Goal: Task Accomplishment & Management: Complete application form

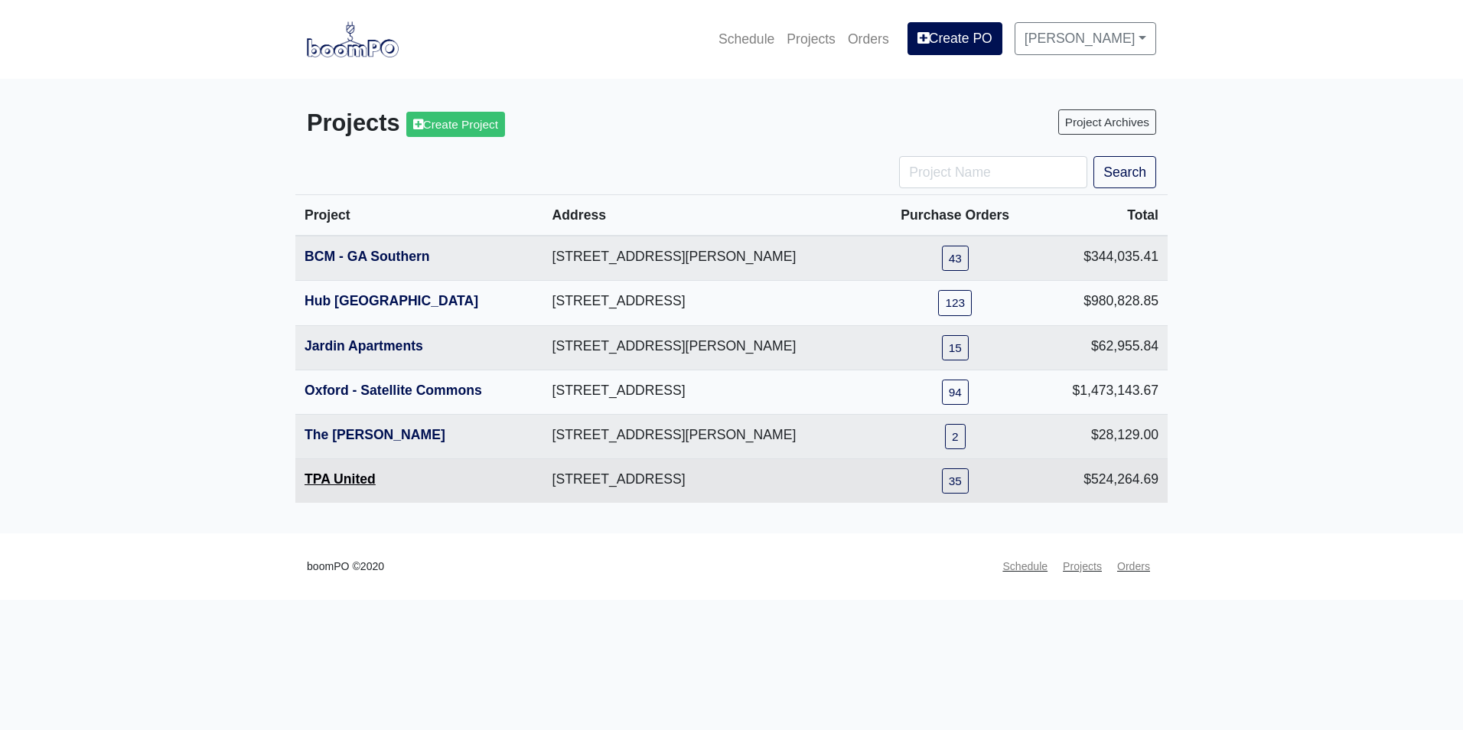
click at [337, 477] on link "TPA United" at bounding box center [340, 478] width 71 height 15
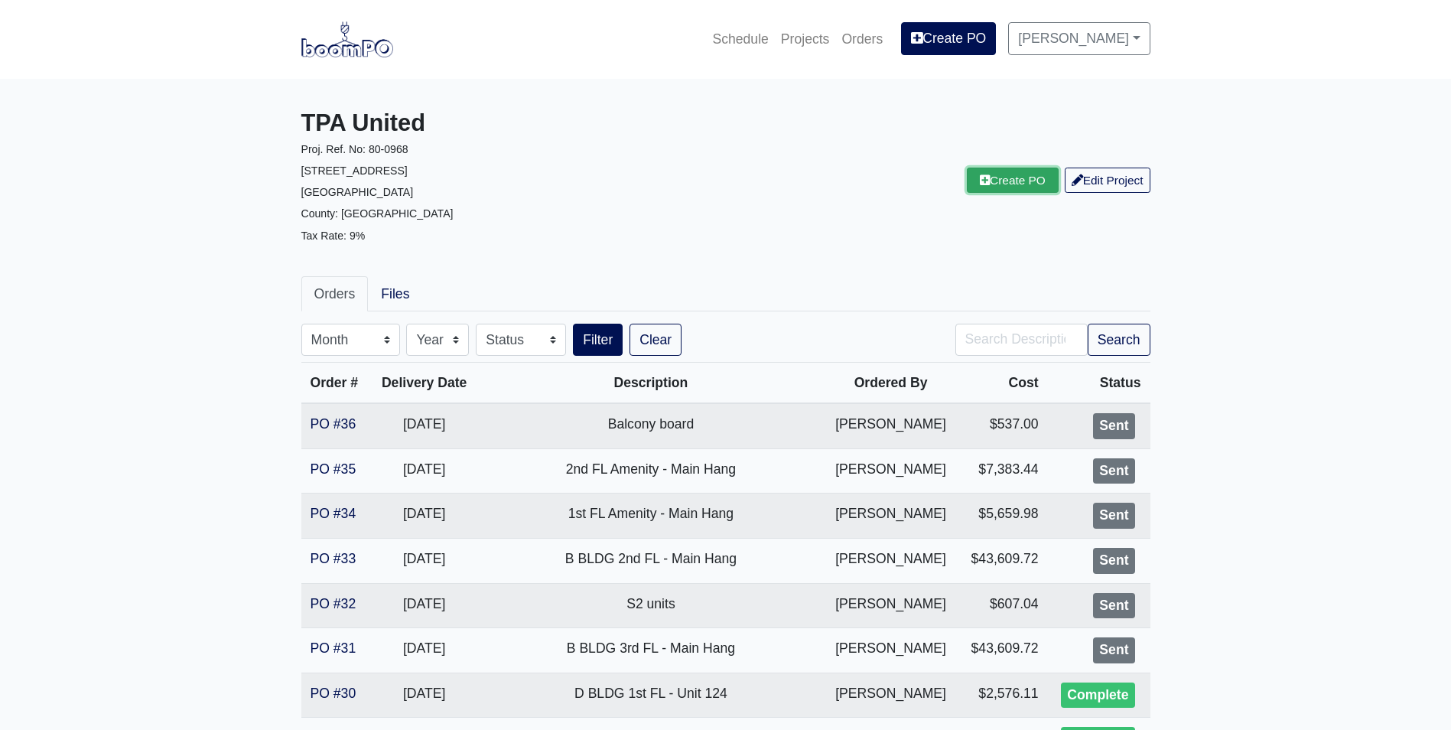
click at [998, 174] on link "Create PO" at bounding box center [1013, 180] width 92 height 25
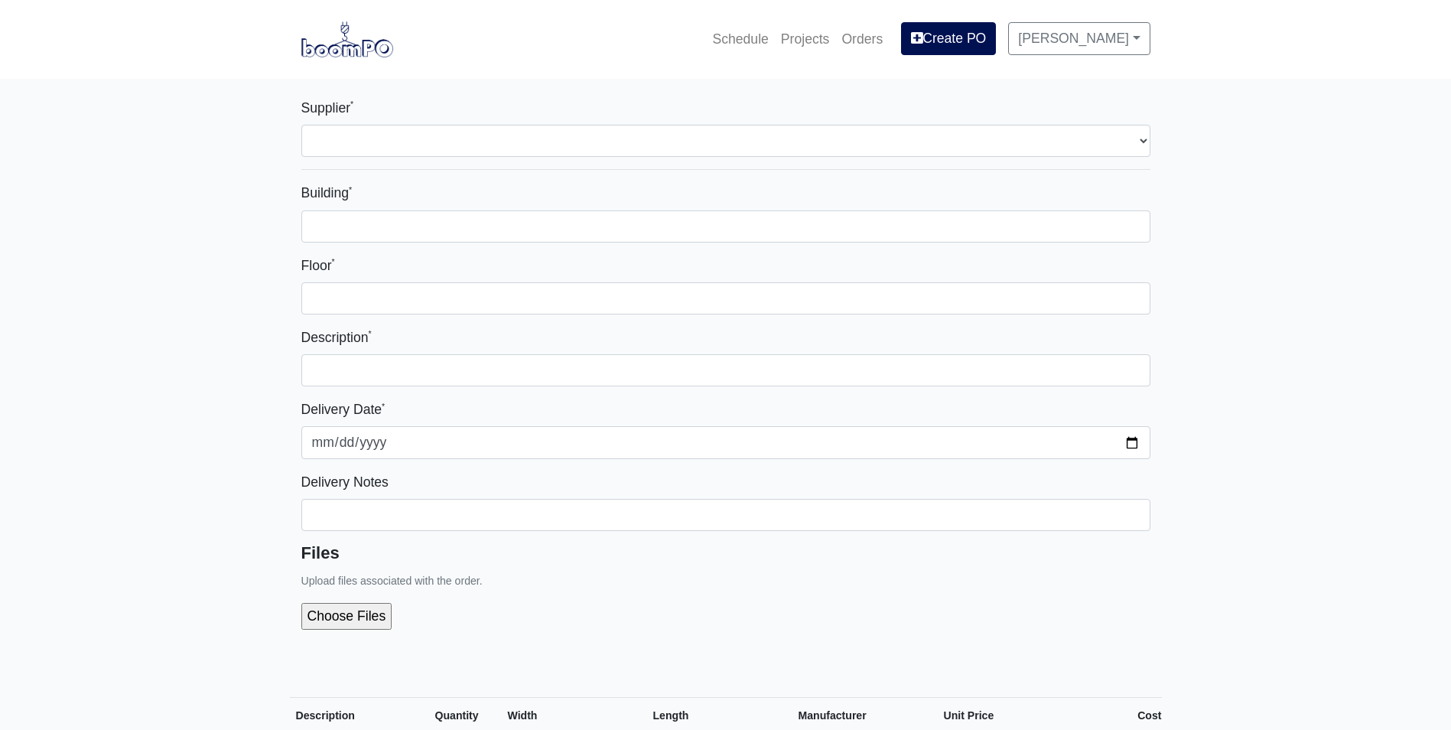
select select
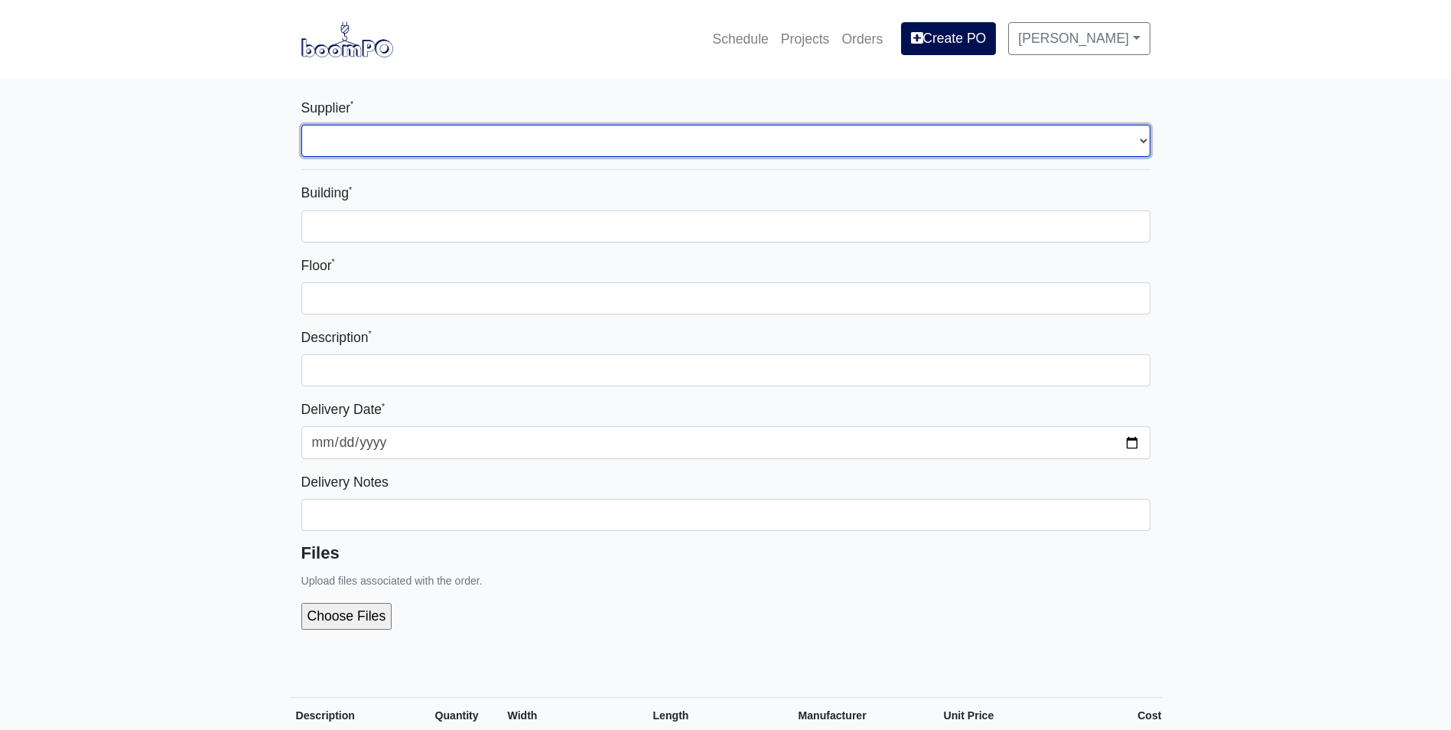
click at [517, 138] on select "Select one... Interior/Exterior Building Supply - Canton, GA" at bounding box center [725, 141] width 849 height 32
select select "861"
click at [301, 125] on select "Select one... Interior/Exterior Building Supply - Canton, GA" at bounding box center [725, 141] width 849 height 32
select select
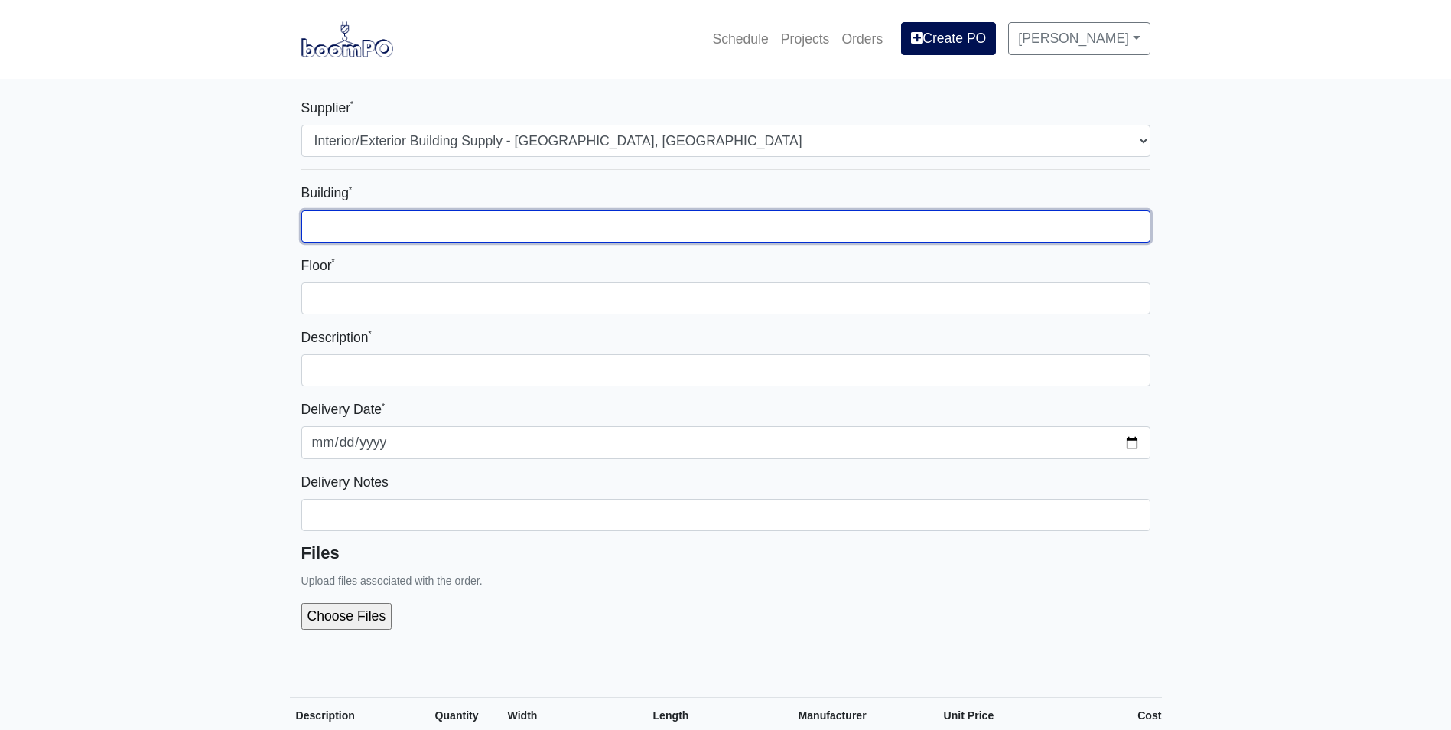
click at [490, 230] on input "Building *" at bounding box center [725, 226] width 849 height 32
type input "1"
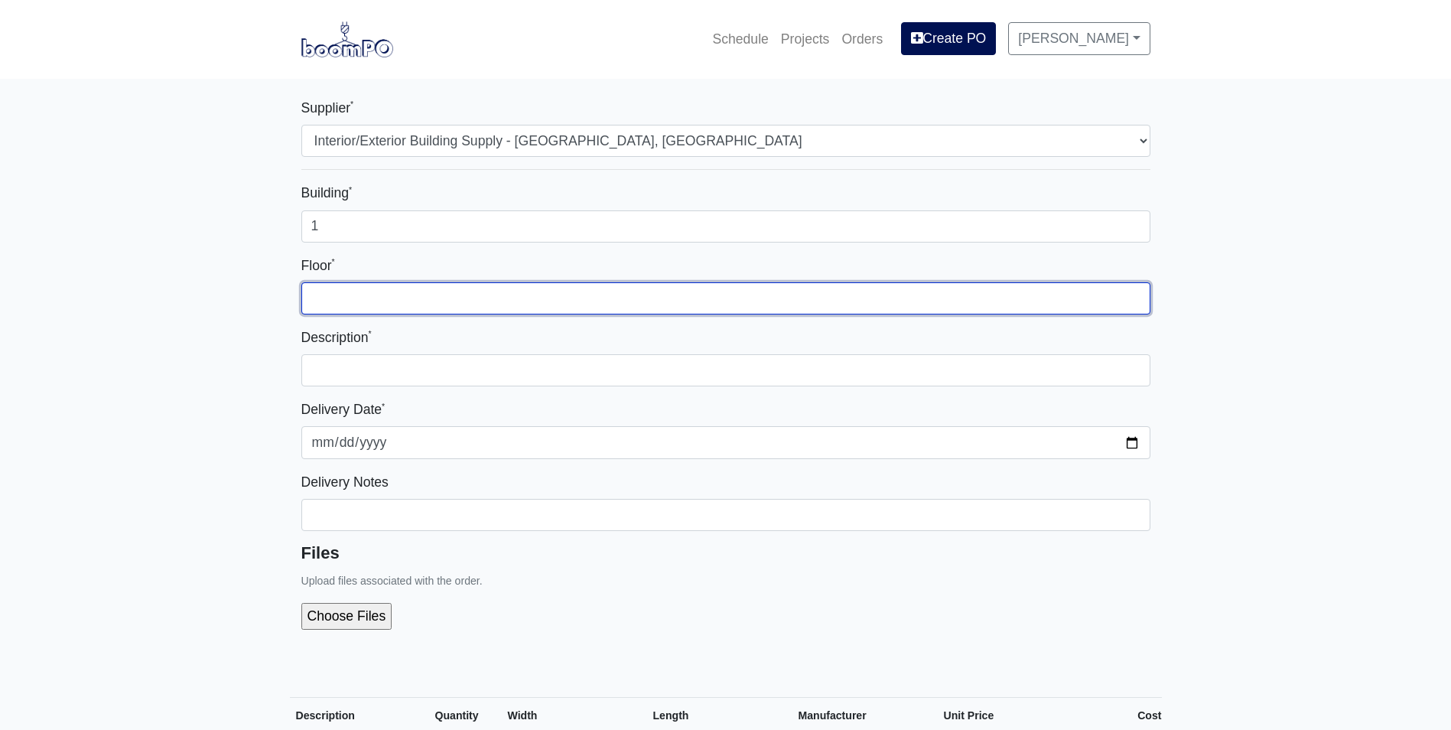
drag, startPoint x: 614, startPoint y: 293, endPoint x: 652, endPoint y: 328, distance: 51.4
click at [614, 293] on input "Floor *" at bounding box center [725, 298] width 849 height 32
type input "1"
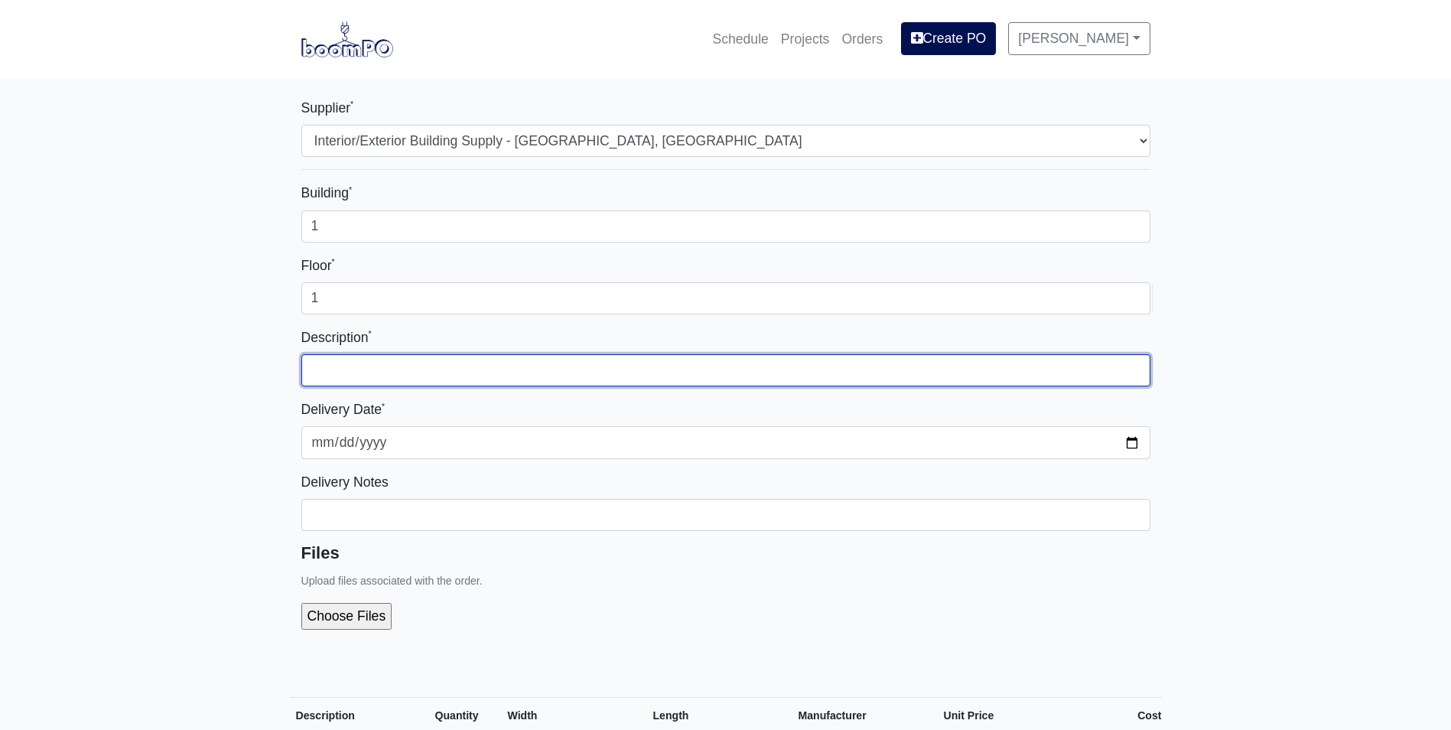
click at [678, 365] on input "text" at bounding box center [725, 370] width 849 height 32
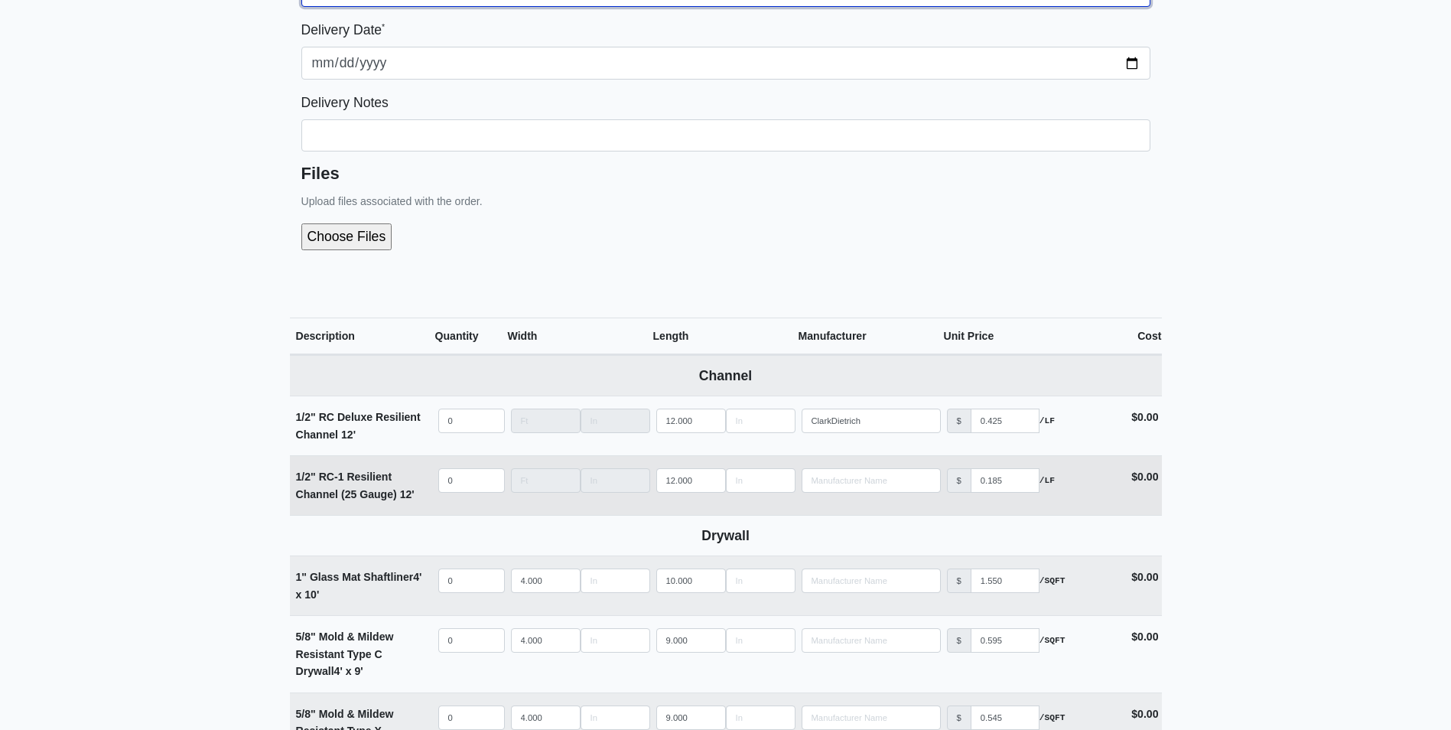
scroll to position [383, 0]
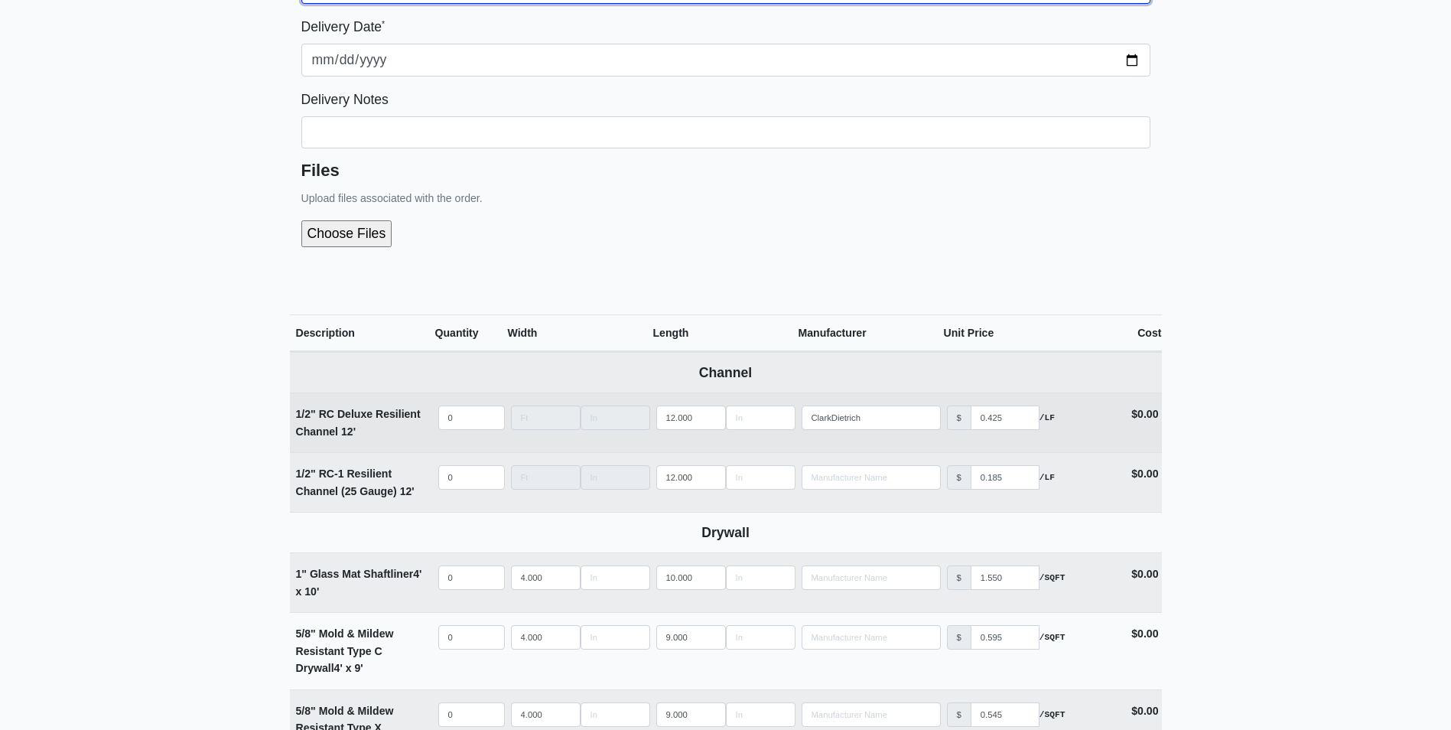
type input "Unit 114"
select select
click at [470, 415] on input "quantity" at bounding box center [471, 418] width 67 height 24
type input "1"
select select
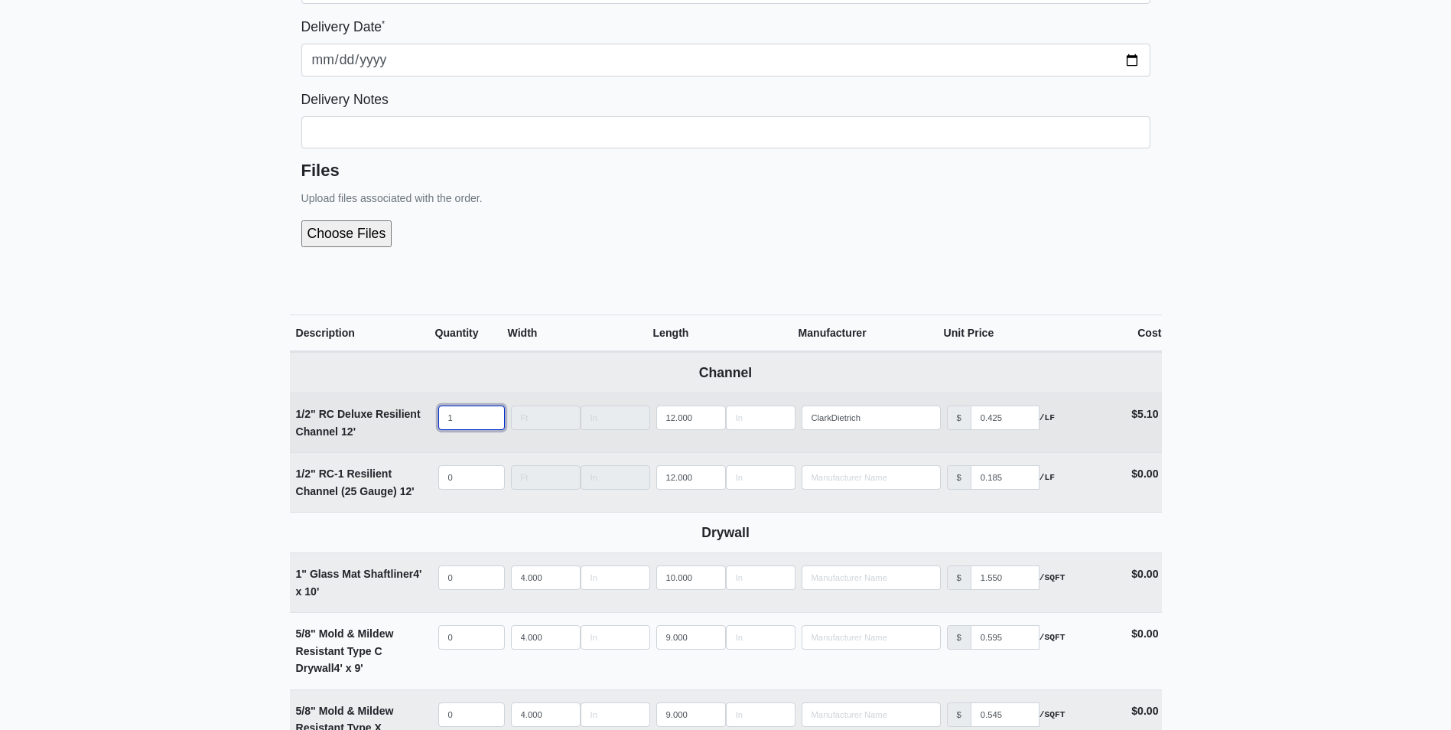
type input "10"
select select
type input "100"
select select
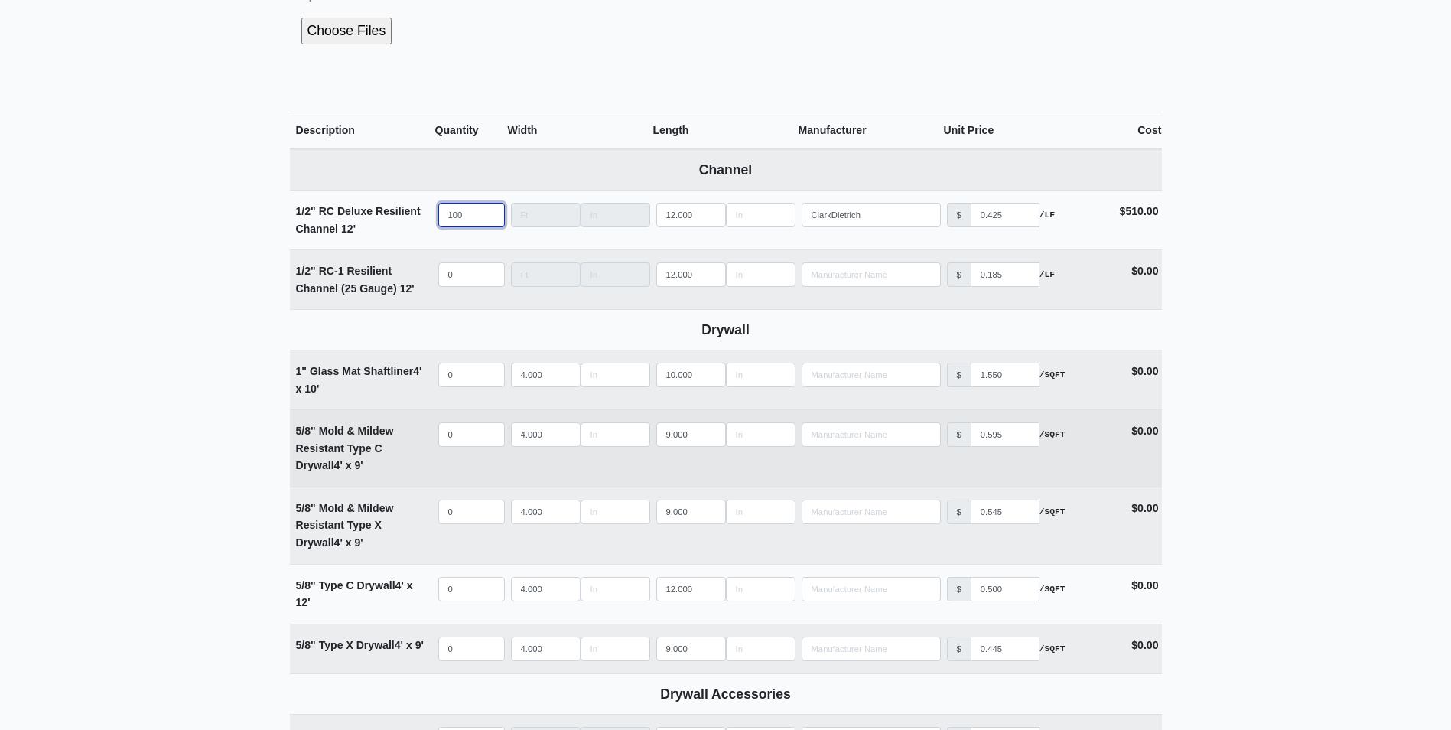
scroll to position [612, 0]
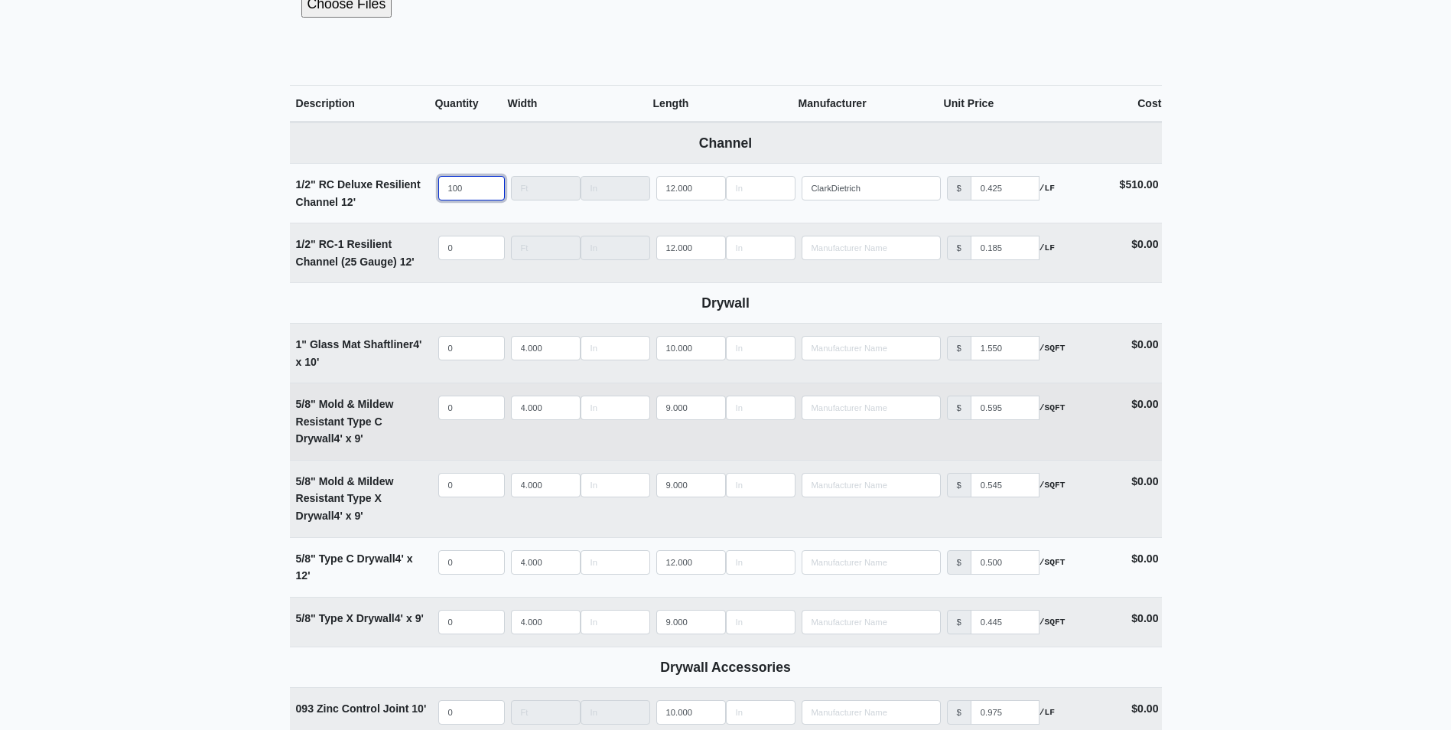
type input "100"
select select
click at [465, 415] on input "quantity" at bounding box center [471, 408] width 67 height 24
type input "0"
drag, startPoint x: 692, startPoint y: 409, endPoint x: 580, endPoint y: 433, distance: 114.2
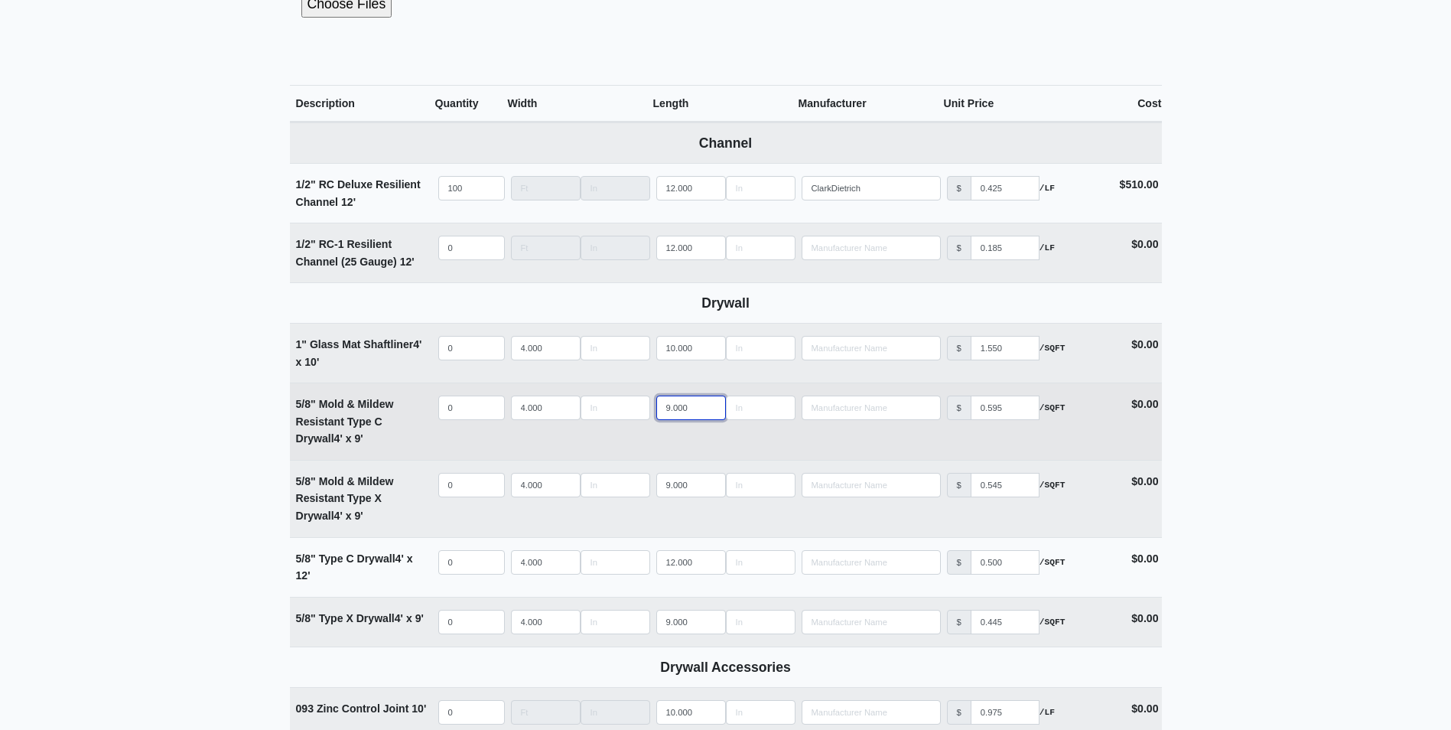
click at [580, 433] on tr "5/8" Mold & Mildew Resistant Type C Drywall 4' x 9' Qty 0 Width 4.000 Length 9.…" at bounding box center [726, 421] width 872 height 77
type input "12"
click at [470, 398] on input "quantity" at bounding box center [471, 408] width 67 height 24
type input "2"
select select
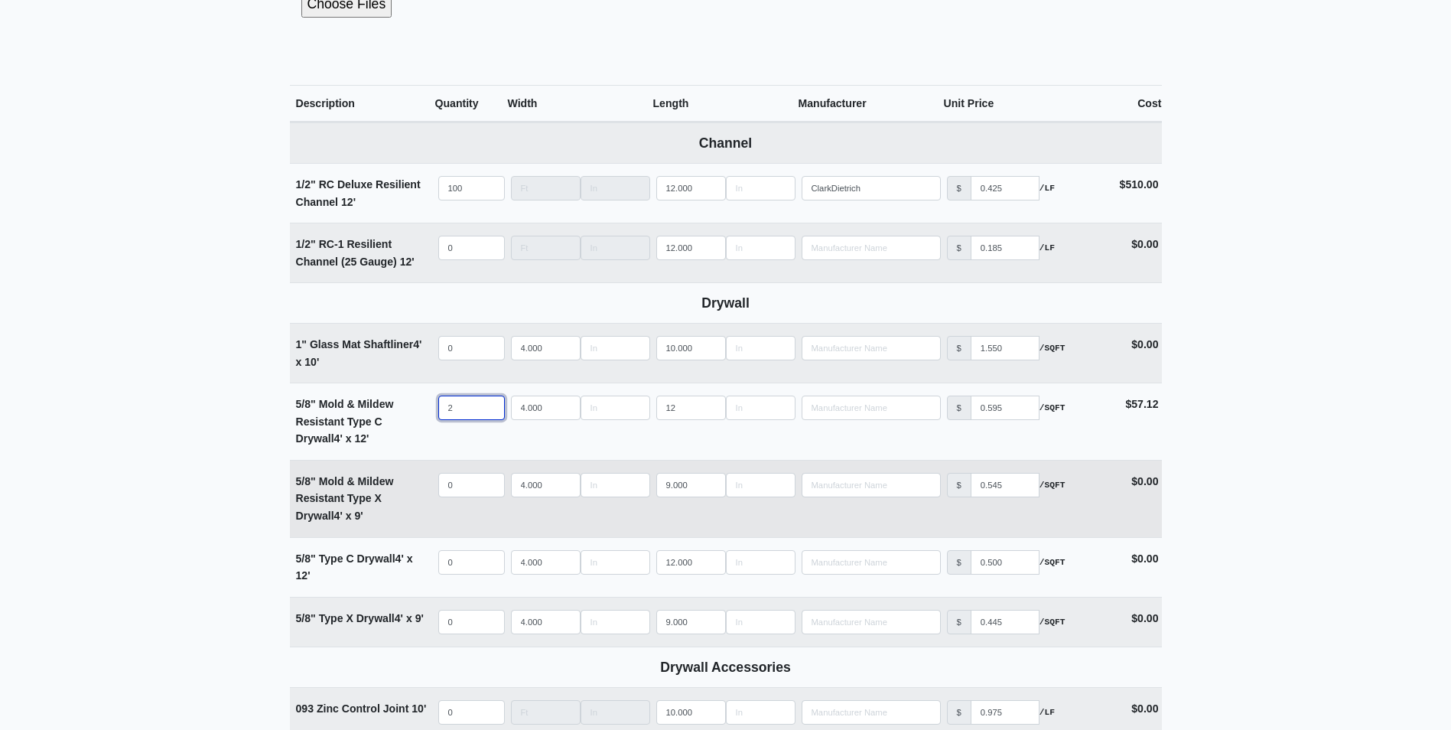
type input "2"
select select
click at [465, 484] on input "quantity" at bounding box center [471, 485] width 67 height 24
type input "2"
select select
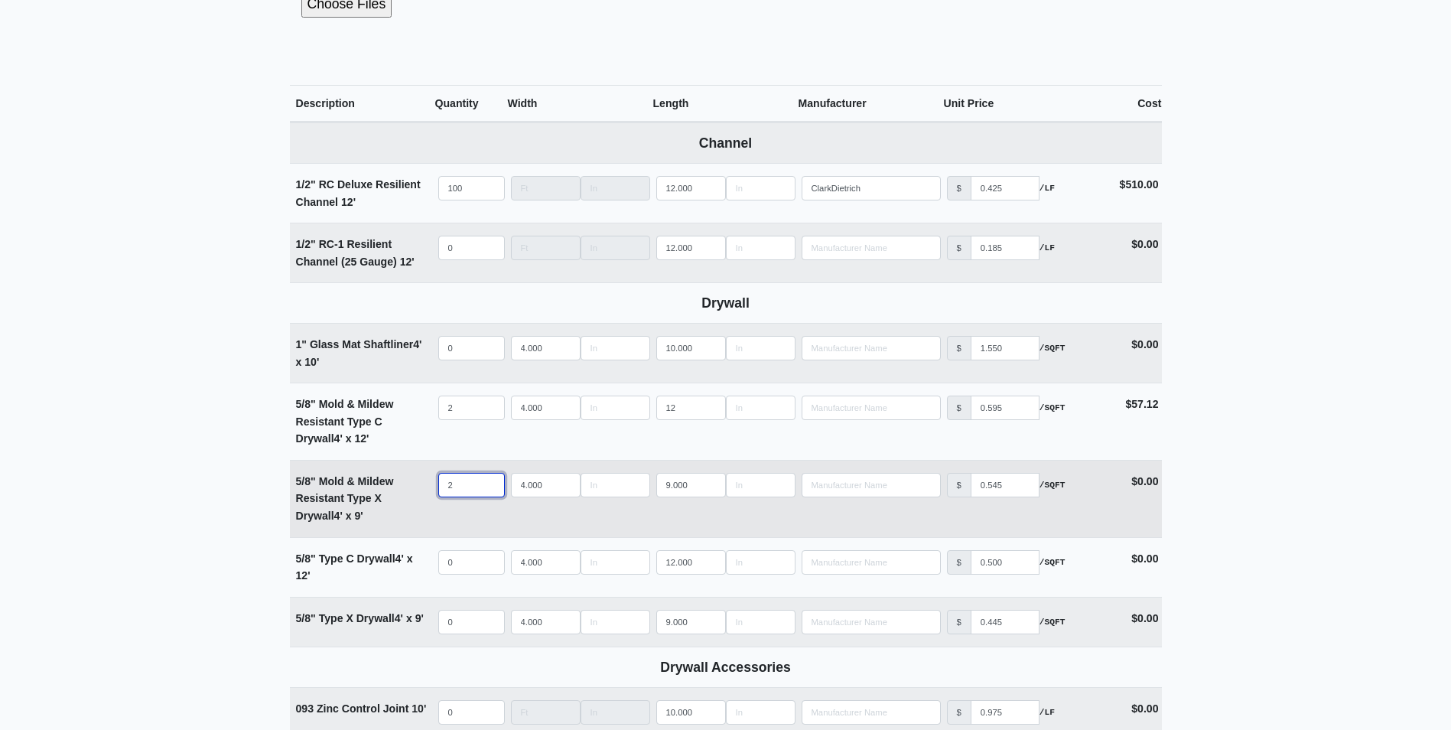
type input "23"
select select
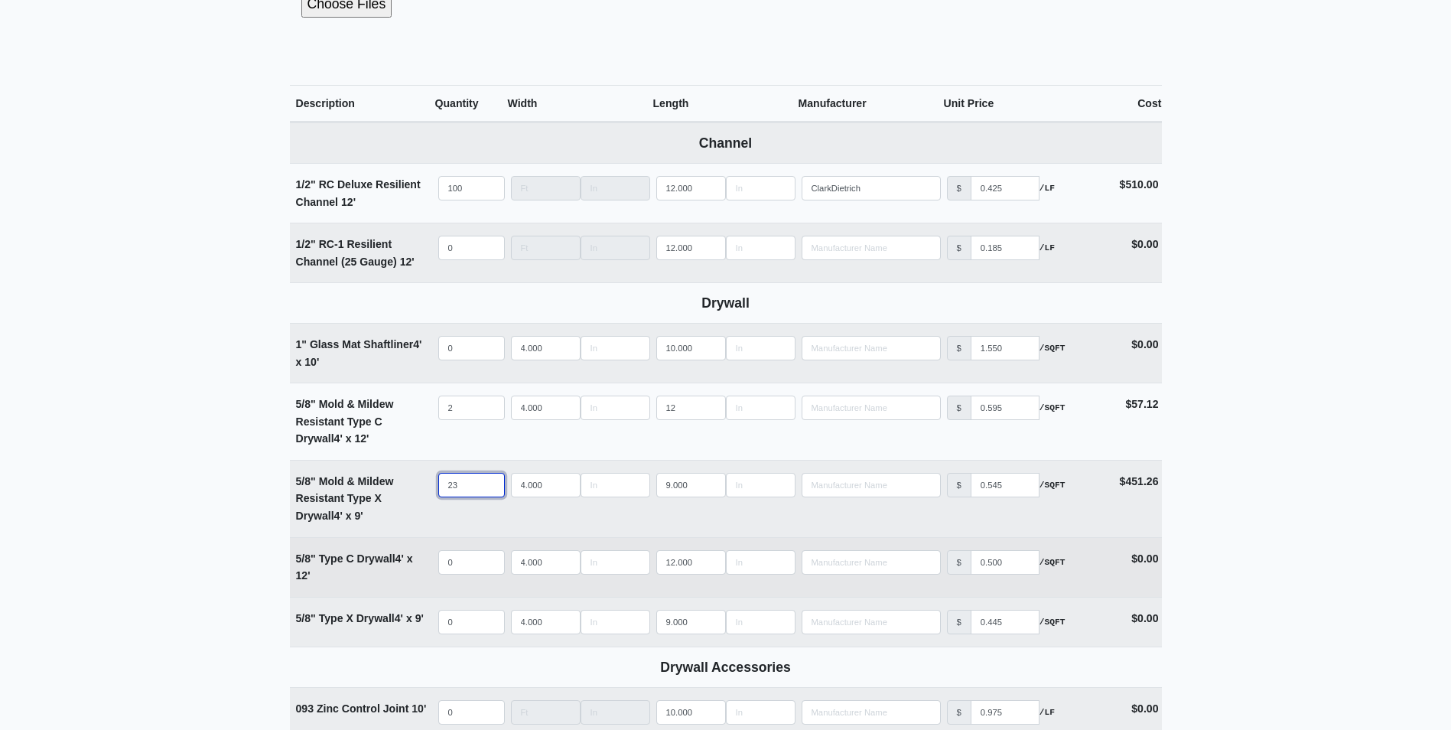
type input "23"
select select
click at [449, 555] on input "quantity" at bounding box center [471, 562] width 67 height 24
type input "1"
select select
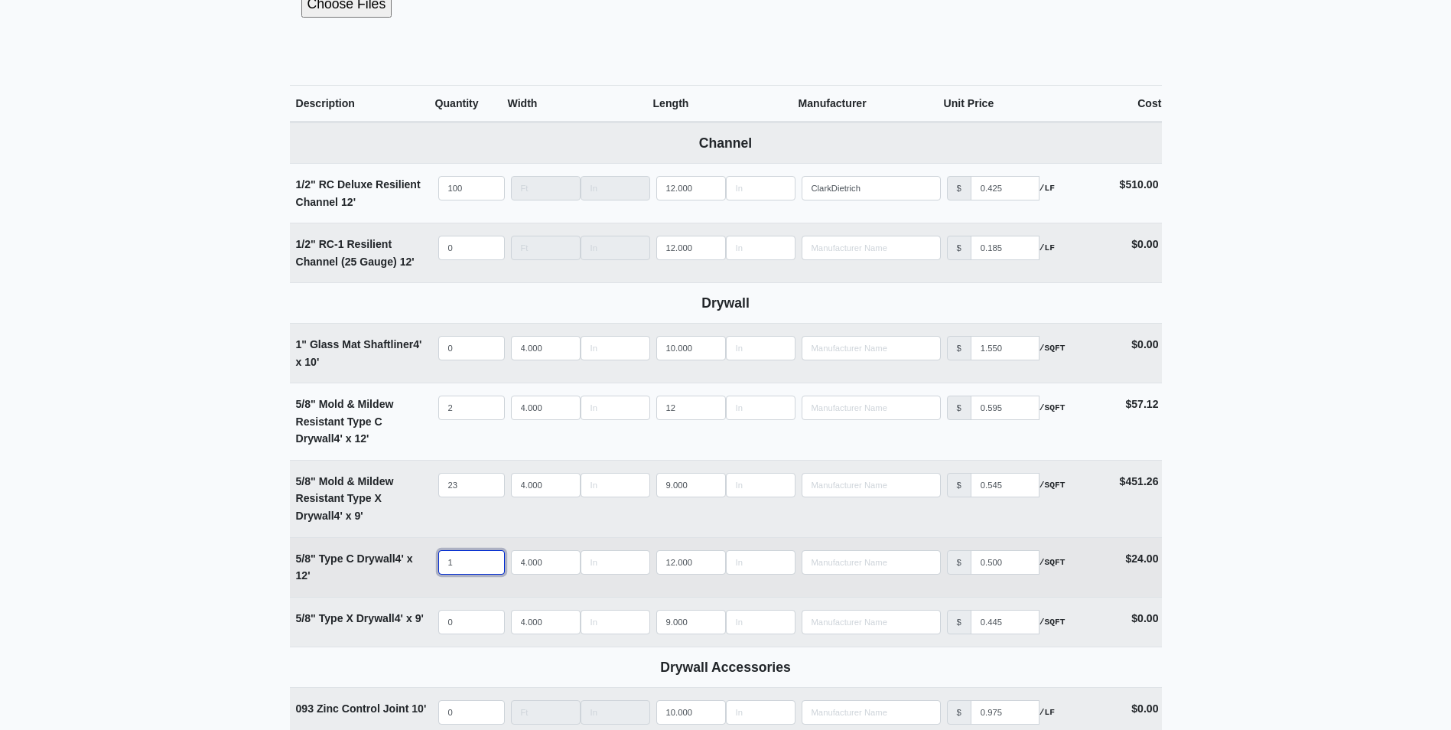
type input "19"
select select
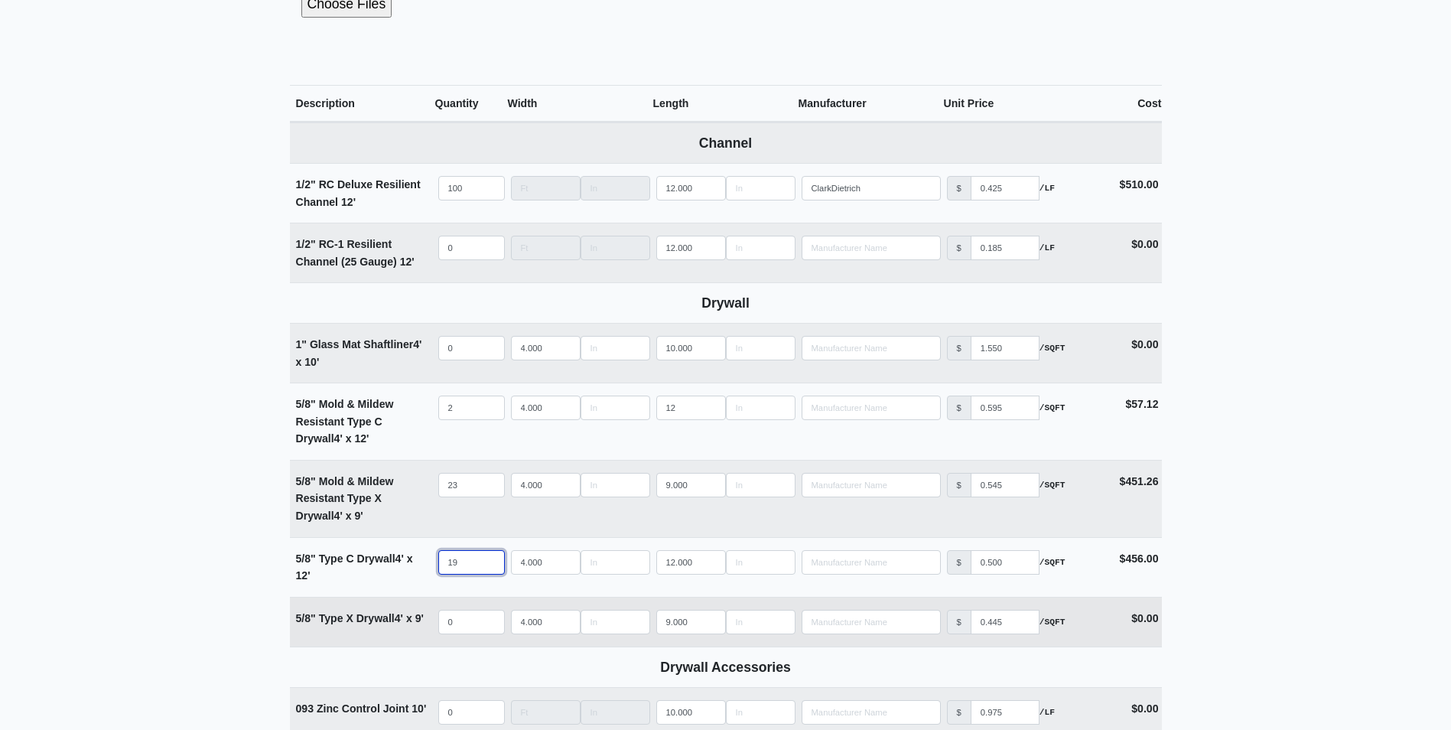
type input "19"
select select
click at [467, 630] on input "quantity" at bounding box center [471, 622] width 67 height 24
type input "7"
select select
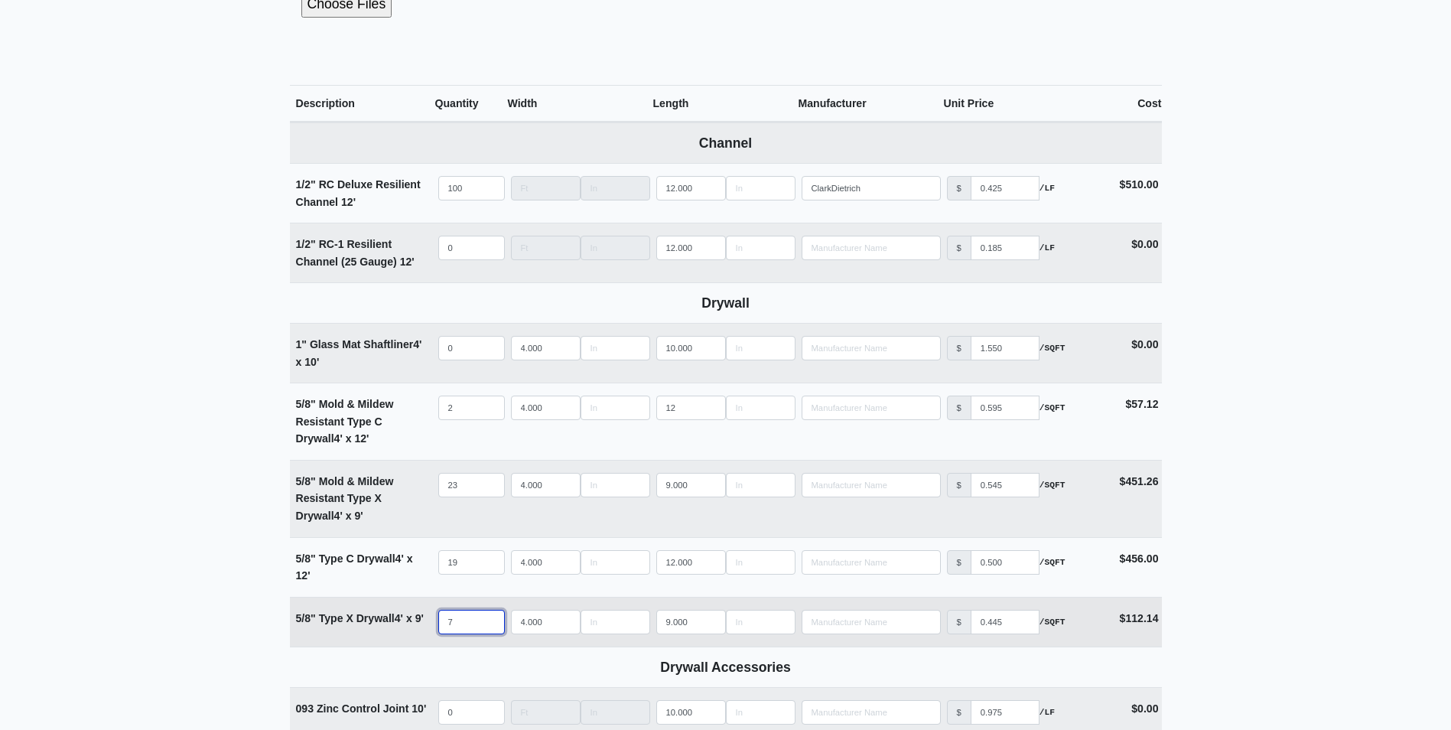
type input "77"
select select
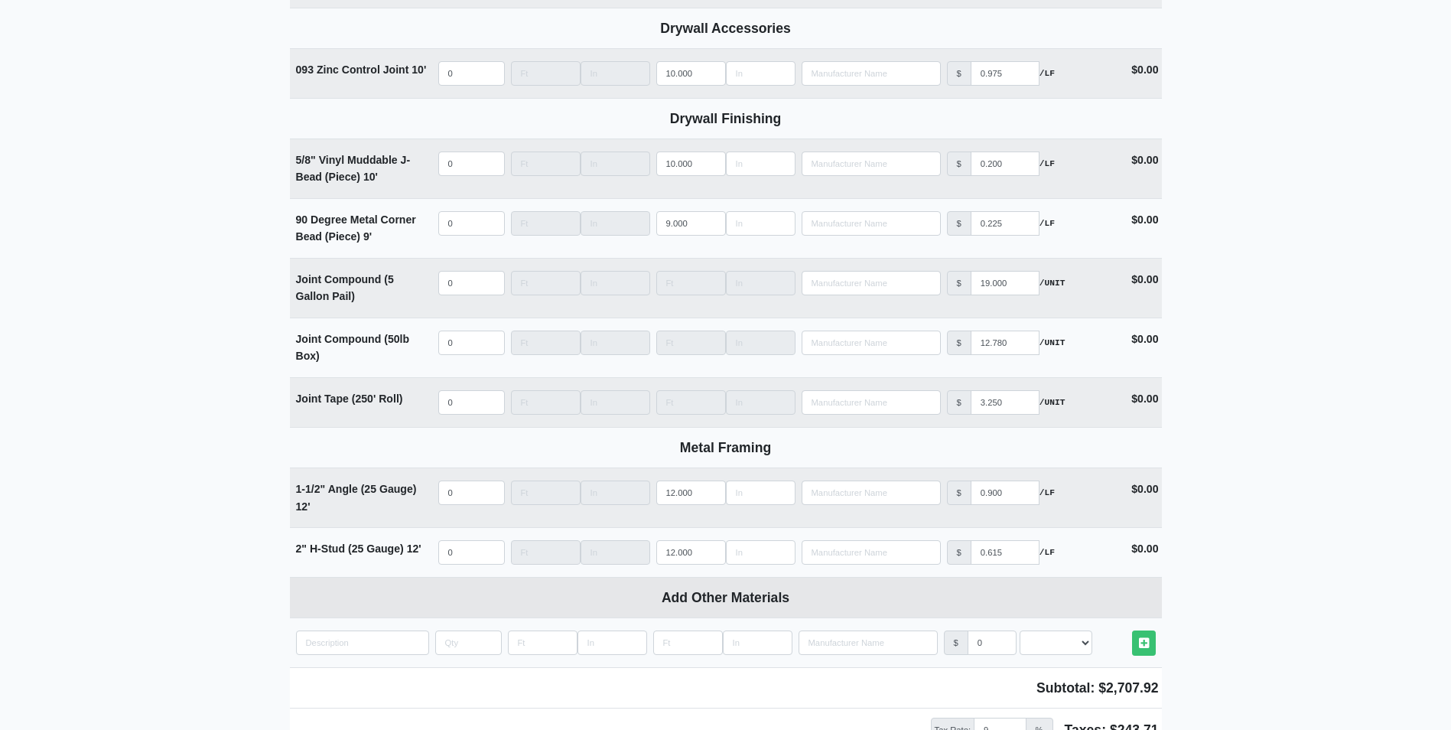
scroll to position [1224, 0]
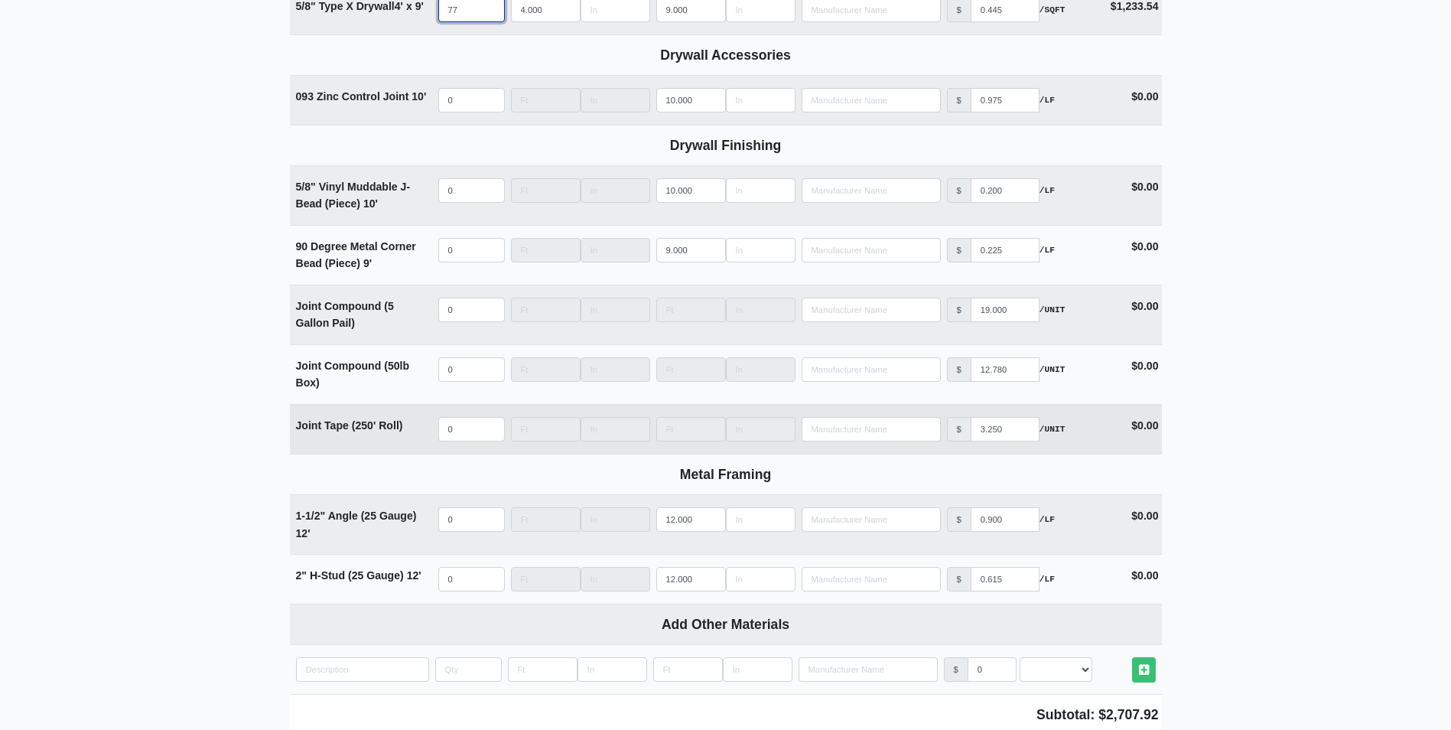
type input "77"
select select
click at [460, 431] on input "quantity" at bounding box center [471, 429] width 67 height 24
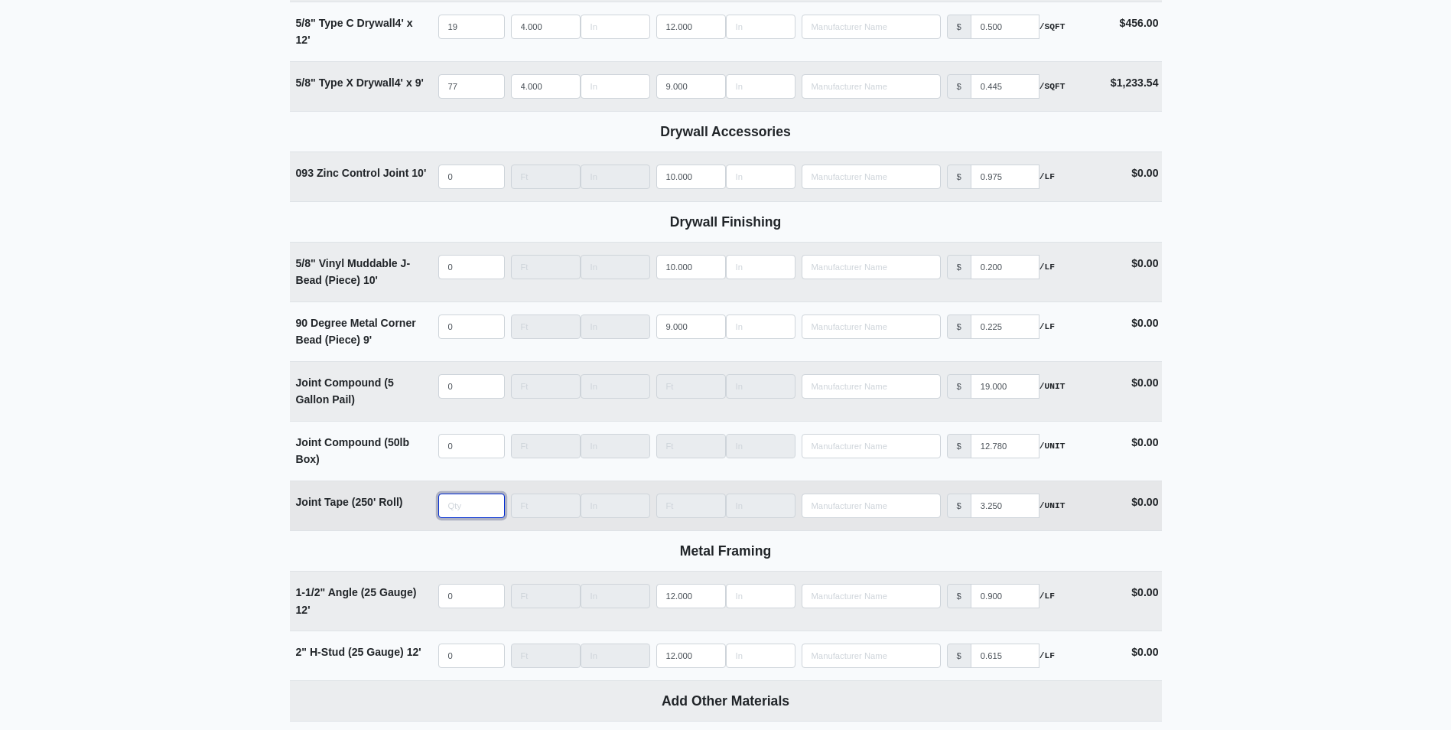
type input "4"
select select
type input "40"
select select
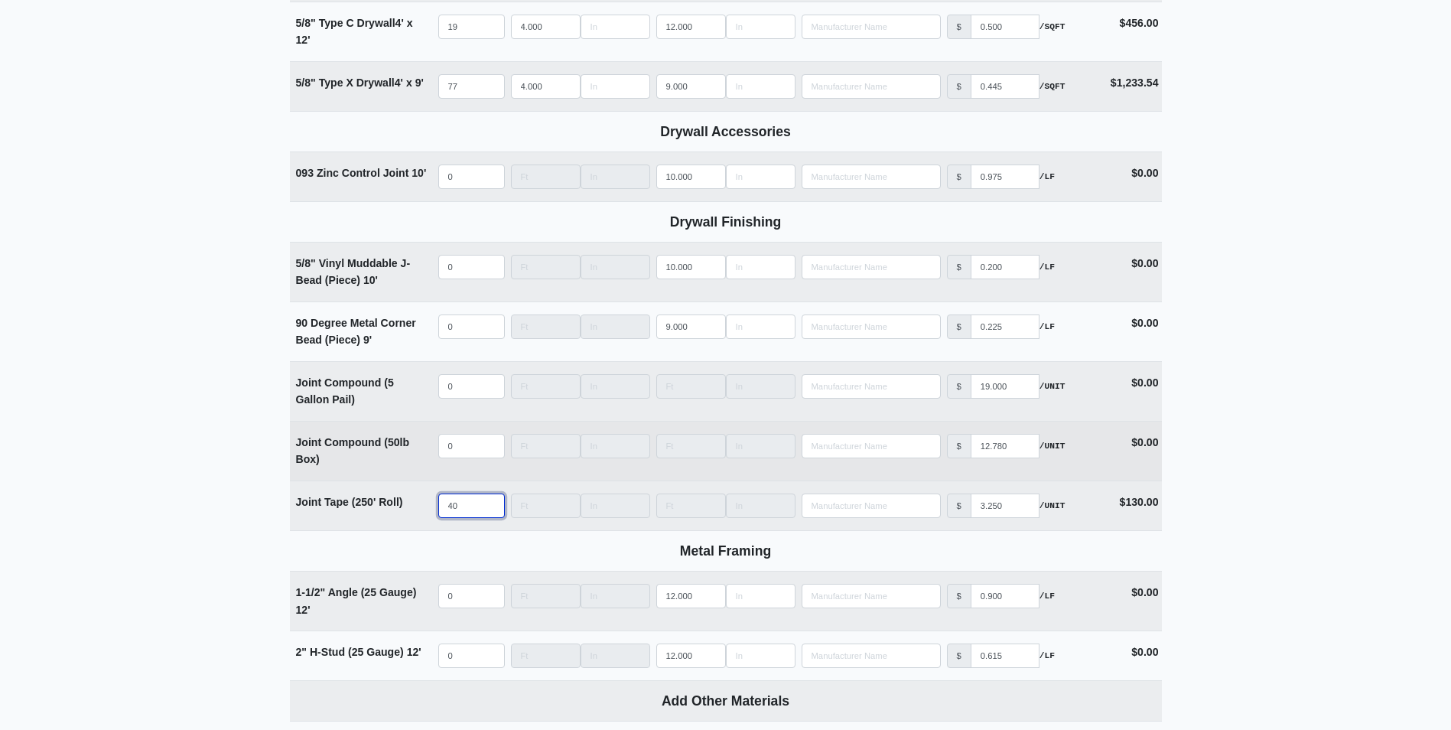
type input "40"
select select
click at [464, 445] on input "quantity" at bounding box center [471, 446] width 67 height 24
type input "5"
select select
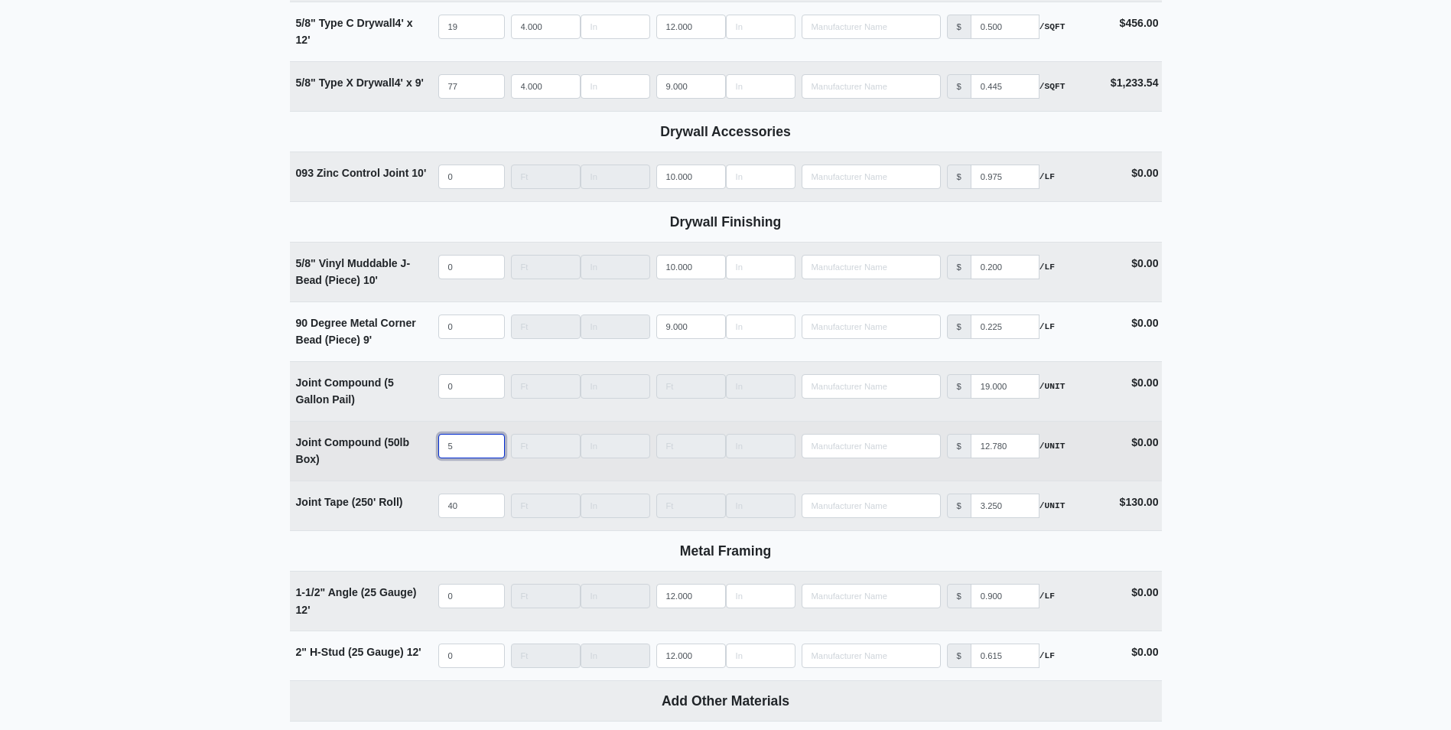
type input "50"
select select
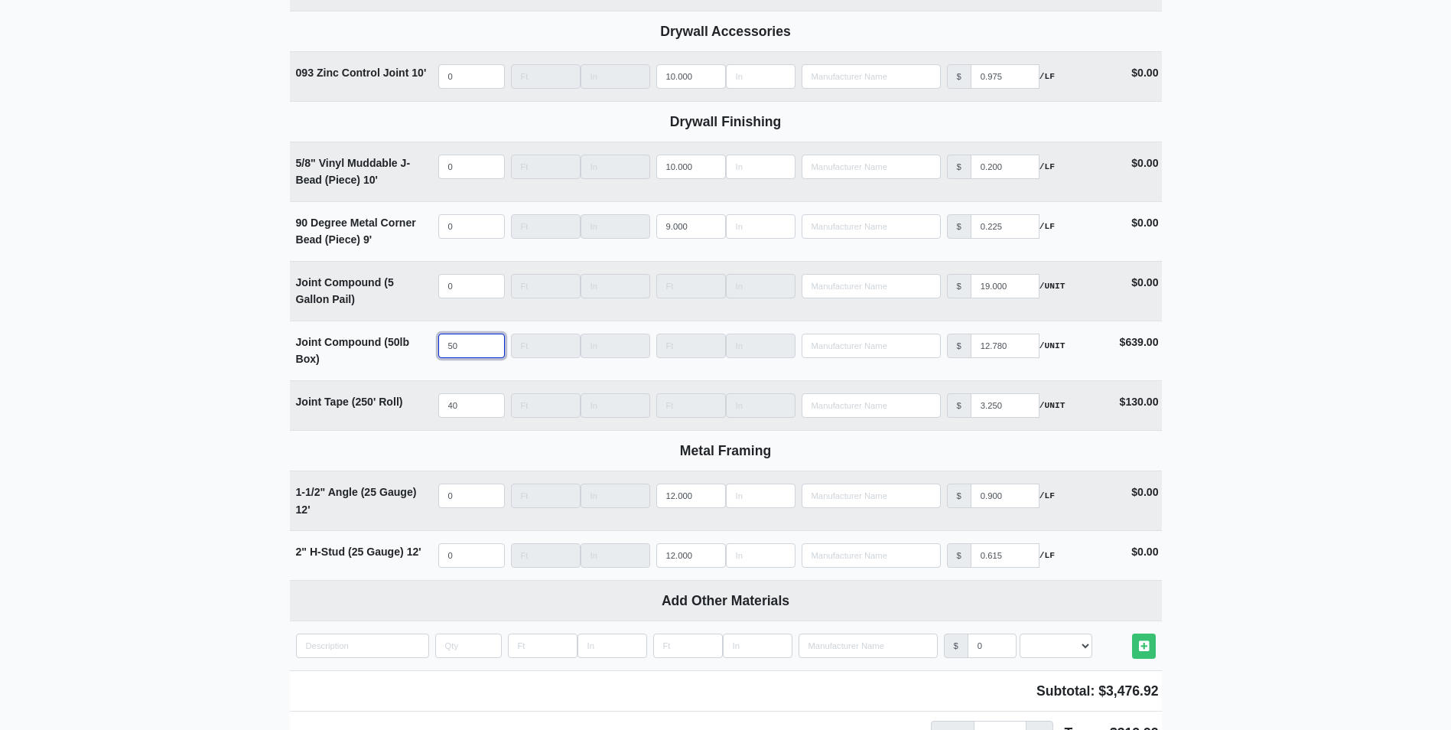
scroll to position [1301, 0]
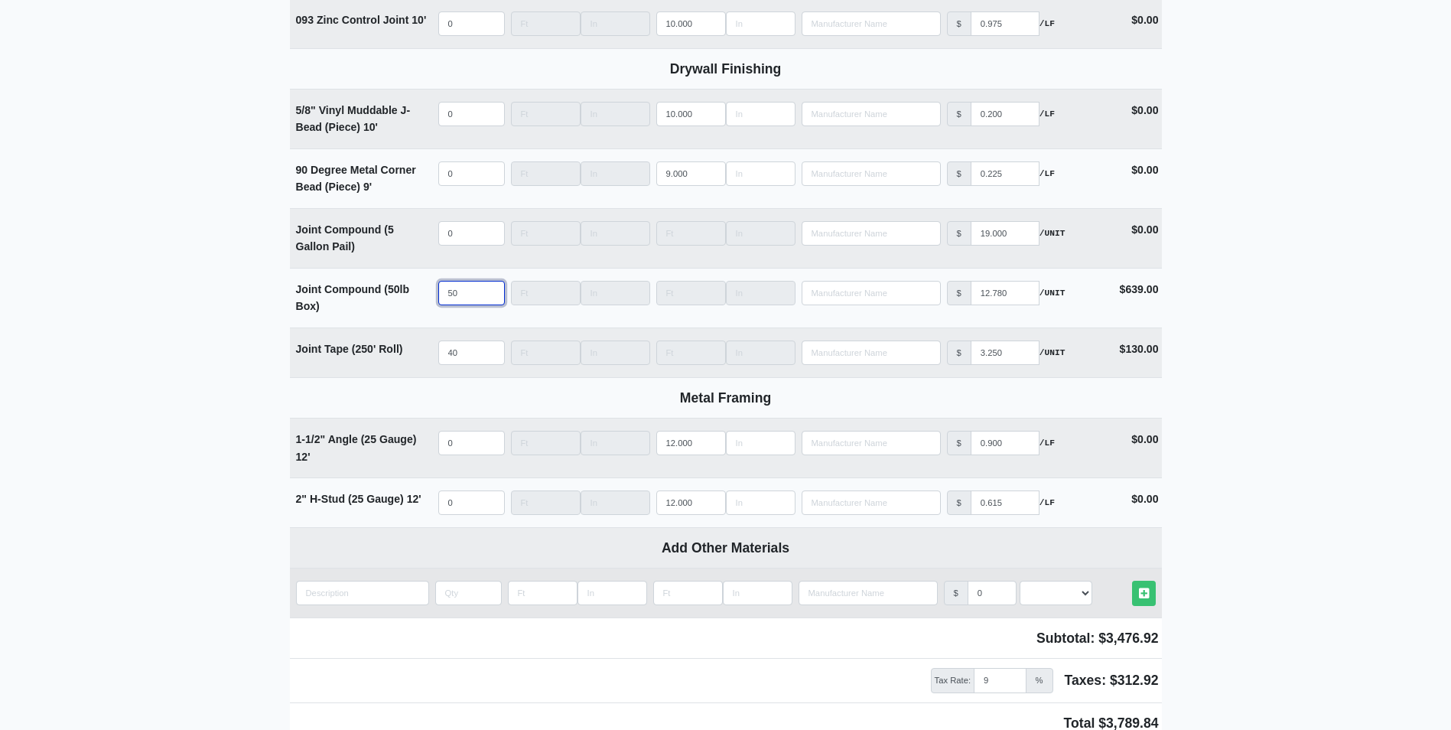
type input "50"
click at [386, 585] on input "quantity" at bounding box center [362, 593] width 133 height 24
type input "T"
select select
type input "Ti"
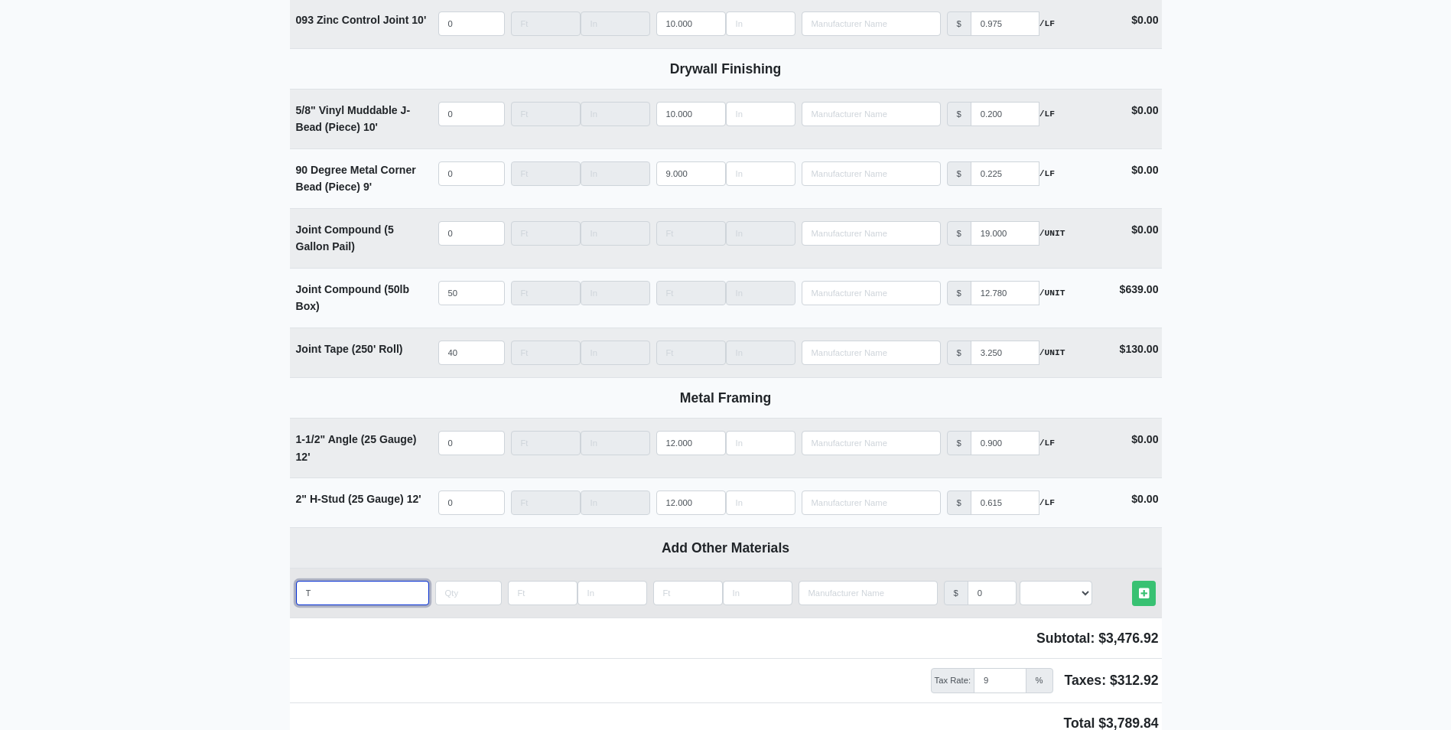
select select
type input "Til"
select select
type input "Tile"
select select
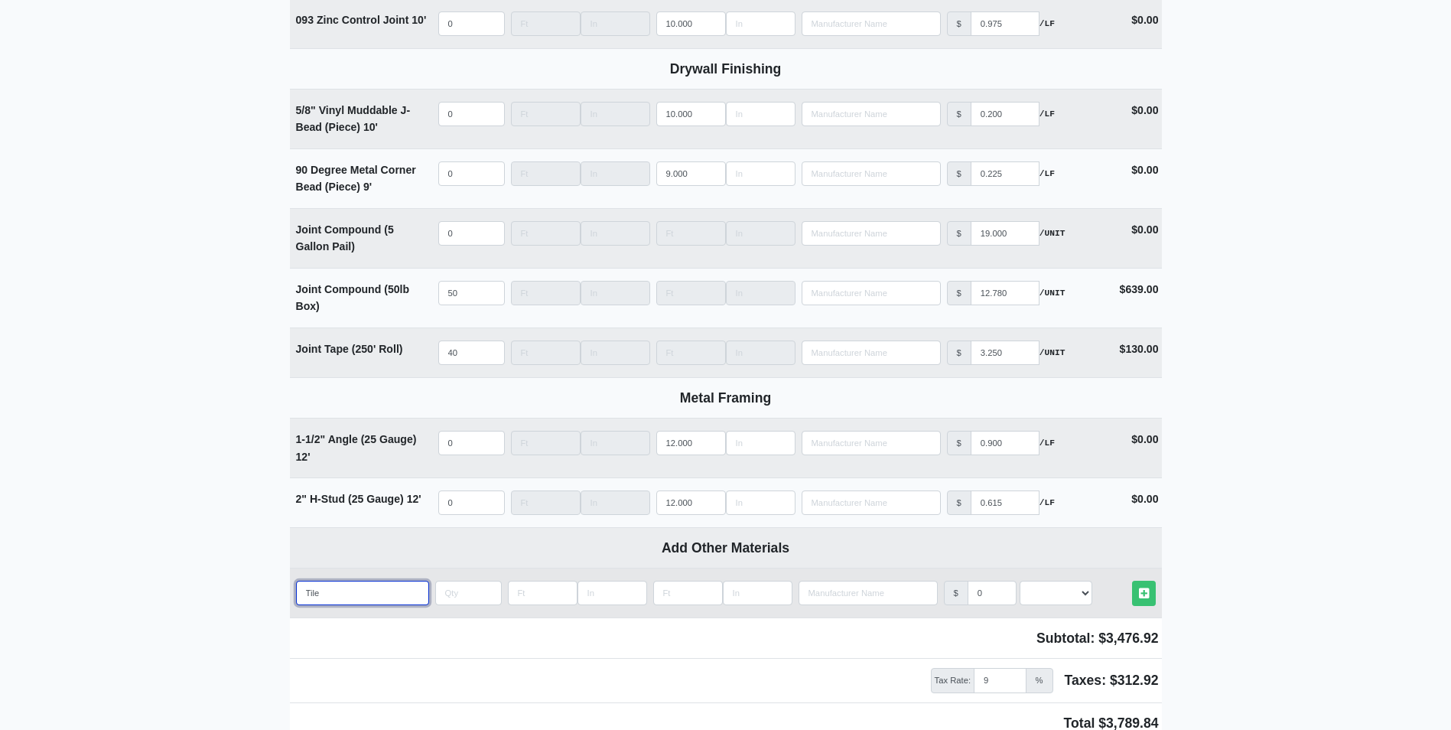
type input "Tileb"
select select
type input "Tileba"
select select
type input "Tilebac"
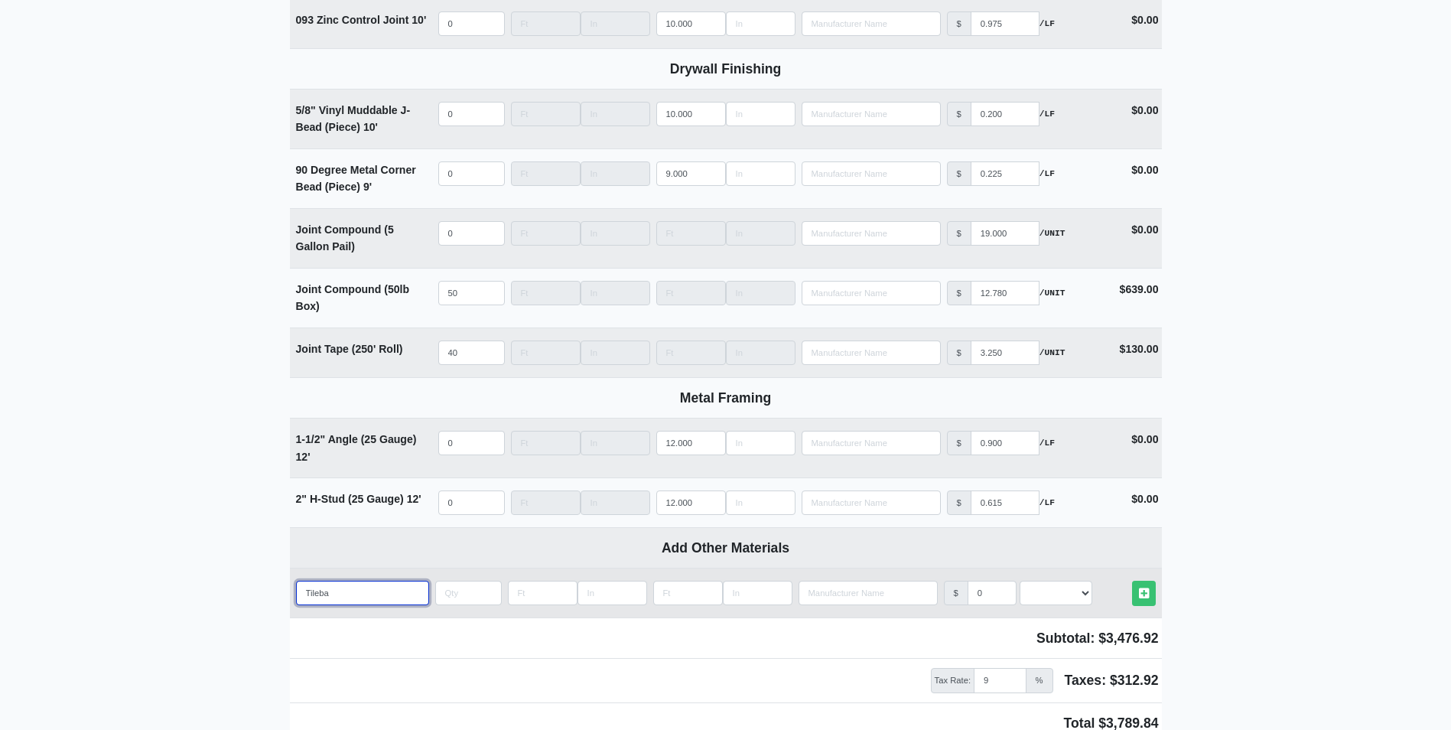
select select
type input "Tileback"
select select
type input "Tilebacke"
select select
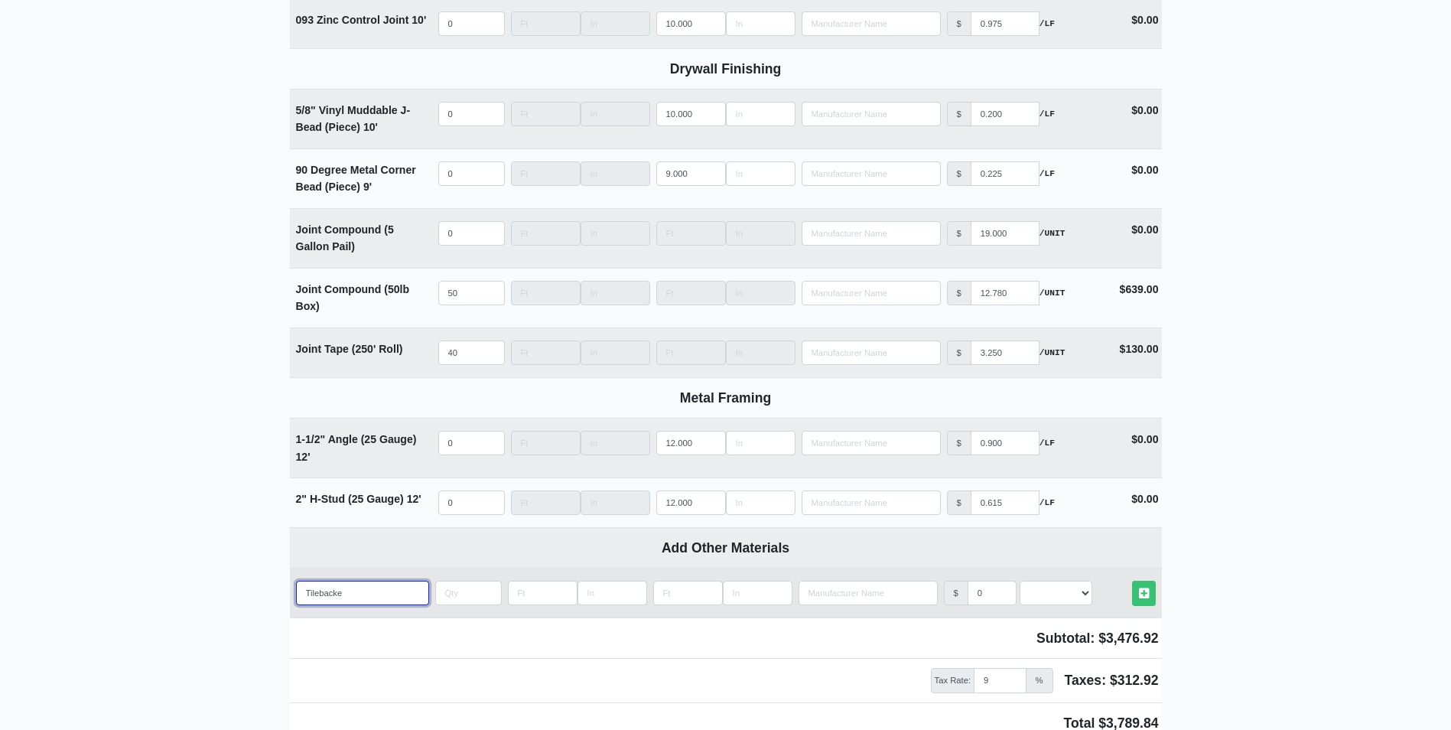
type input "Tilebacker"
select select
type input "Tilebacker"
click at [448, 598] on input "quantity" at bounding box center [468, 593] width 67 height 24
type input "4"
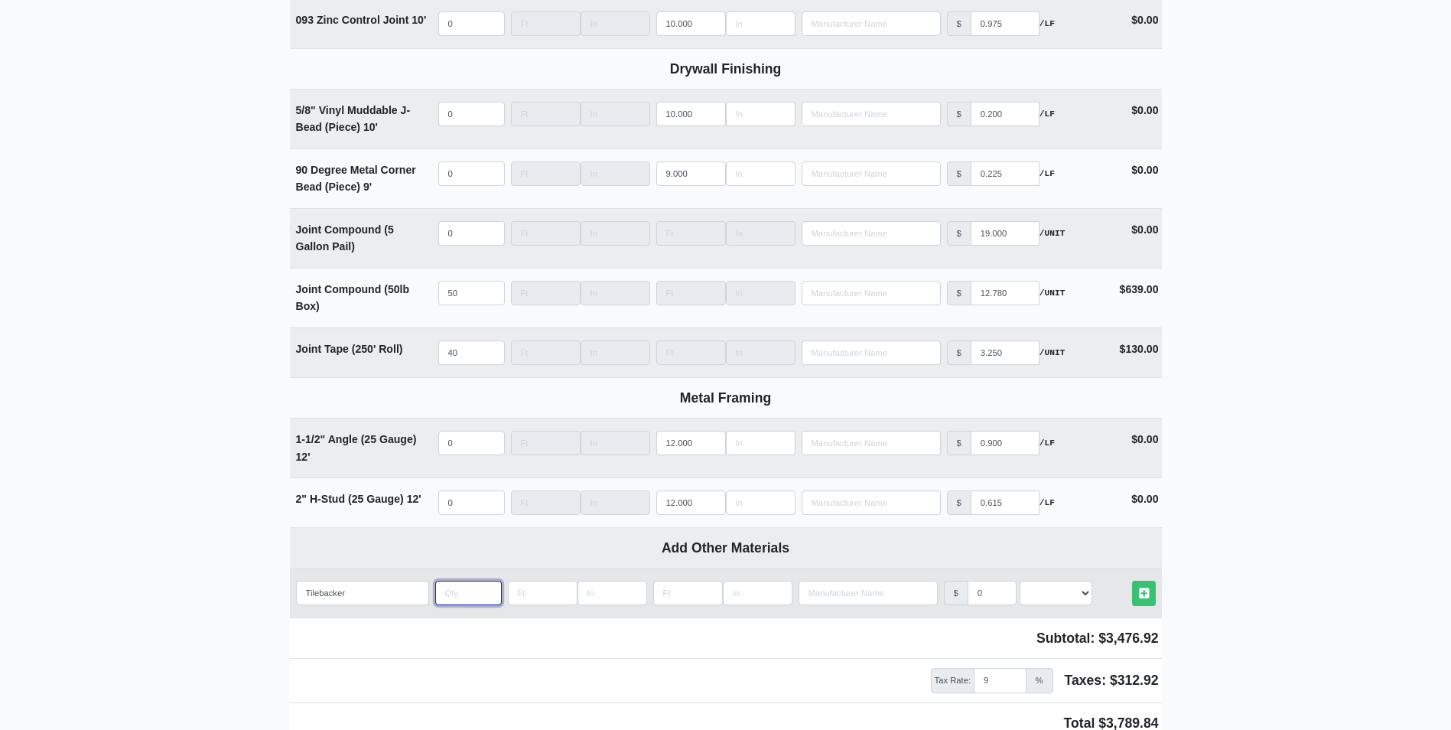
select select
type input "4"
click at [516, 602] on input "Length" at bounding box center [543, 593] width 70 height 24
type input "4"
select select
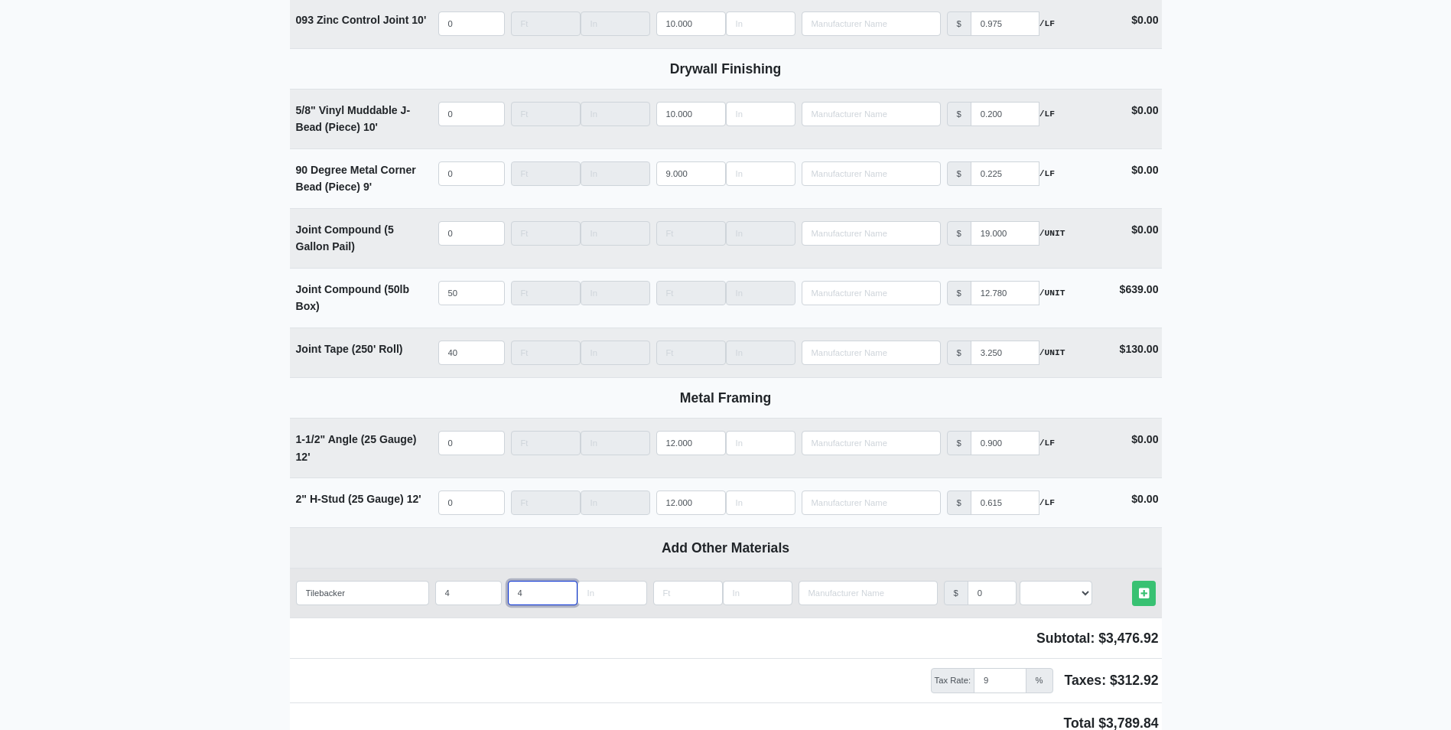
type input "4"
click at [664, 597] on input "Length" at bounding box center [688, 593] width 70 height 24
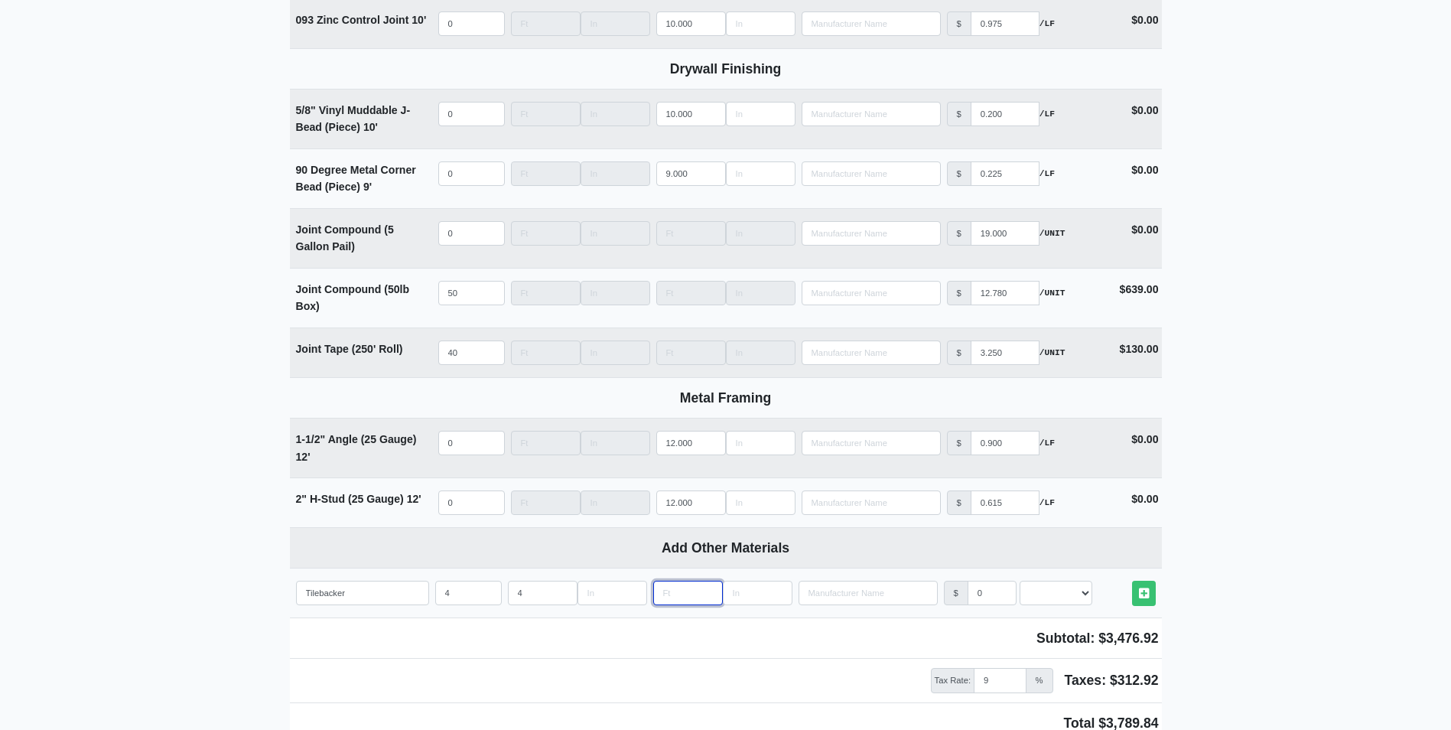
type input "8"
select select
type input "8"
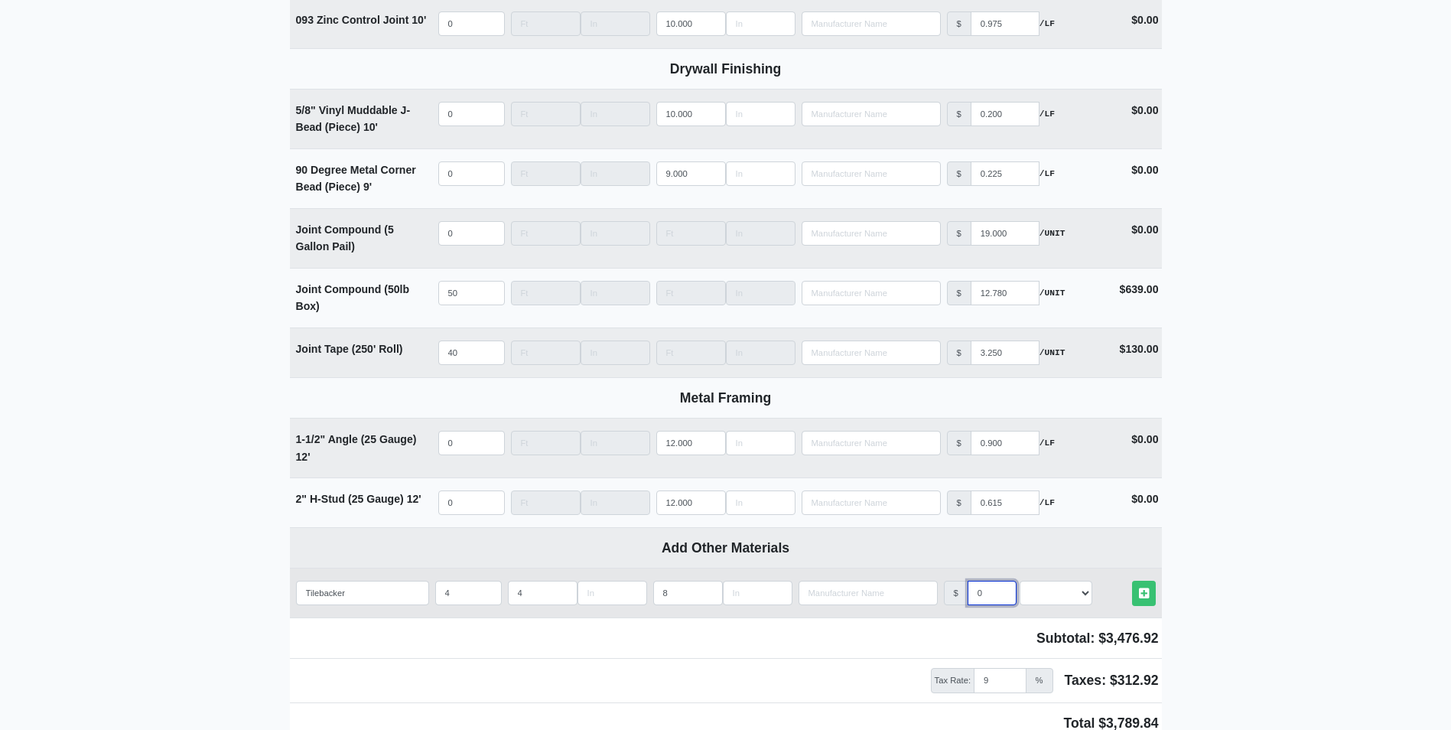
drag, startPoint x: 989, startPoint y: 600, endPoint x: 953, endPoint y: 603, distance: 36.9
click at [953, 603] on div "$ 0" at bounding box center [980, 593] width 73 height 24
type input "1"
select select
type input "1.2"
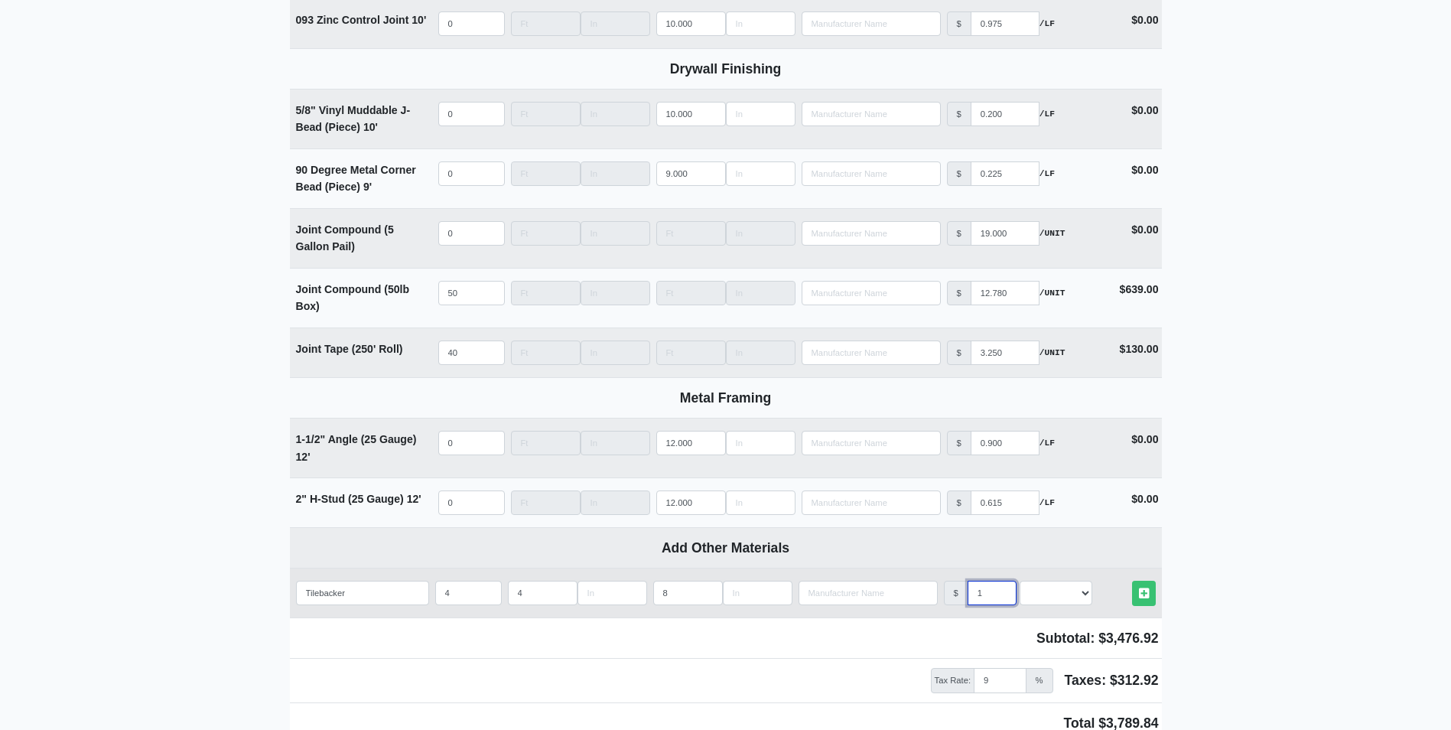
select select
type input "1.2"
click at [1080, 597] on select "Select an Option! UNIT MLF LF MSQFT SQFT" at bounding box center [1056, 593] width 73 height 24
select select "0"
click at [1020, 585] on select "Select an Option! UNIT MLF LF MSQFT SQFT" at bounding box center [1056, 593] width 73 height 24
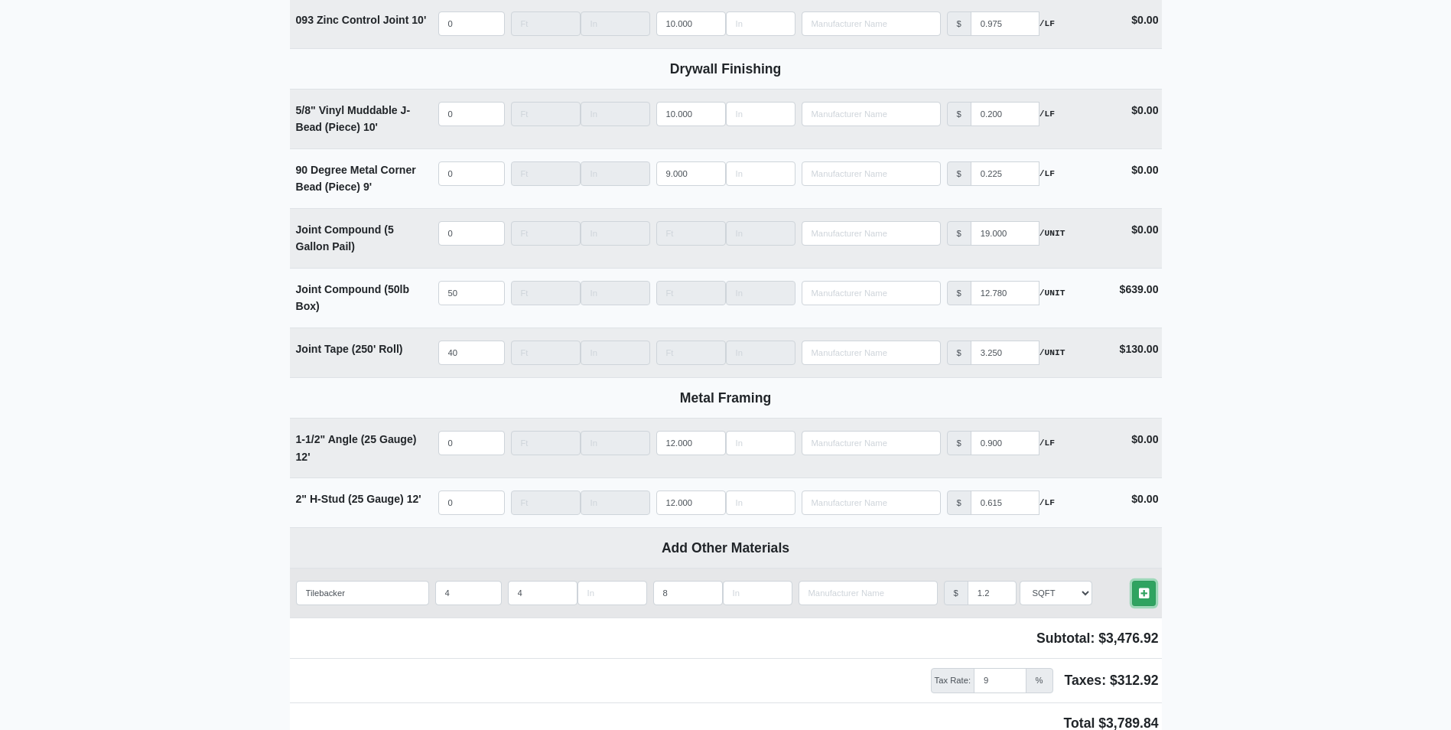
click at [1148, 598] on icon at bounding box center [1144, 593] width 10 height 11
select select
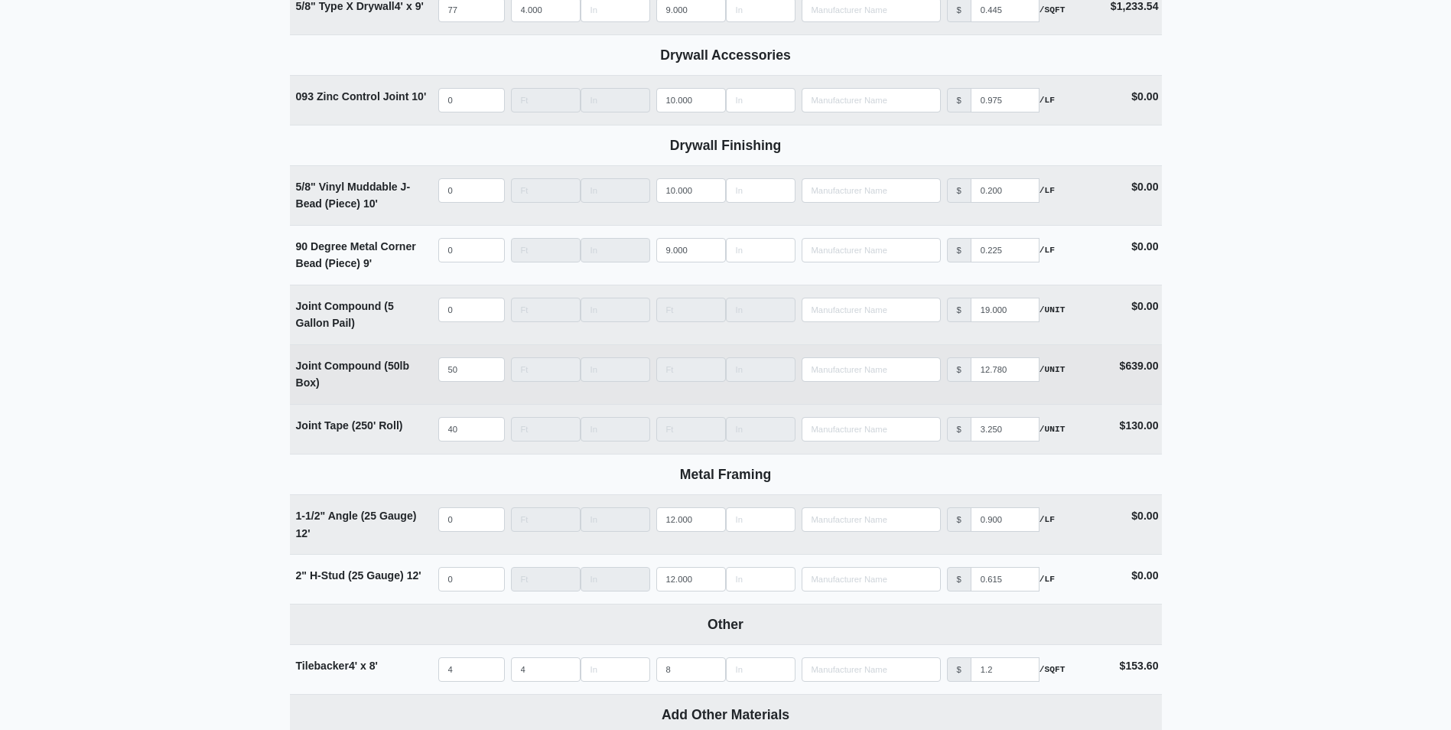
scroll to position [1148, 0]
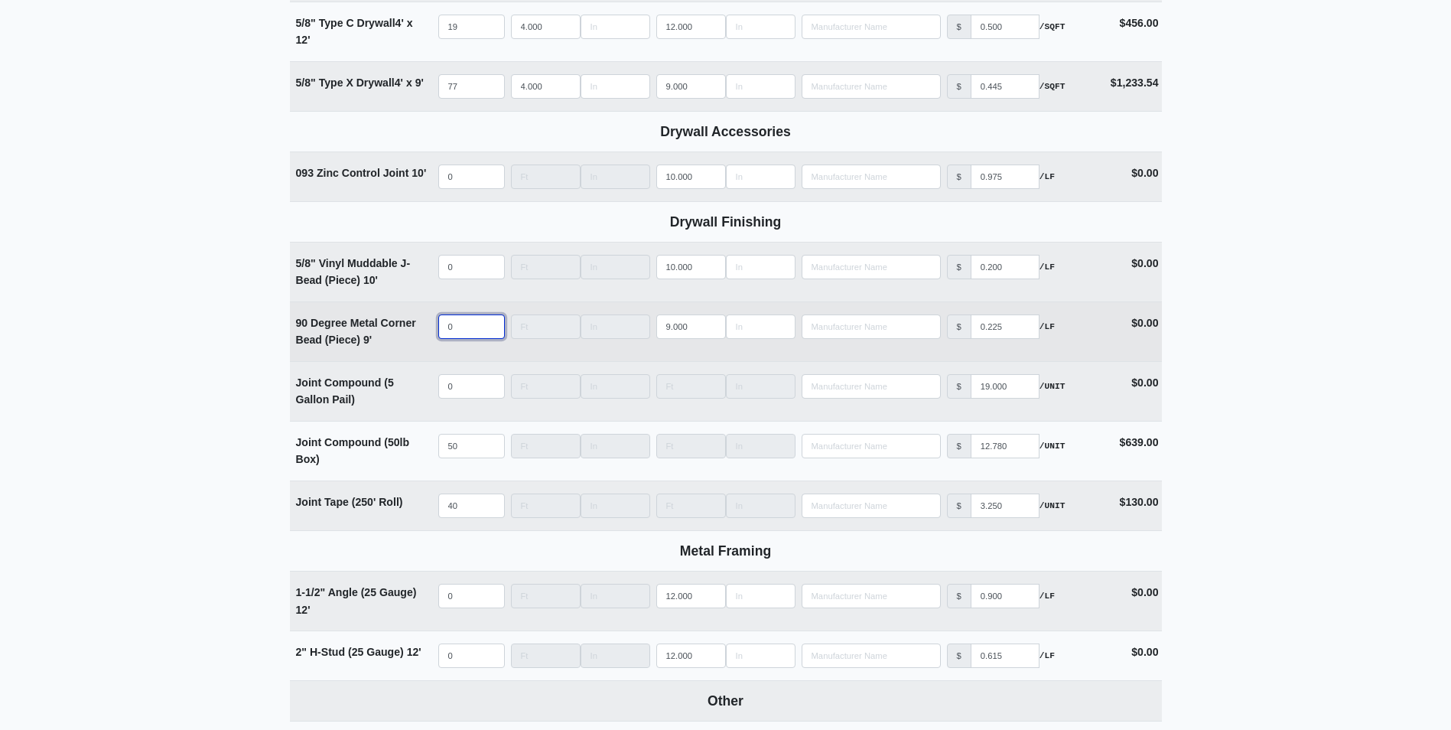
select select
click at [449, 327] on input "quantity" at bounding box center [471, 326] width 67 height 24
type input "5"
select select
type input "50"
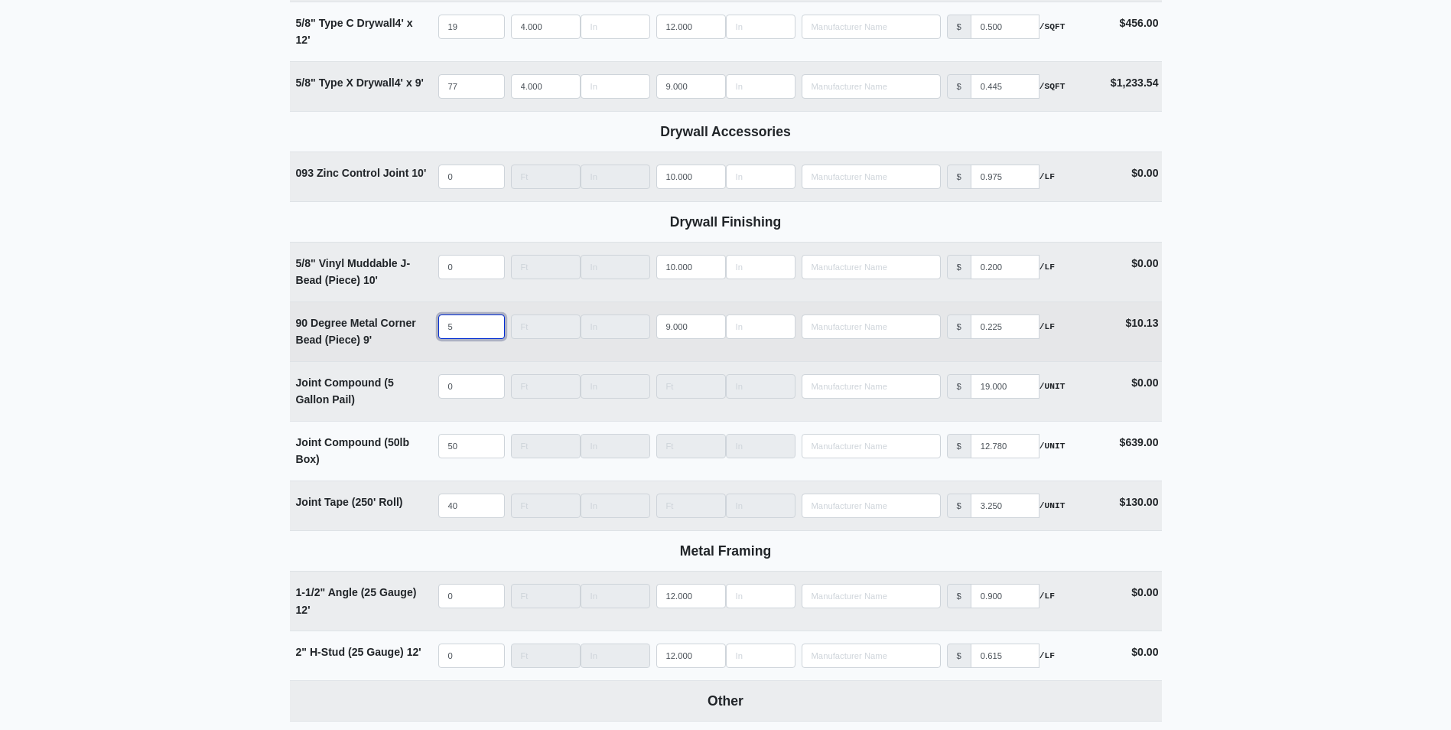
select select
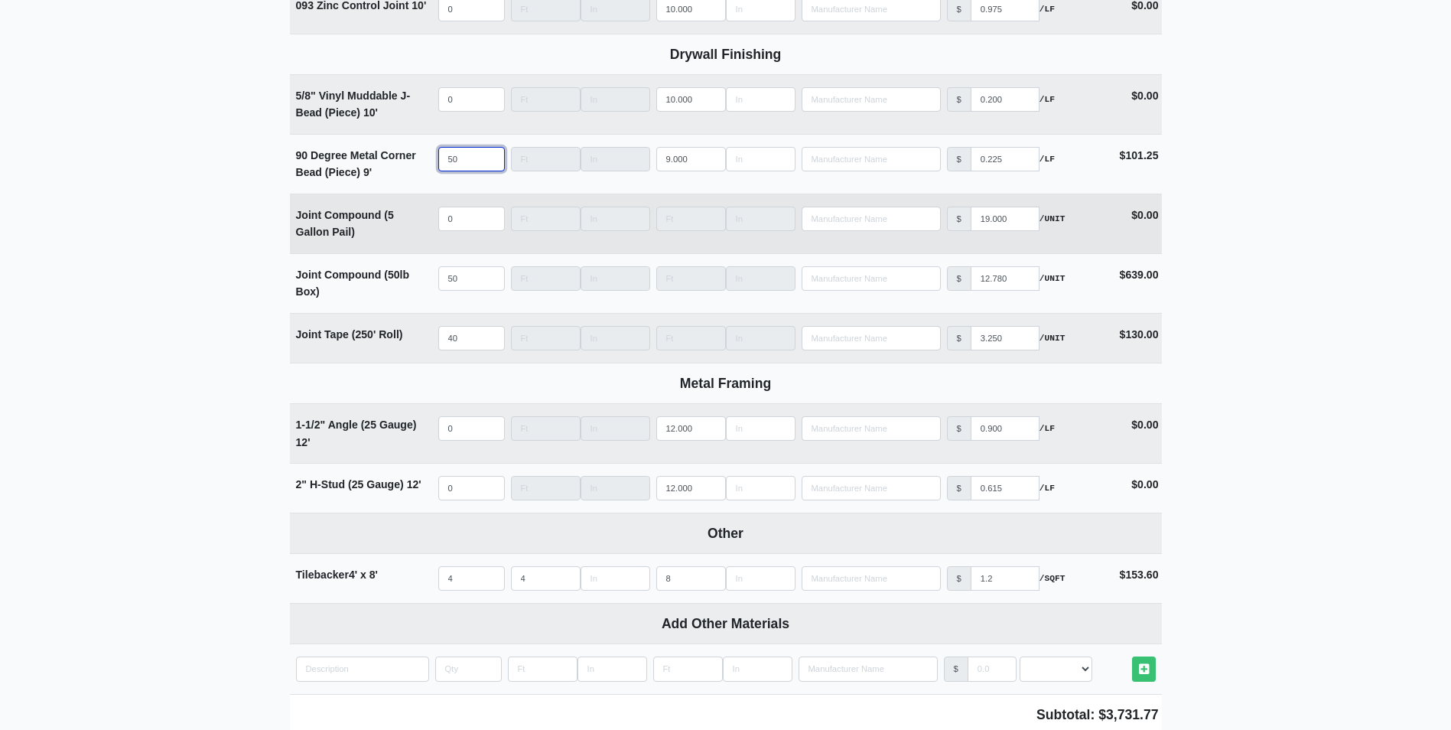
scroll to position [1377, 0]
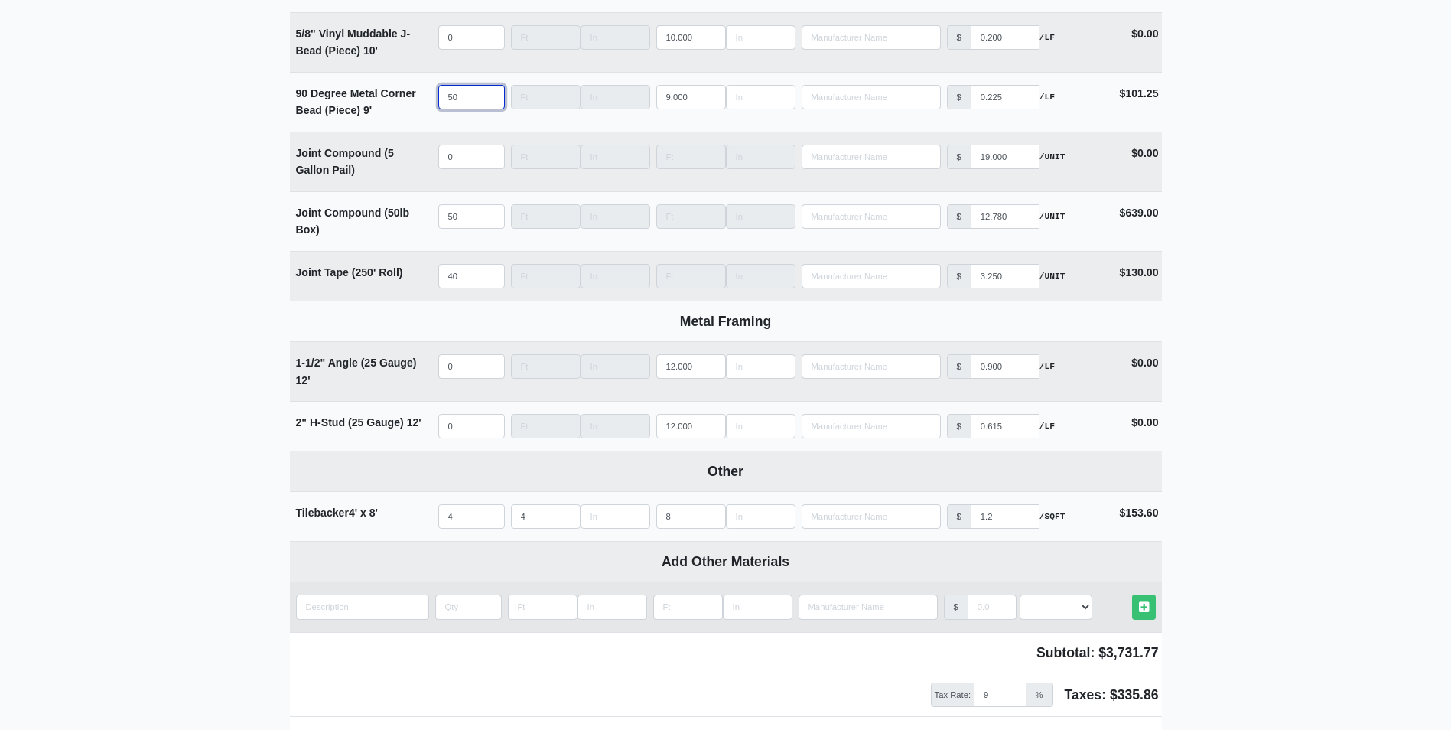
type input "50"
click at [373, 608] on input "quantity" at bounding box center [362, 606] width 133 height 24
type input "M"
select select
type input "Me"
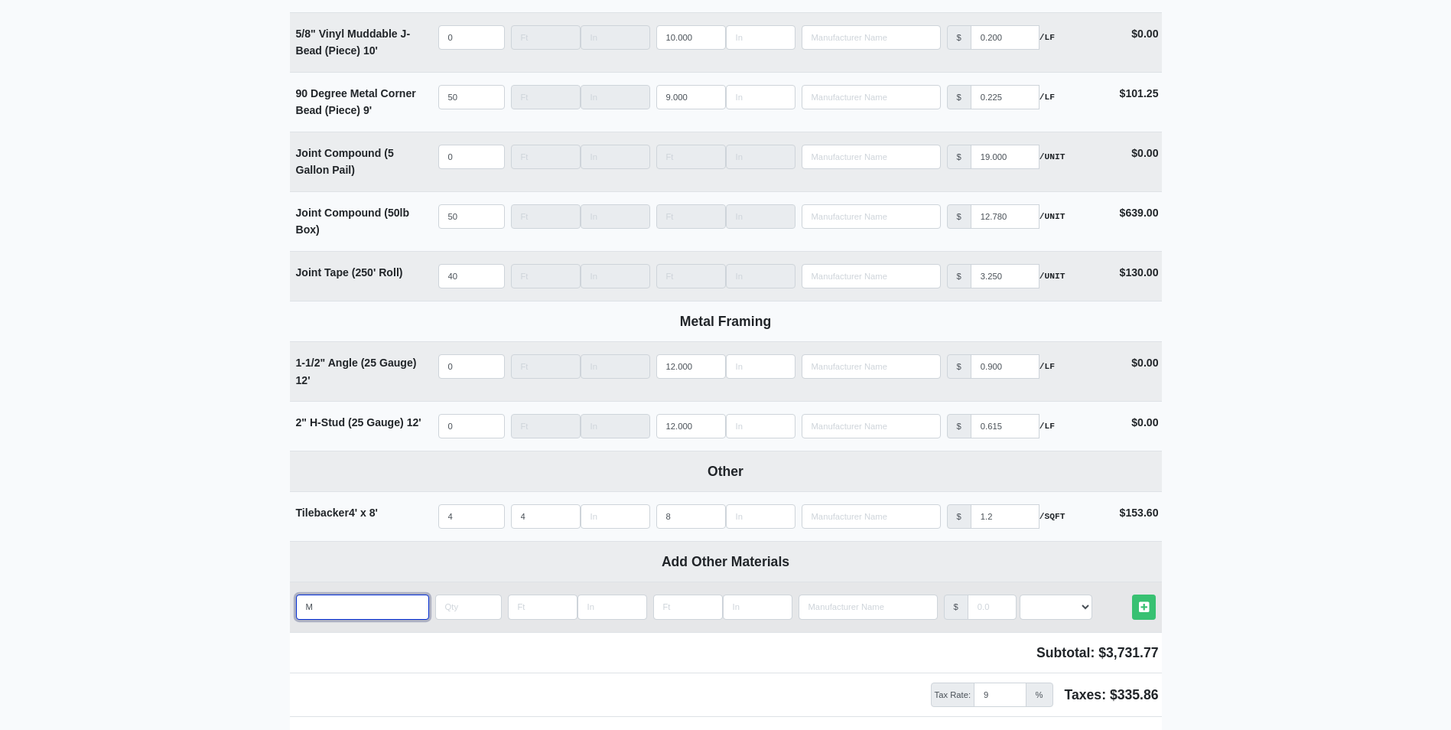
select select
type input "Met"
select select
type input "Meta"
select select
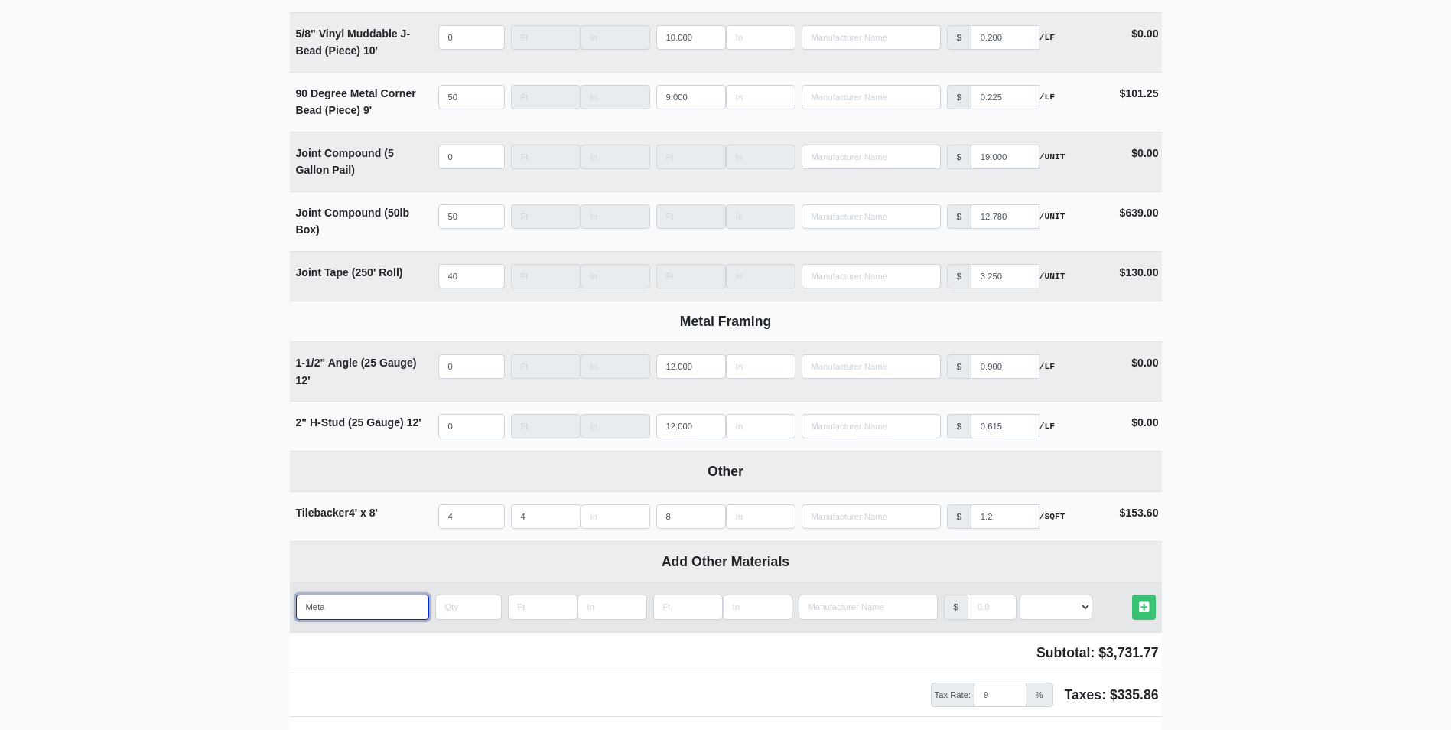
type input "Metal"
select select
type input "Metal"
select select
type input "Metal C"
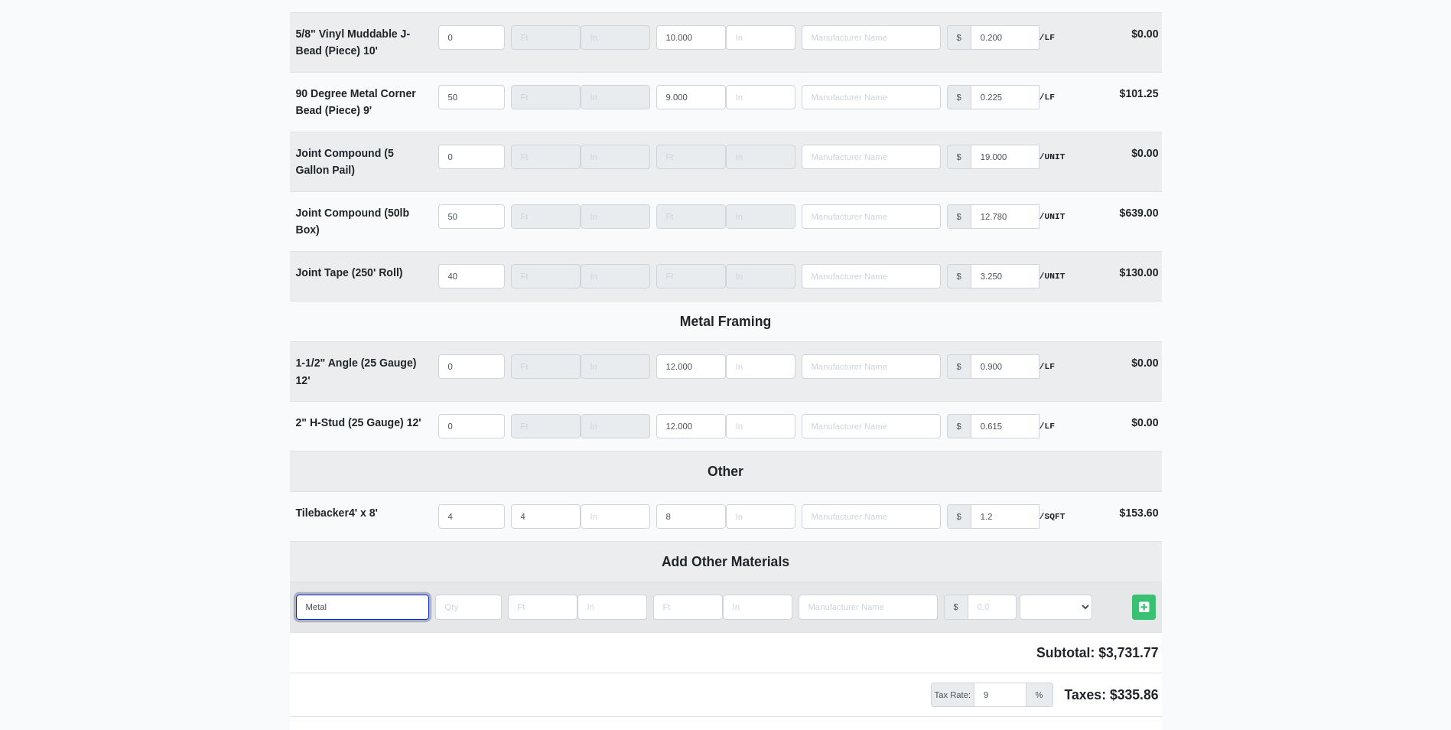
select select
type input "Metal Co"
select select
type input "Metal Cor"
select select
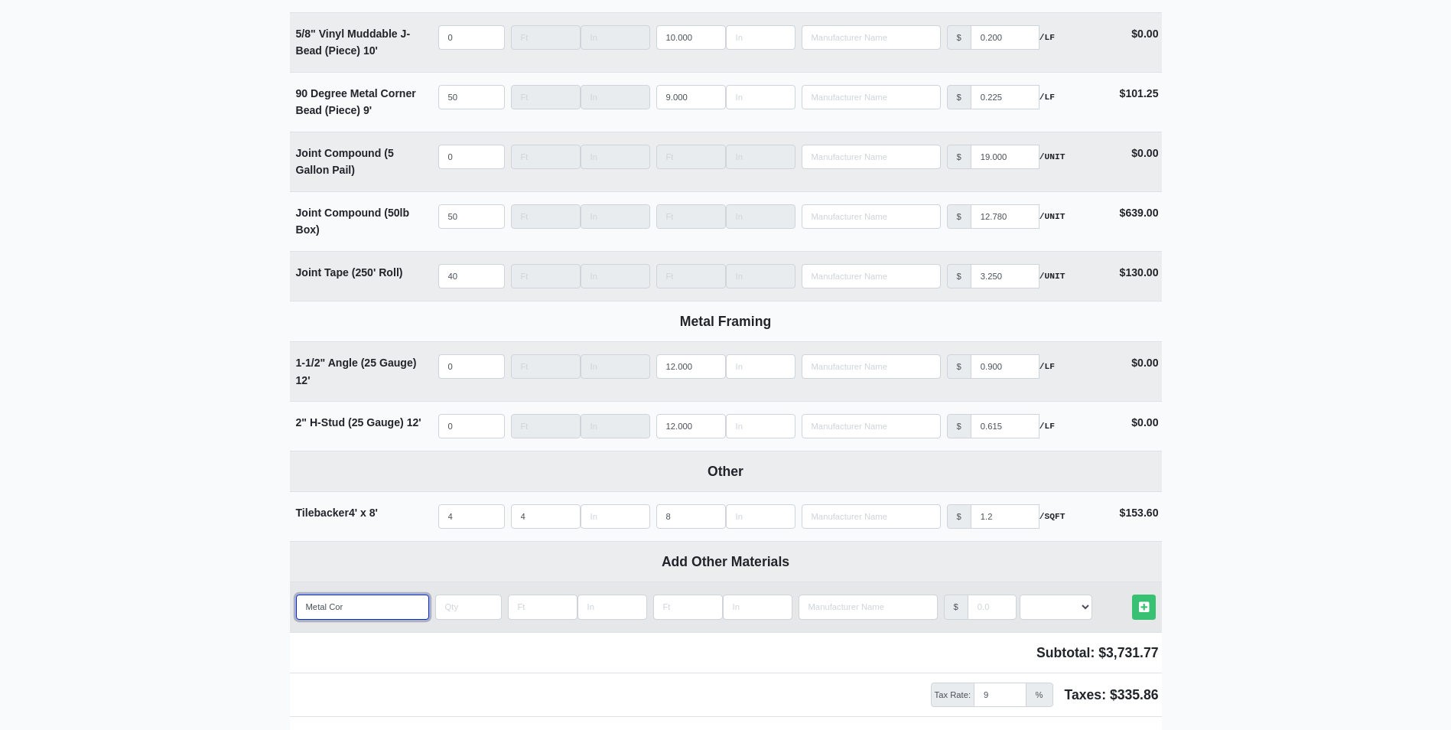
type input "Metal Corn"
select select
type input "Metal Corne"
select select
type input "Metal Corner"
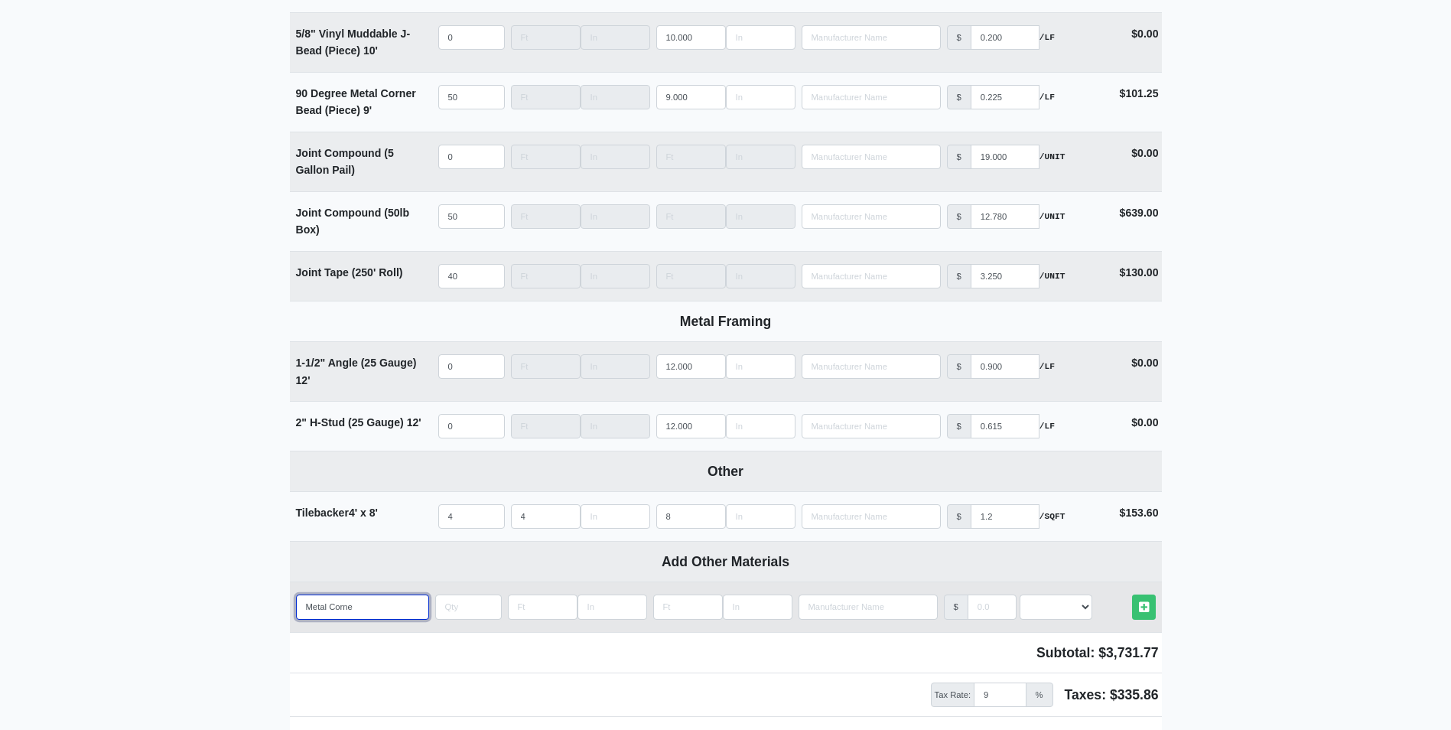
select select
type input "Metal Corner"
select select
type input "Metal Corner B"
select select
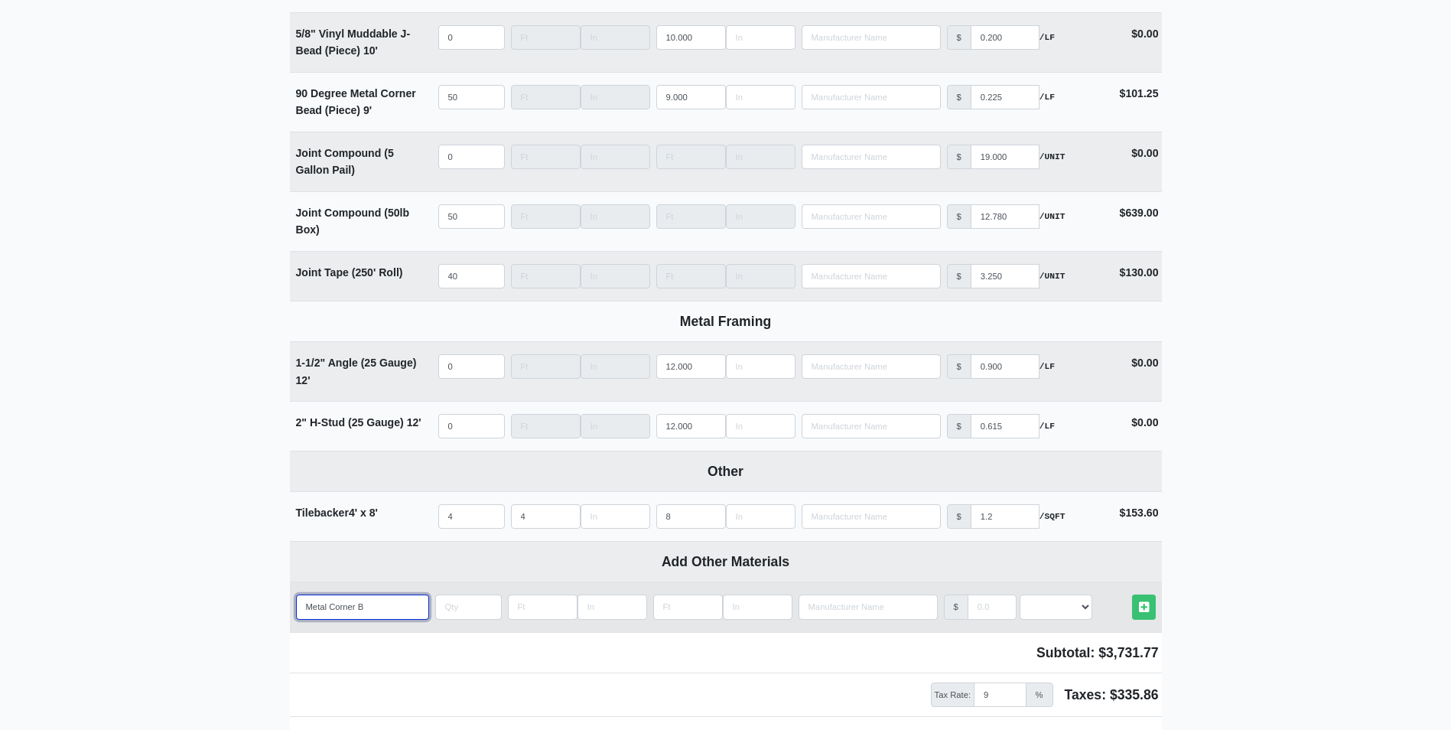
type input "Metal Corner Be"
select select
type input "Metal Corner Bea"
select select
type input "Metal Corner Bead"
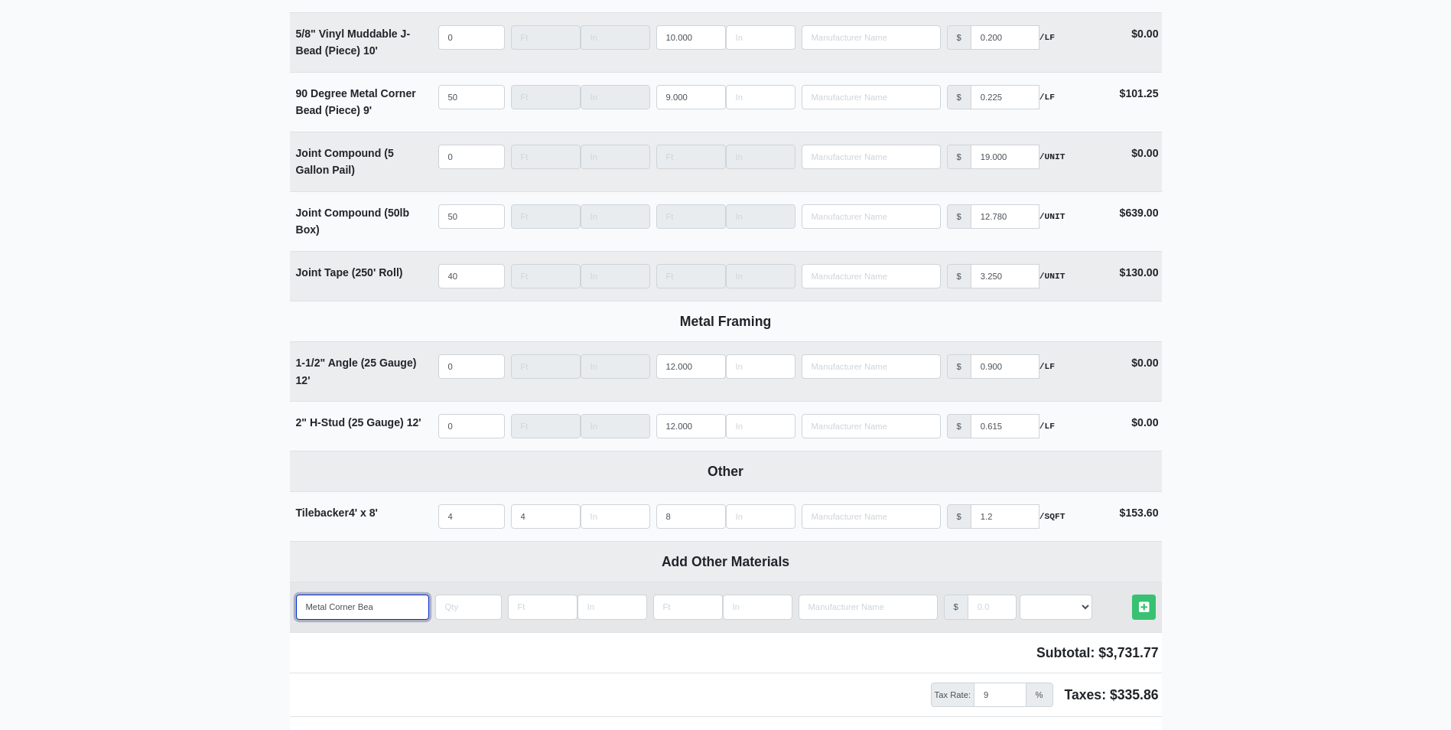
select select
type input "Metal Corner Bead"
type input "5"
select select
type input "50"
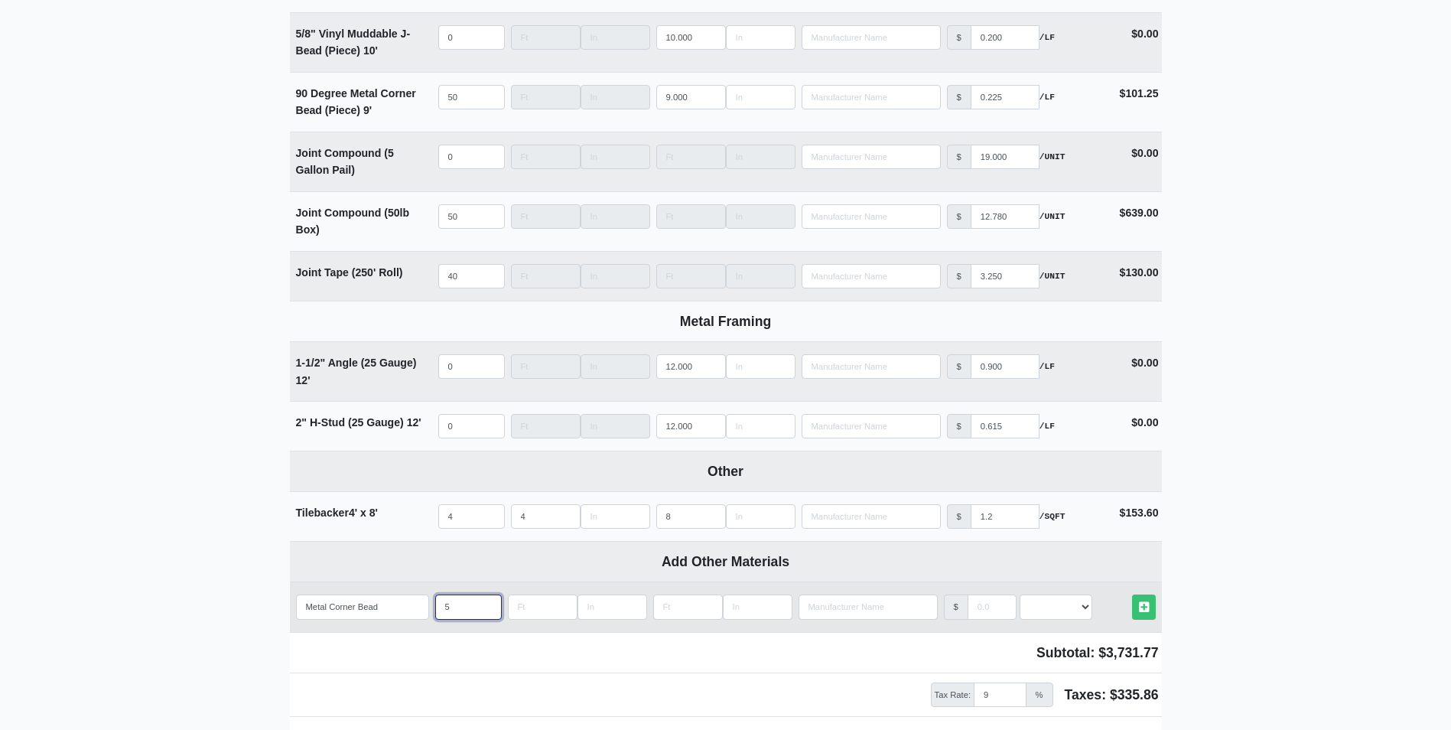
select select
type input "50"
type input "1"
select select
type input "12"
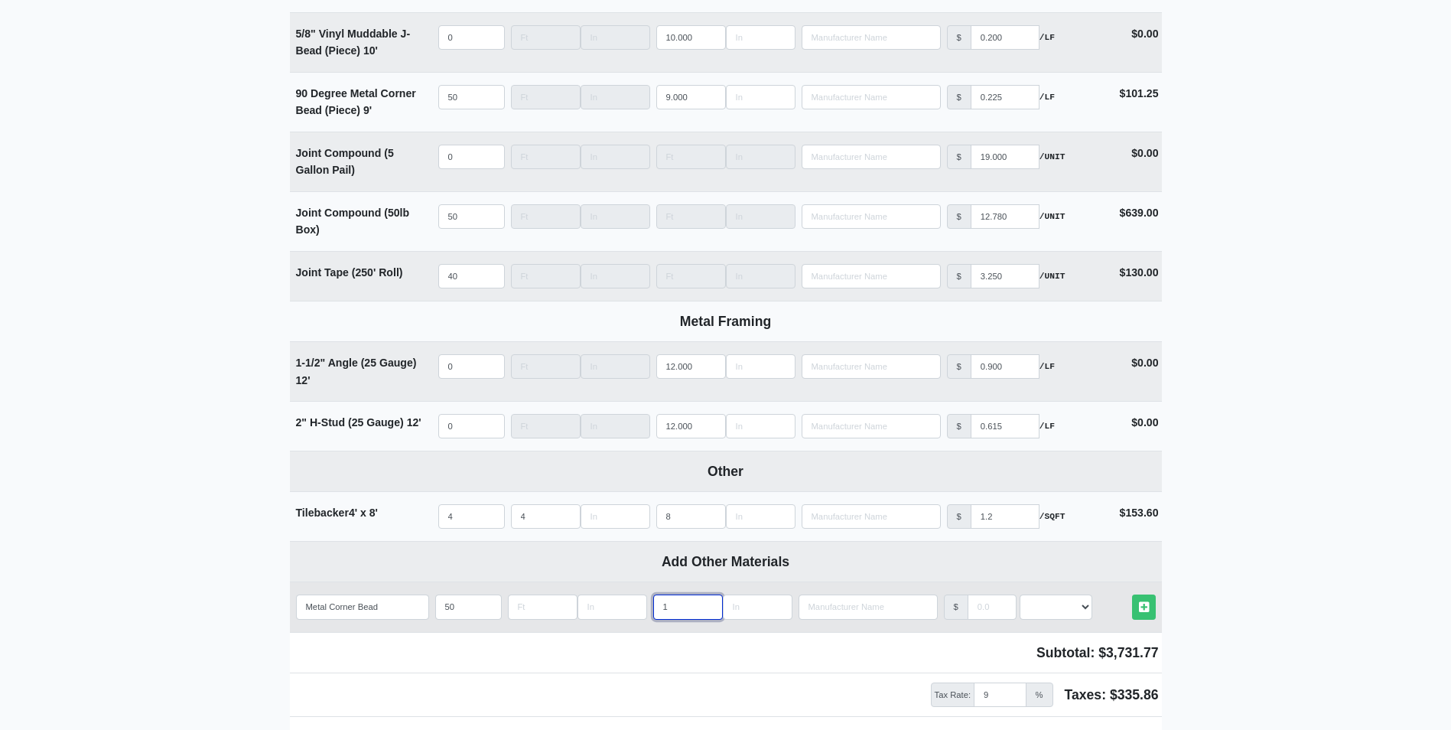
select select
type input "12"
select select
type input ".2"
select select
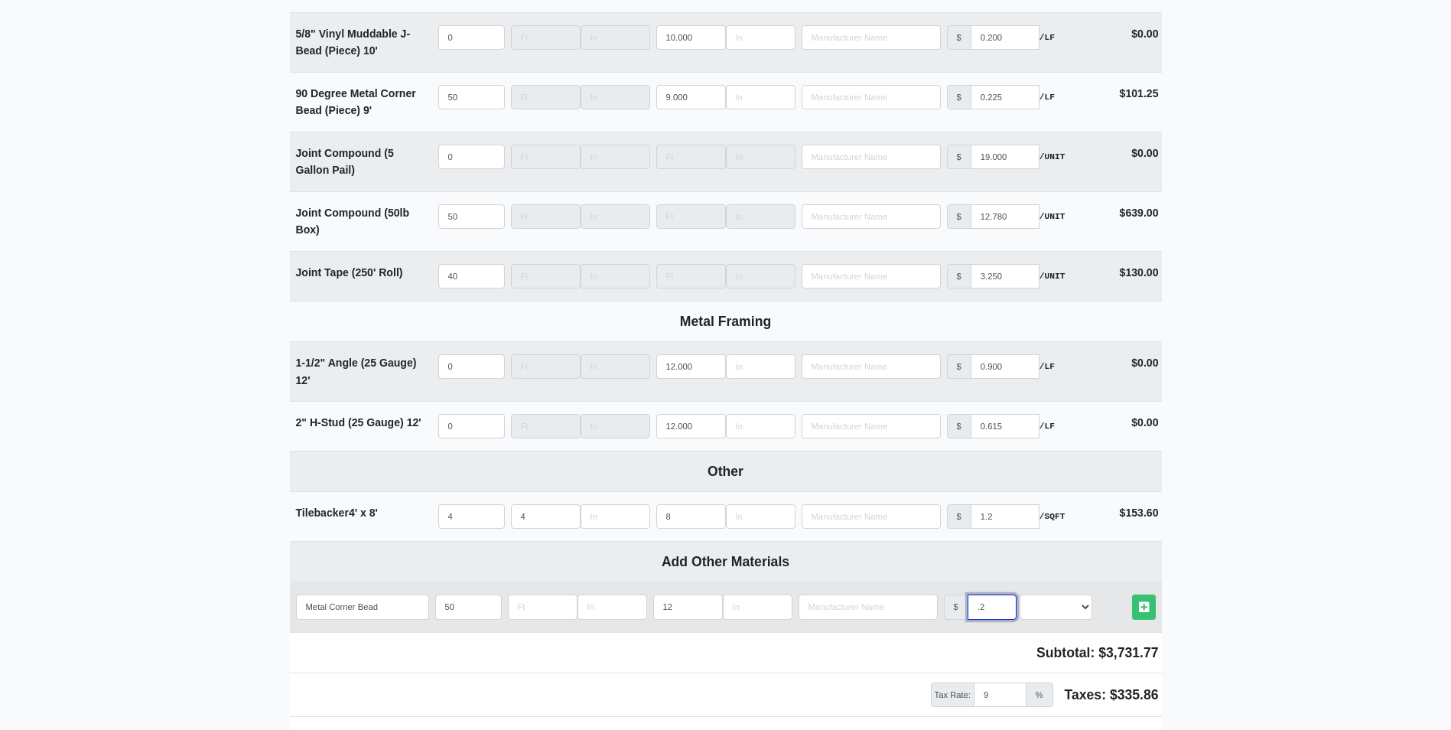
type input ".22"
select select
type input ".225"
select select
type input ".225"
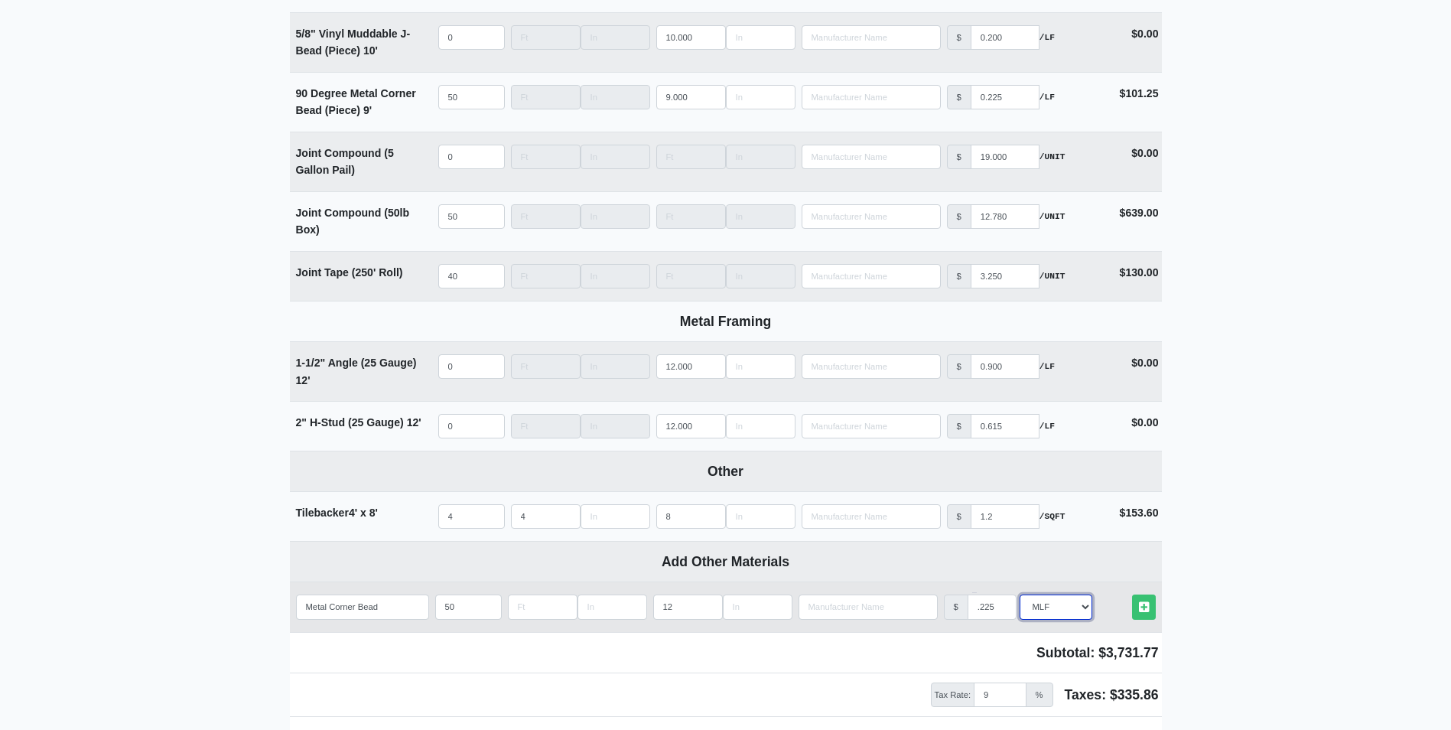
select select "1"
click at [1132, 594] on link "Other Materials" at bounding box center [1144, 606] width 24 height 25
select select
type input "50"
type input "12"
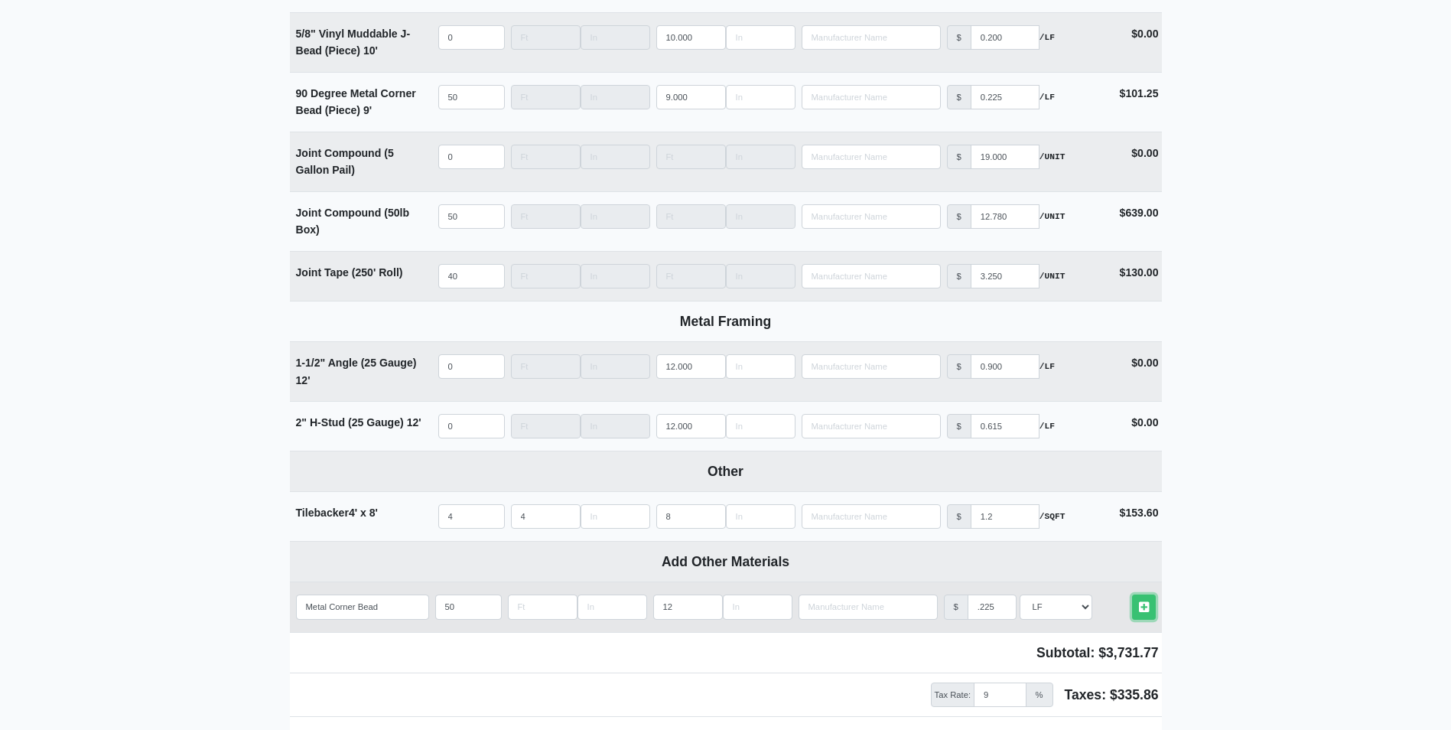
type input ".225"
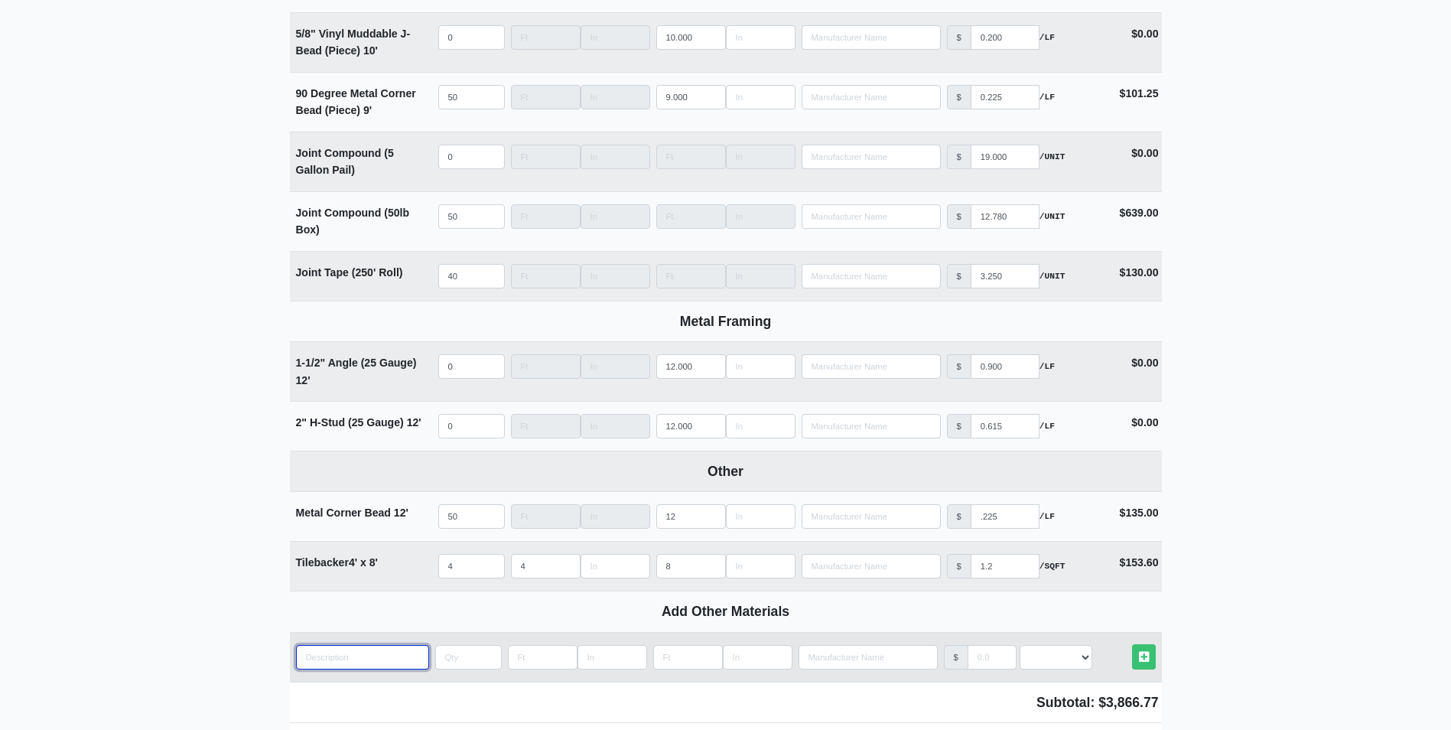
click at [375, 668] on input "quantity" at bounding box center [362, 657] width 133 height 24
type input "P"
select select
type input "Pa"
select select
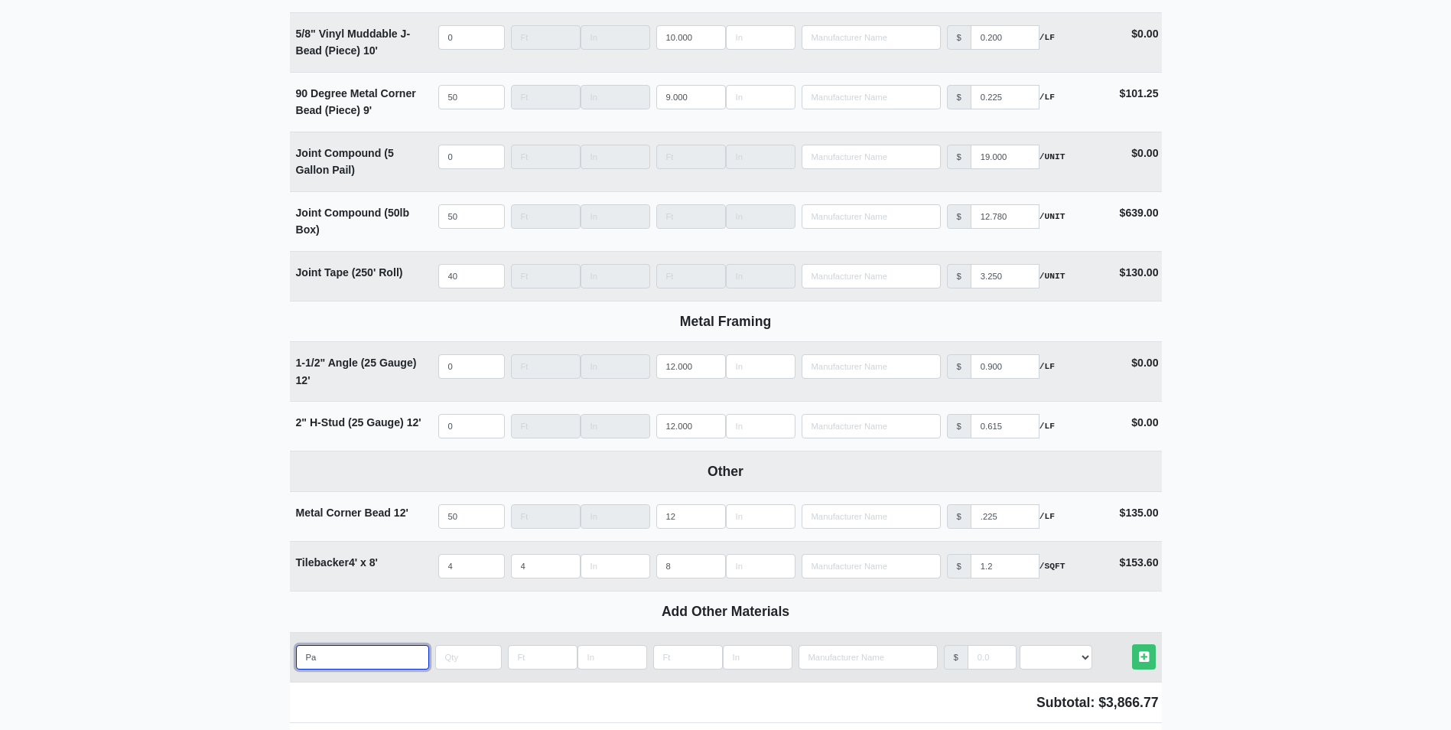
type input "Pap"
select select
type input "Pape"
select select
type input "Paper"
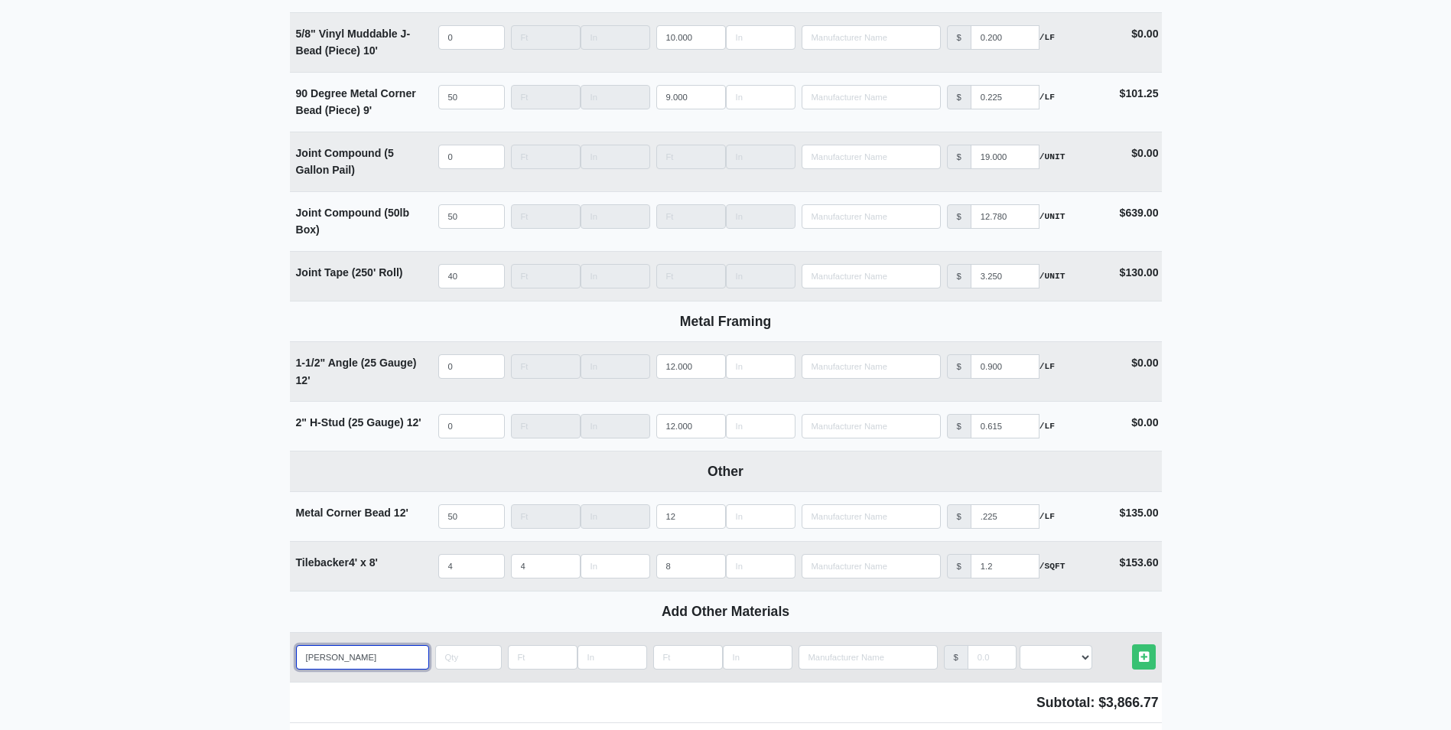
select select
type input "Paper"
select select
type input "Paper C"
select select
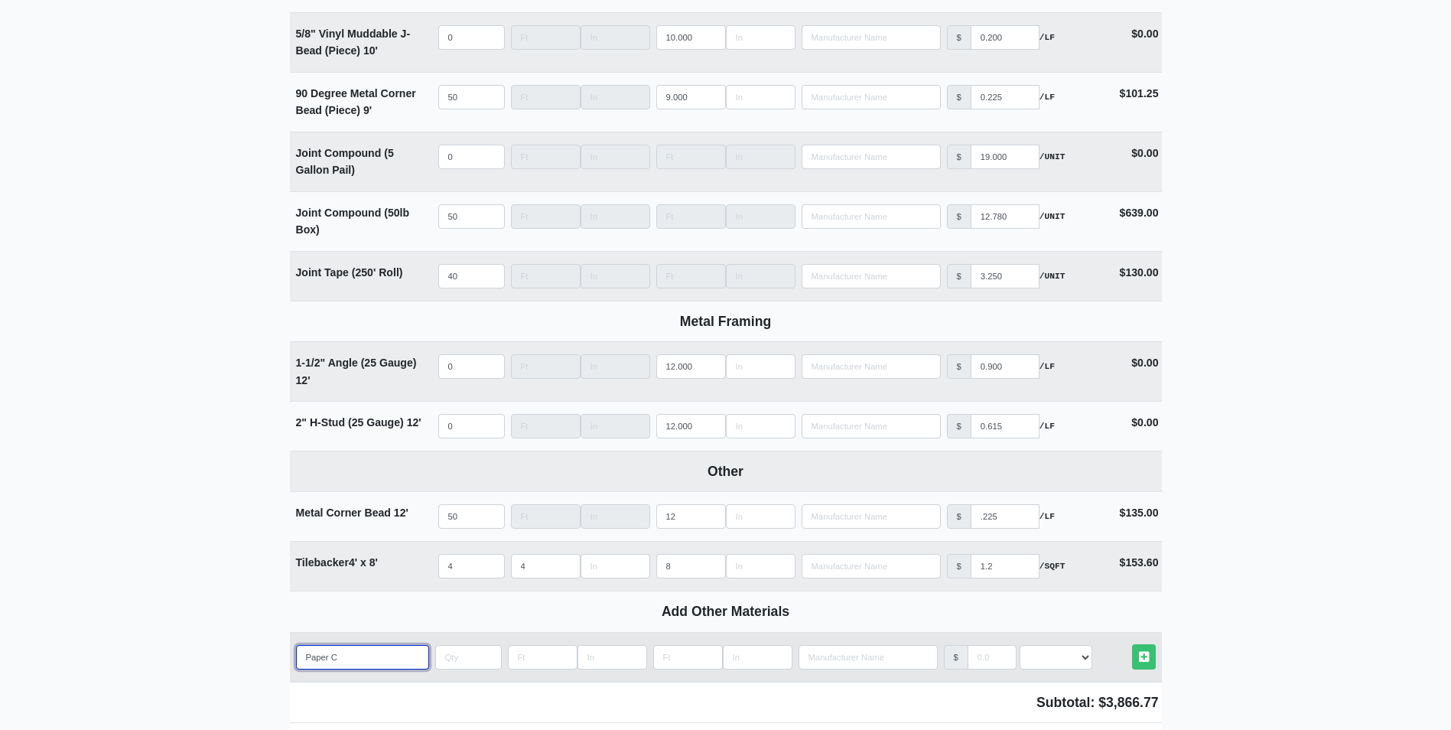
type input "Paper Co"
select select
type input "Paper Cor"
select select
type input "Paper Corn"
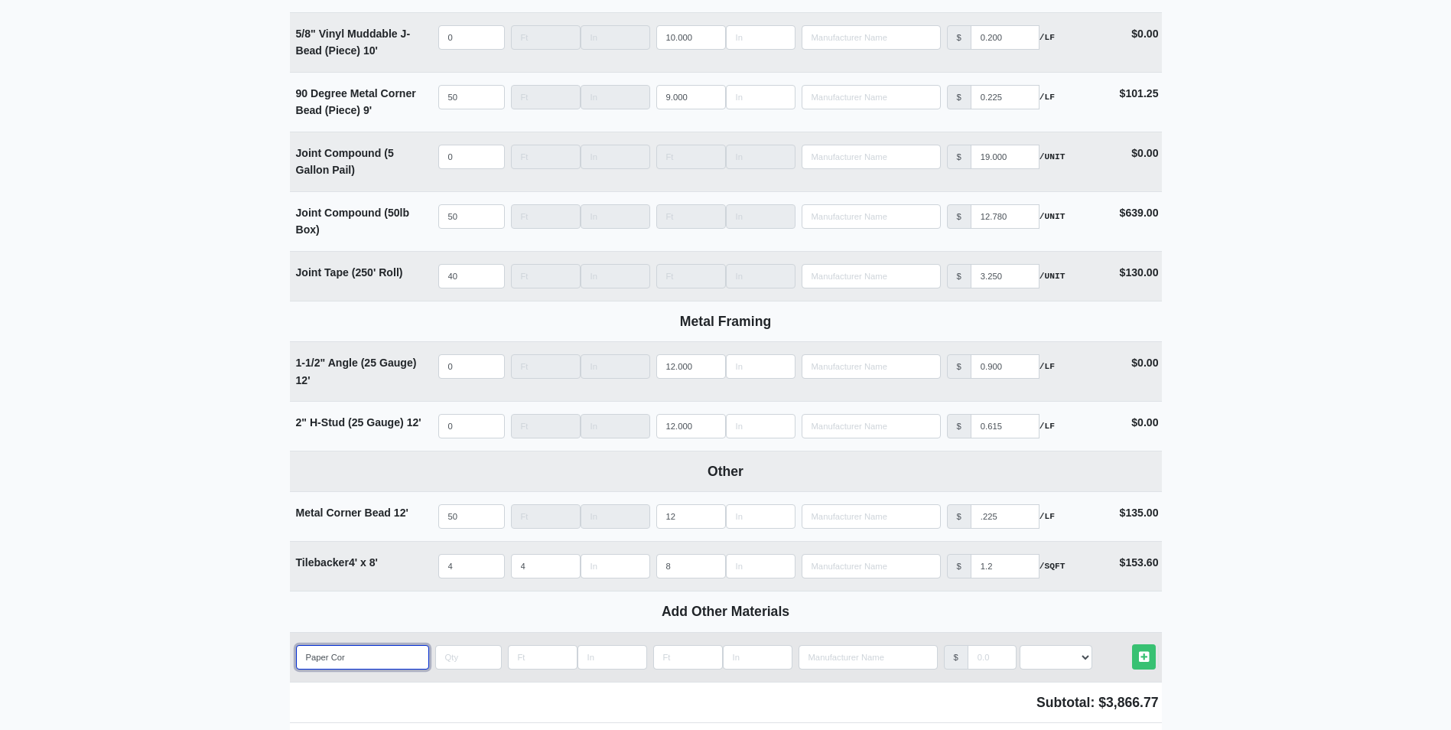
select select
type input "Paper Corne"
select select
type input "Paper Corner"
select select
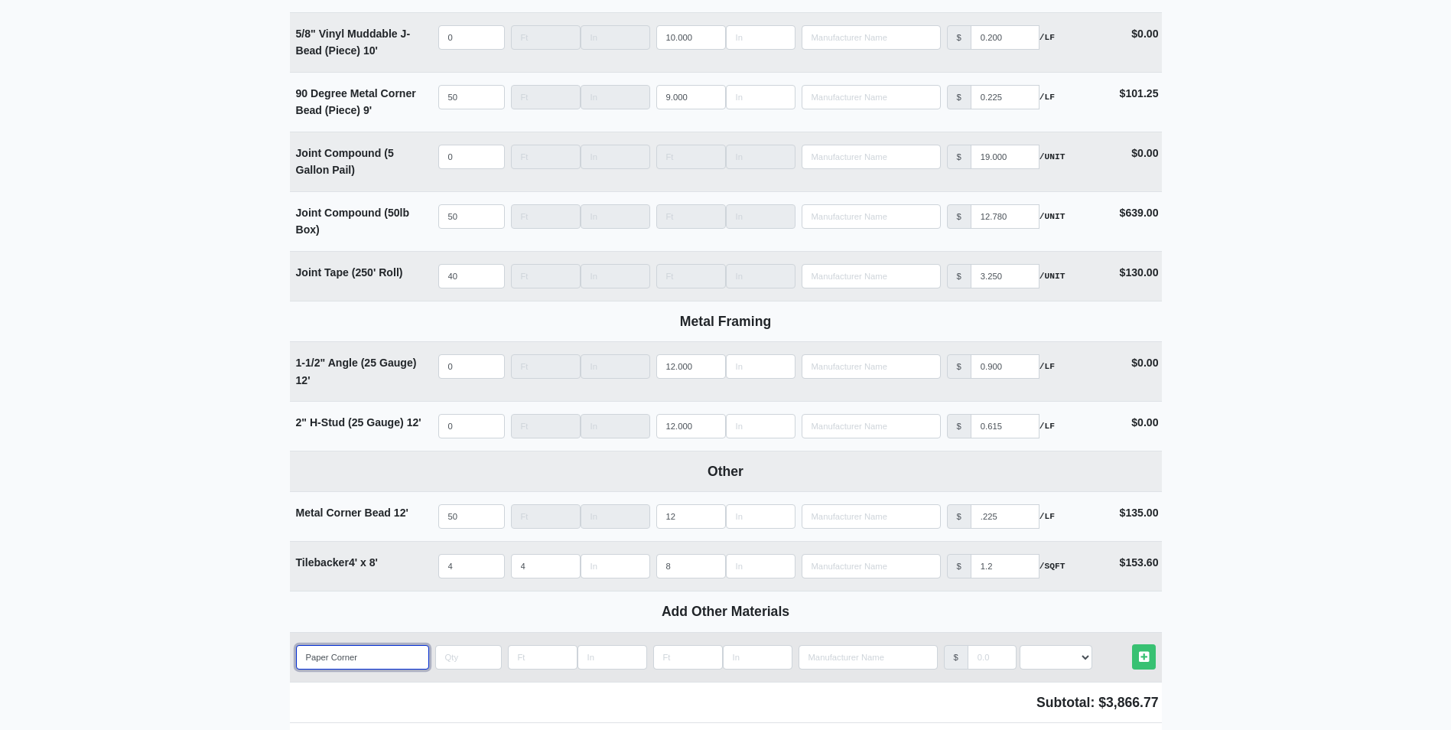
type input "Paper Corner"
select select
type input "Paper Corner b"
select select
type input "Paper Corner"
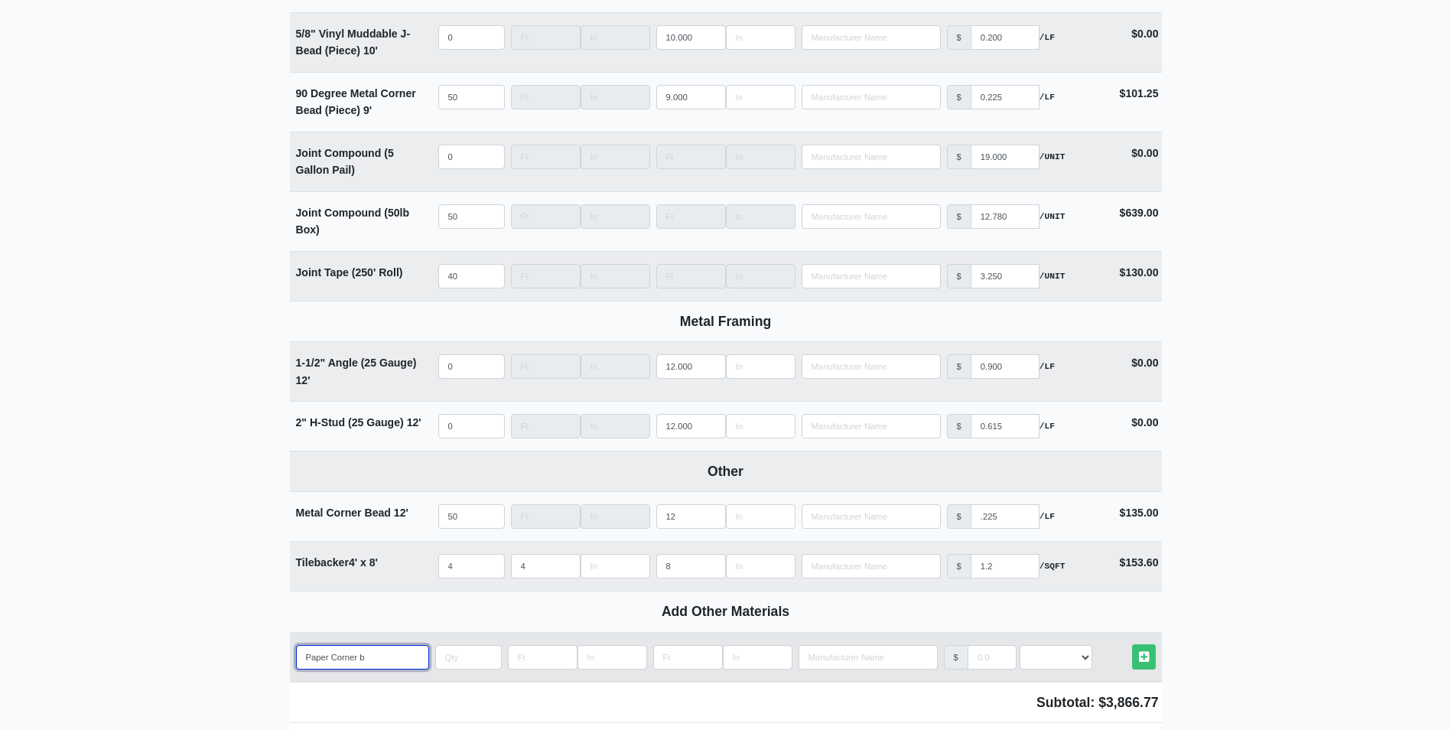
select select
click at [1076, 675] on td "Pricing Type Select an Option! UNIT MLF LF MSQFT SQFT" at bounding box center [1053, 657] width 73 height 49
click at [1079, 664] on select "Select an Option! UNIT MLF LF MSQFT SQFT" at bounding box center [1056, 657] width 73 height 24
click at [1020, 650] on select "Select an Option! UNIT MLF LF MSQFT SQFT" at bounding box center [1056, 657] width 73 height 24
click at [1138, 659] on link "Other Materials" at bounding box center [1144, 656] width 24 height 25
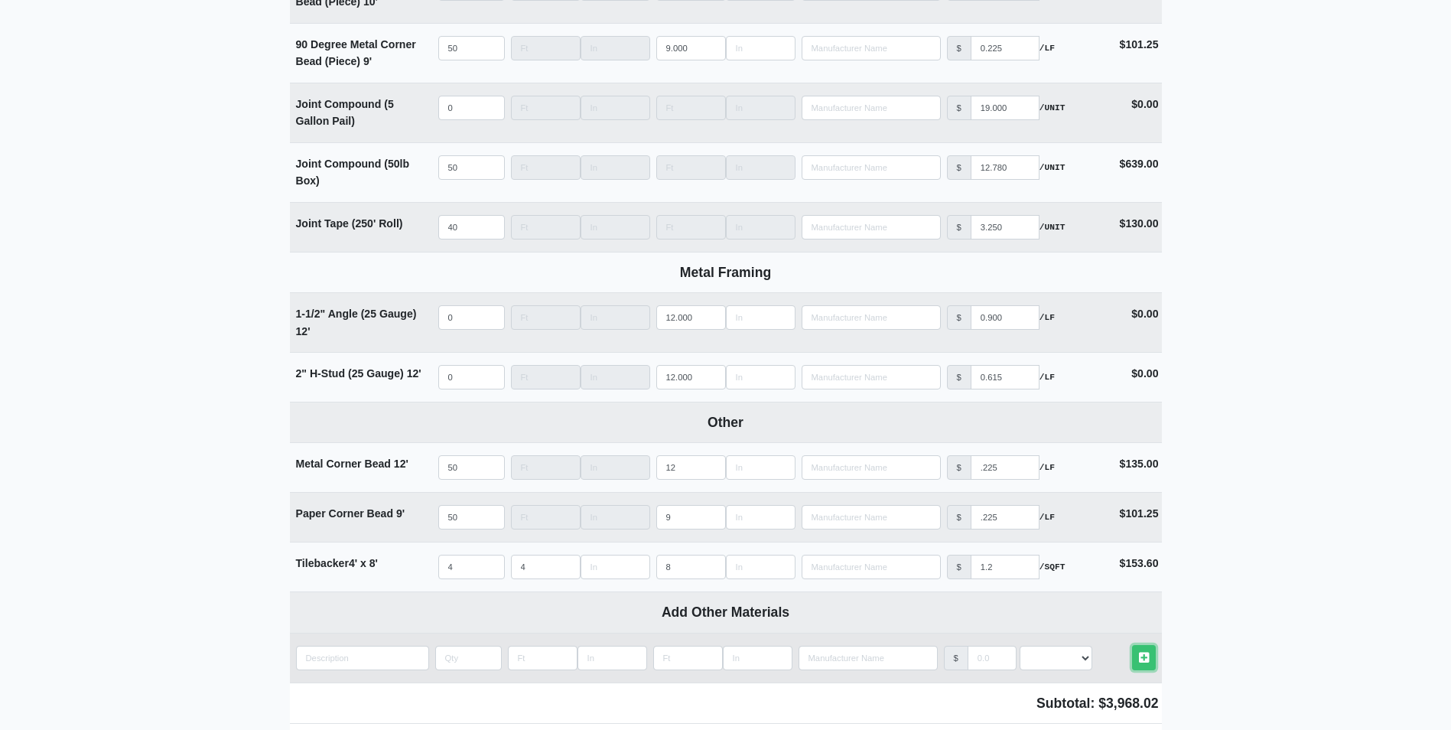
scroll to position [1454, 0]
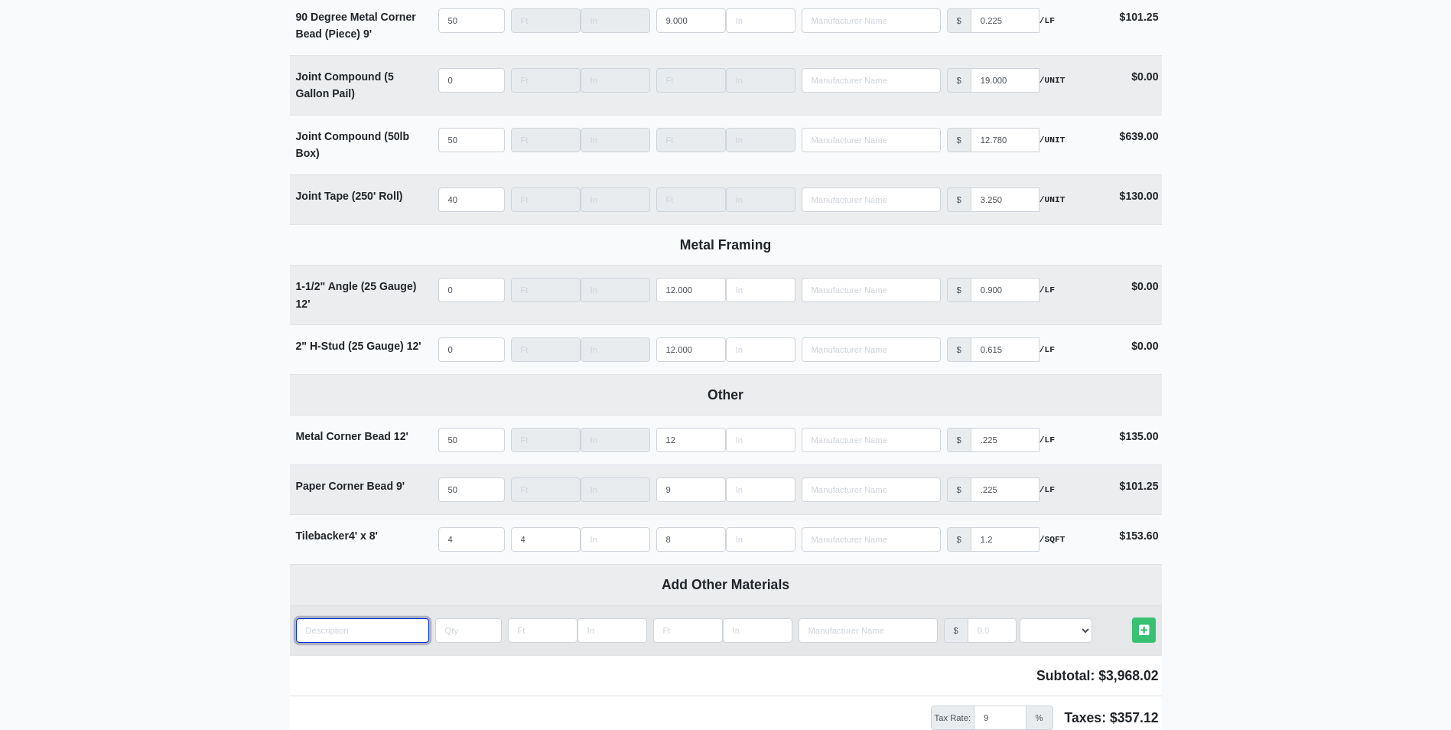
click at [378, 637] on input "quantity" at bounding box center [362, 630] width 133 height 24
click at [1132, 617] on link "Other Materials" at bounding box center [1144, 629] width 24 height 25
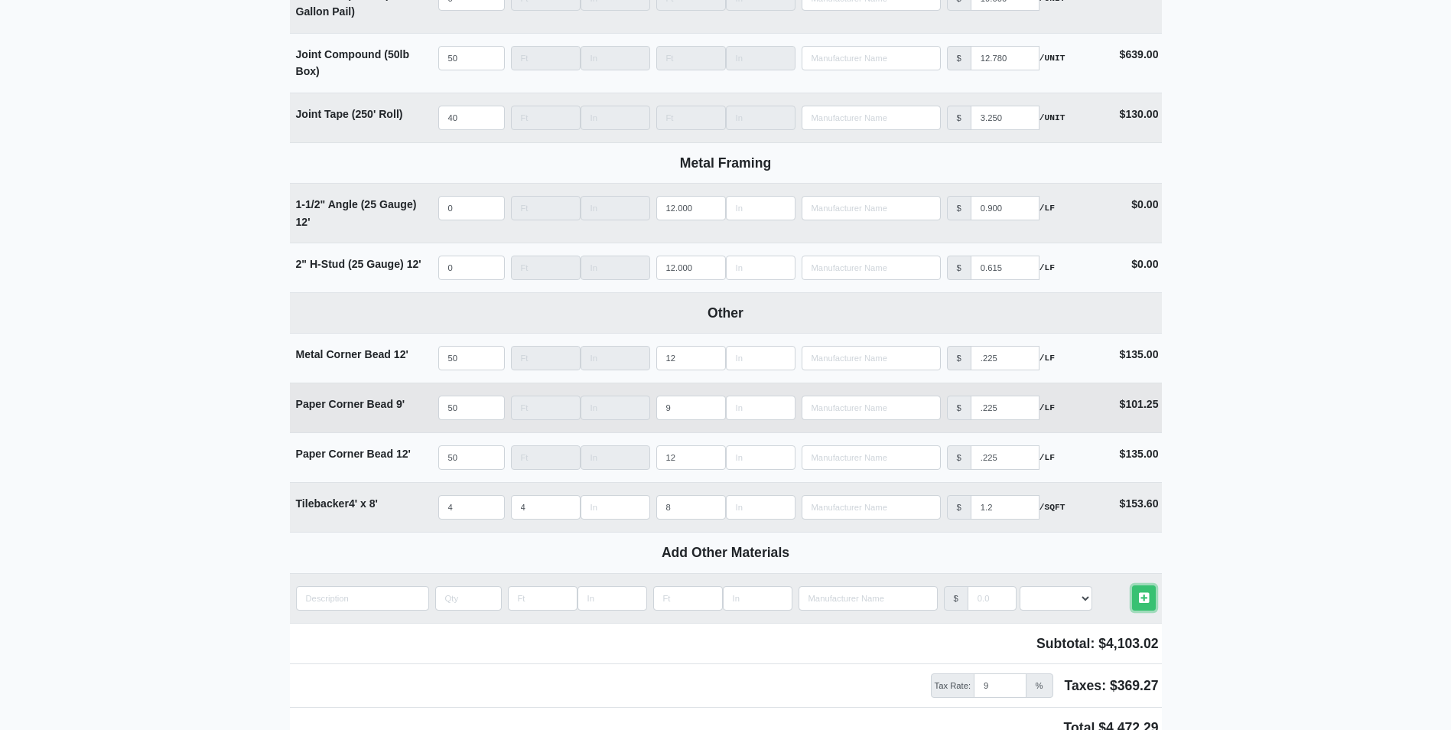
scroll to position [1700, 0]
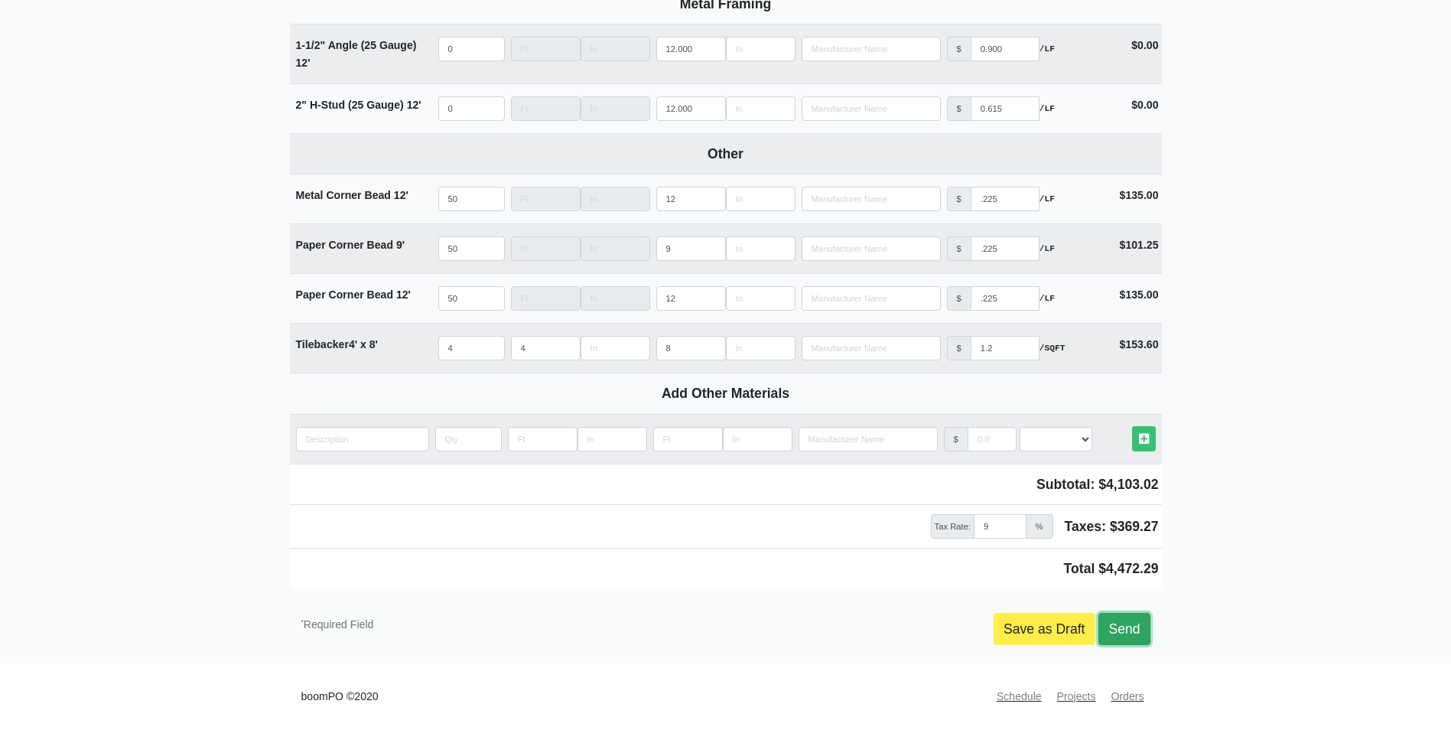
click at [1111, 626] on link "Send" at bounding box center [1124, 629] width 51 height 32
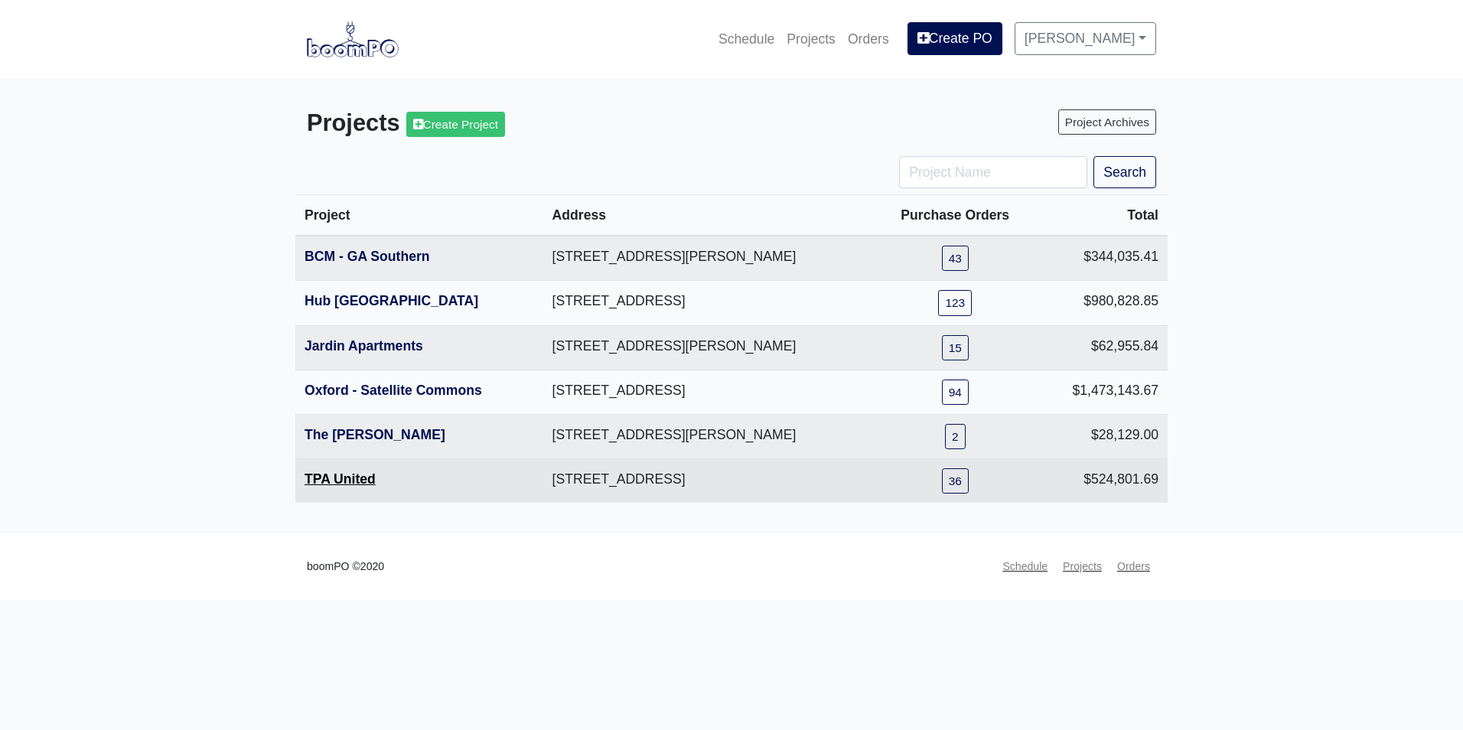
click at [356, 473] on link "TPA United" at bounding box center [340, 478] width 71 height 15
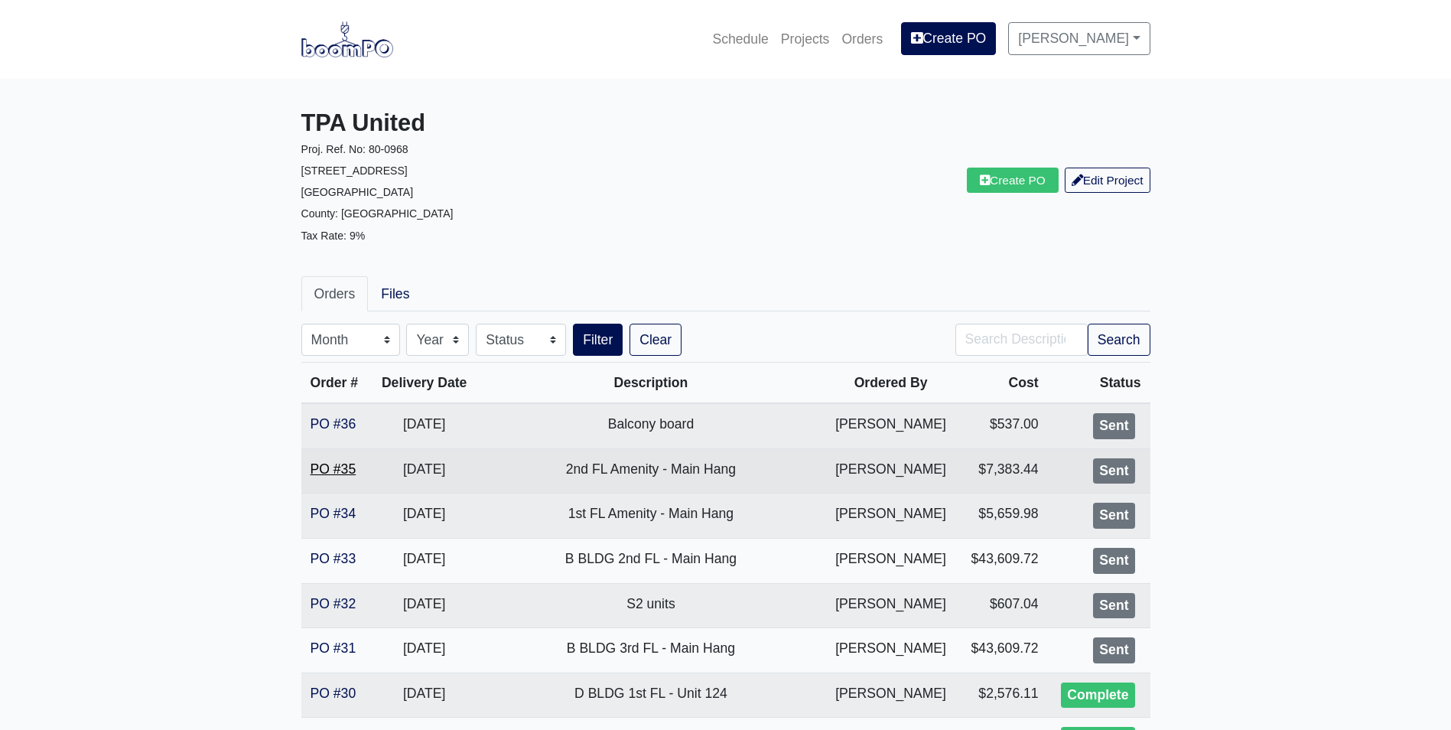
click at [333, 463] on link "PO #35" at bounding box center [334, 468] width 46 height 15
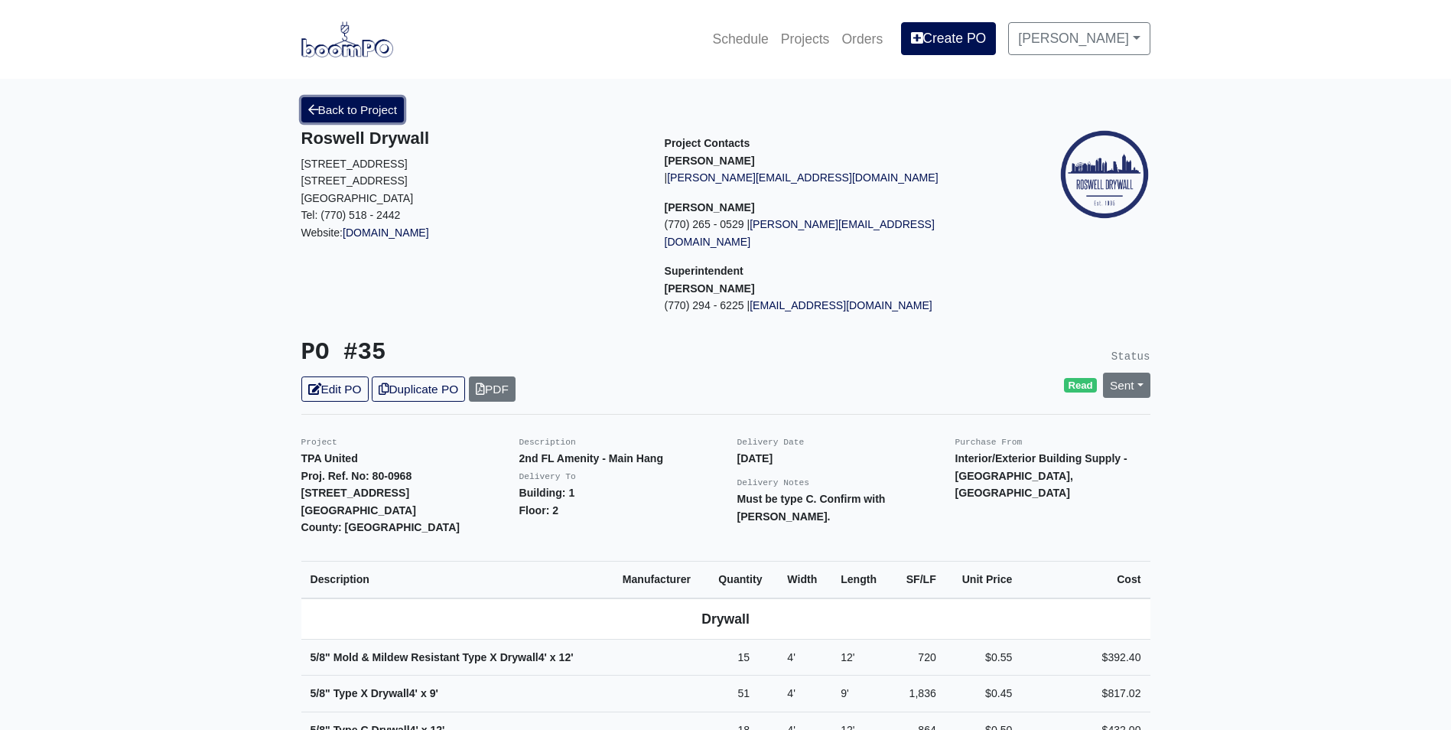
click at [326, 107] on link "Back to Project" at bounding box center [352, 109] width 103 height 25
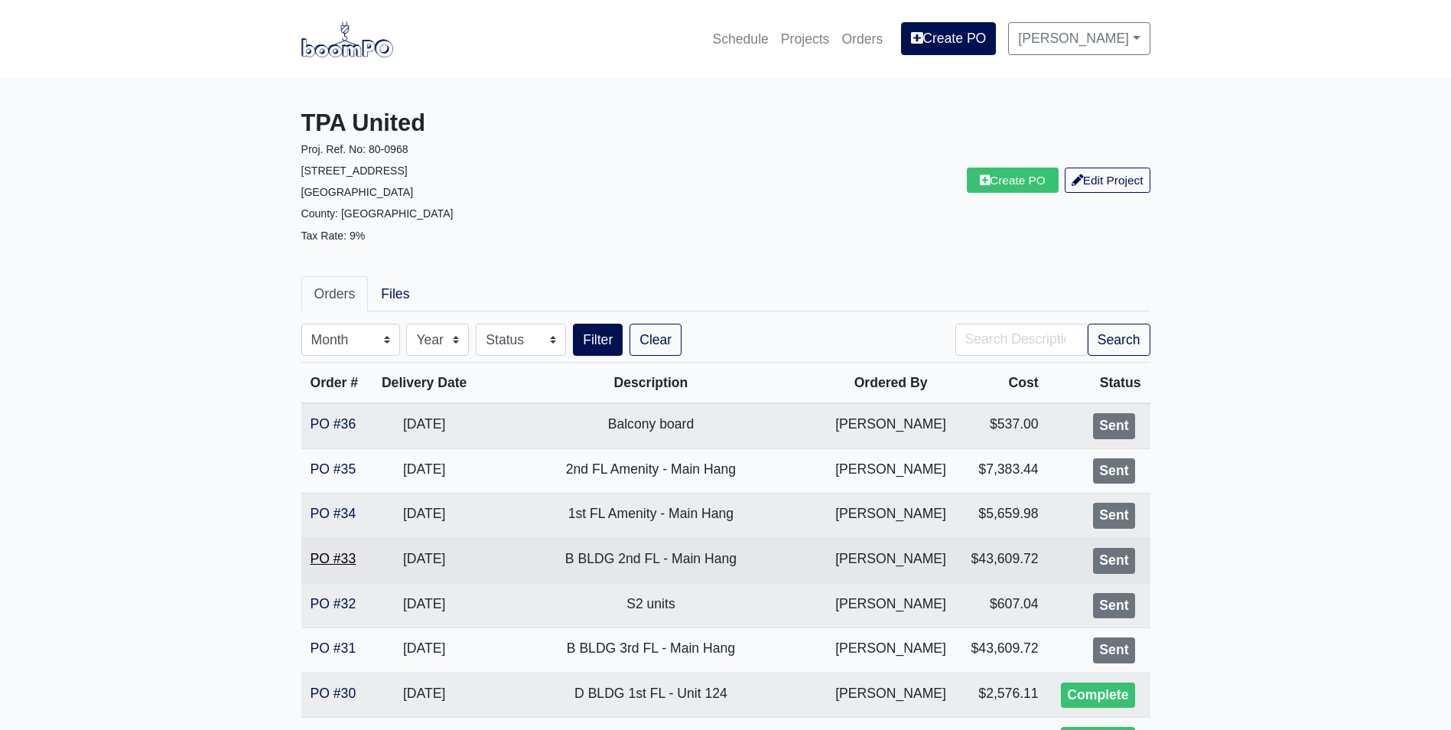
click at [325, 555] on link "PO #33" at bounding box center [334, 558] width 46 height 15
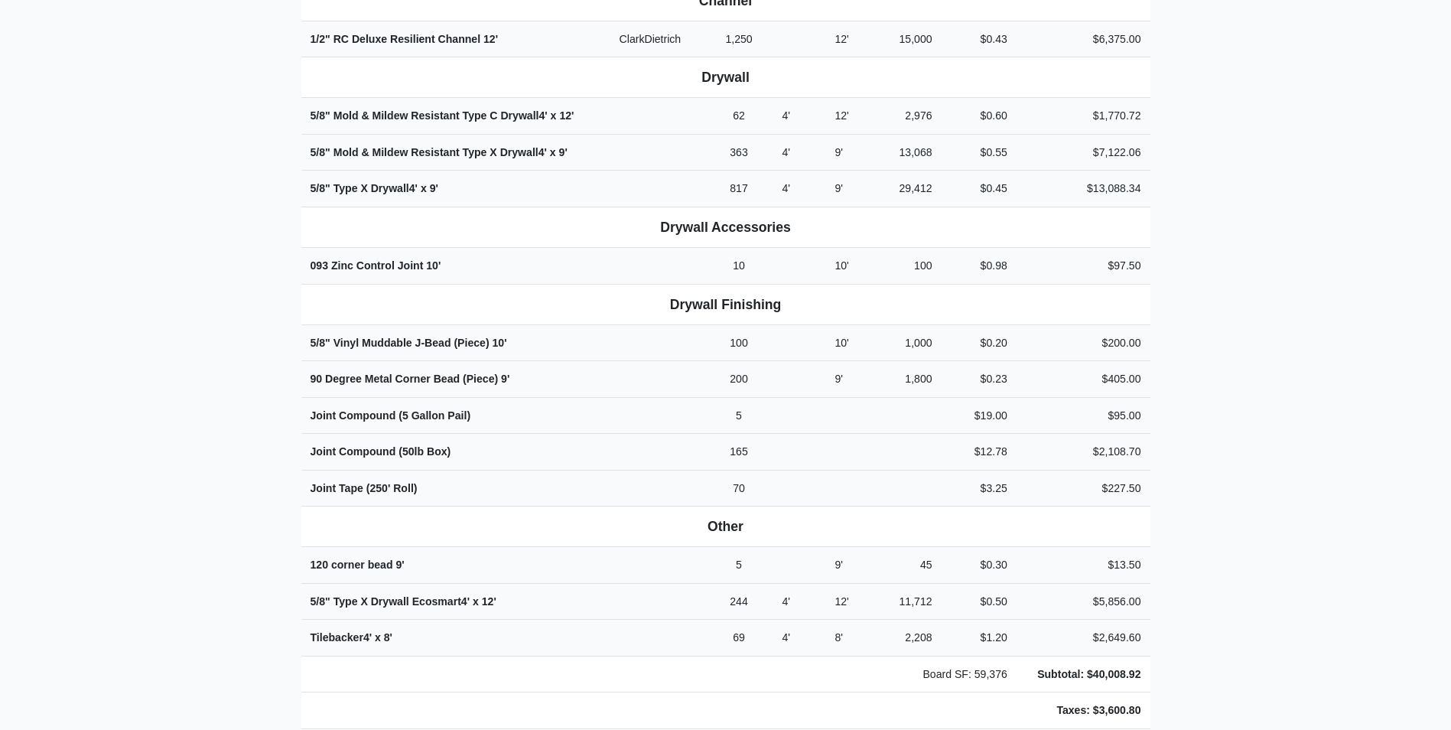
scroll to position [765, 0]
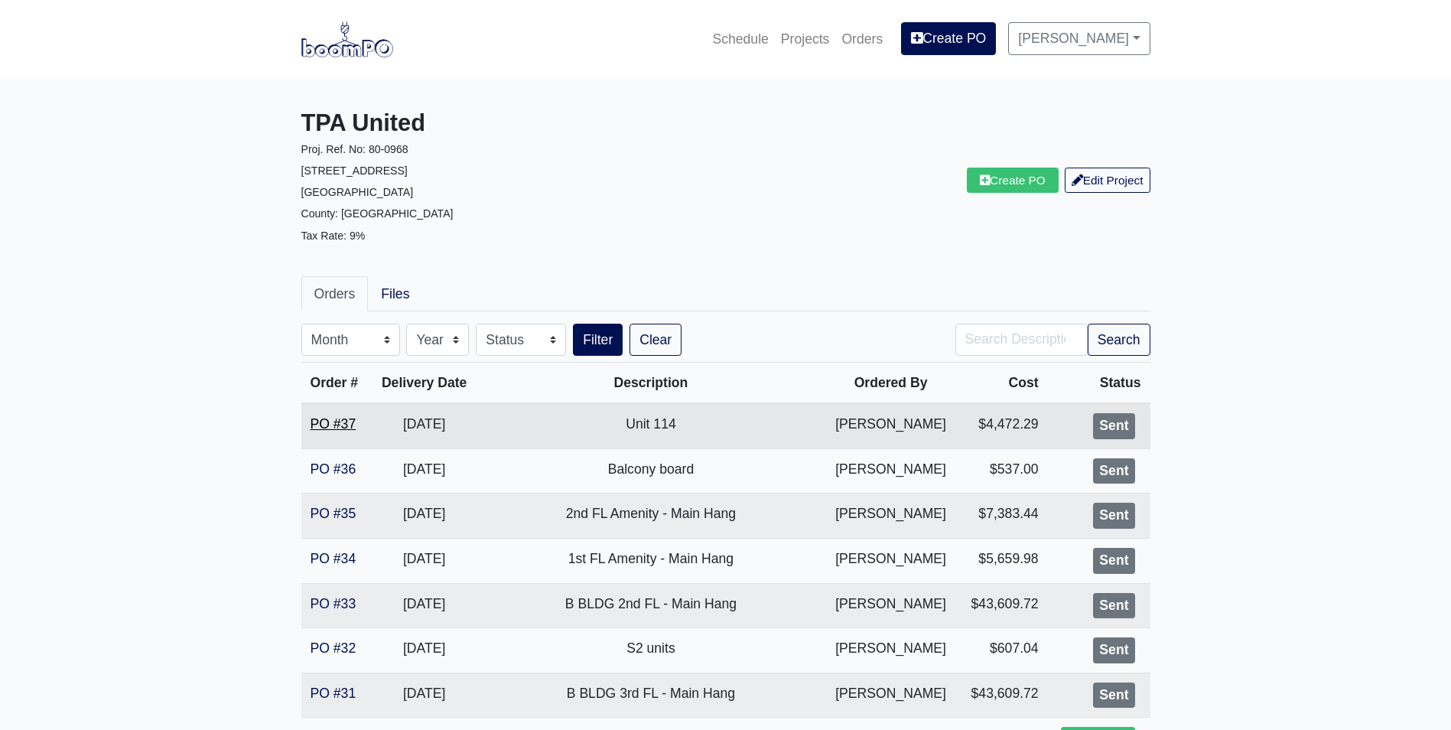
click at [328, 422] on link "PO #37" at bounding box center [334, 423] width 46 height 15
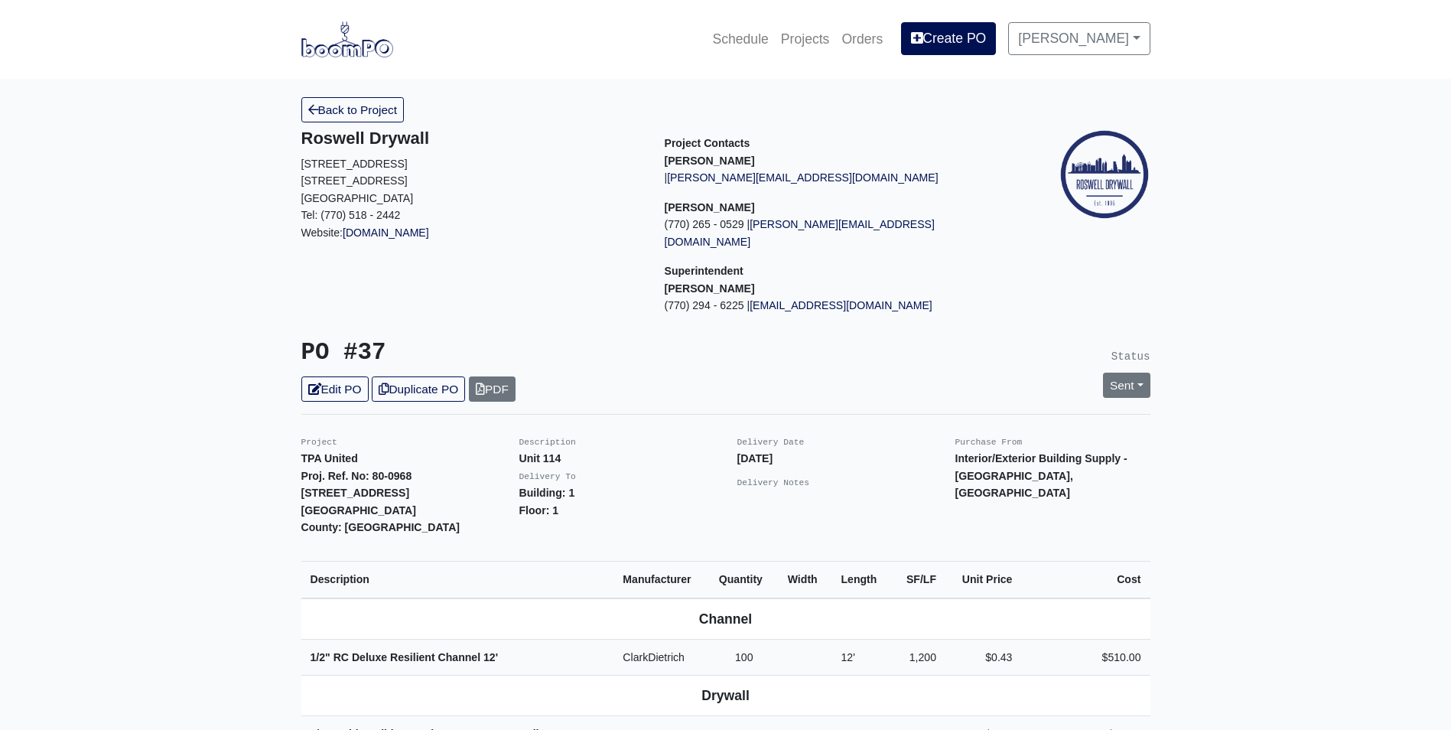
click at [366, 49] on img at bounding box center [347, 38] width 92 height 35
